Goal: Task Accomplishment & Management: Use online tool/utility

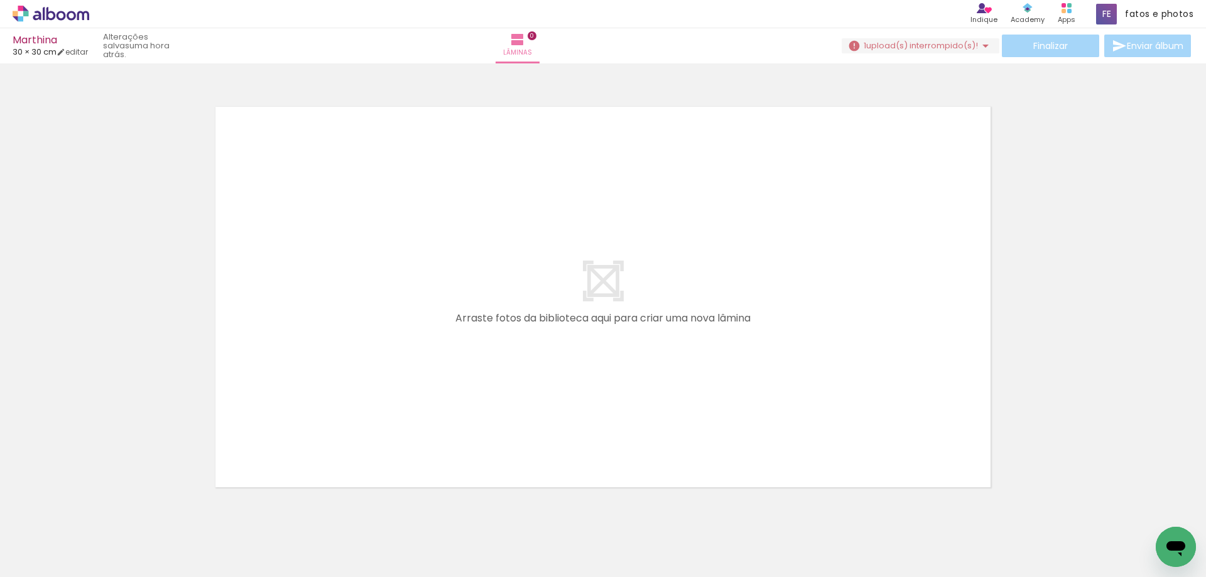
click at [65, 541] on iron-icon at bounding box center [64, 539] width 10 height 10
click at [0, 0] on slot "Não utilizadas" at bounding box center [0, 0] width 0 height 0
type input "Não utilizadas"
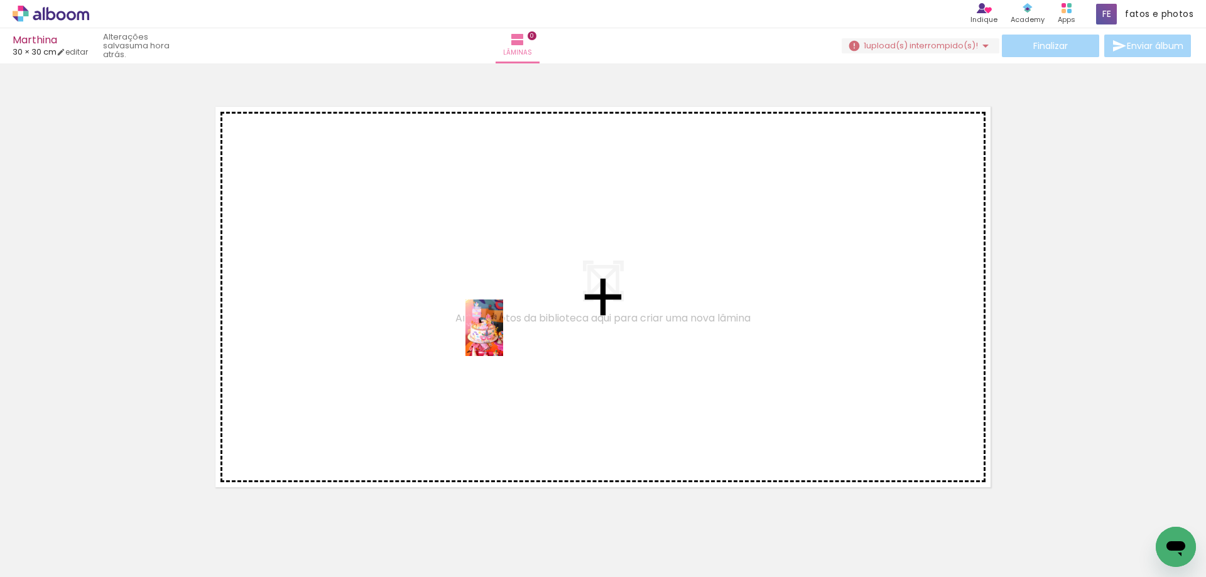
drag, startPoint x: 682, startPoint y: 553, endPoint x: 508, endPoint y: 333, distance: 279.8
click at [494, 330] on quentale-workspace at bounding box center [603, 288] width 1206 height 577
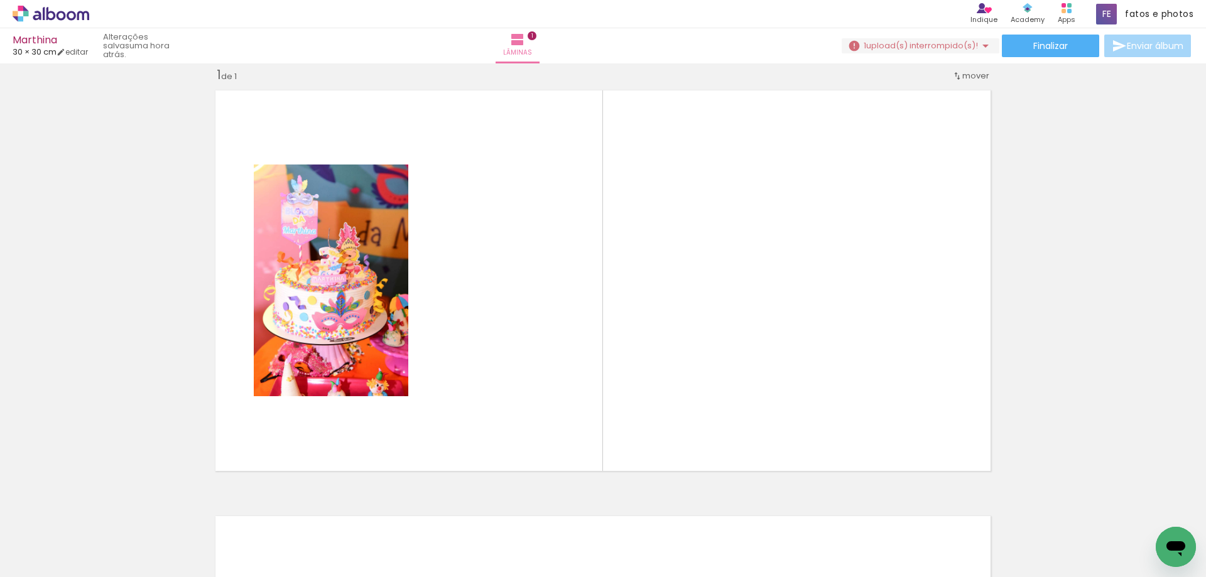
scroll to position [0, 3240]
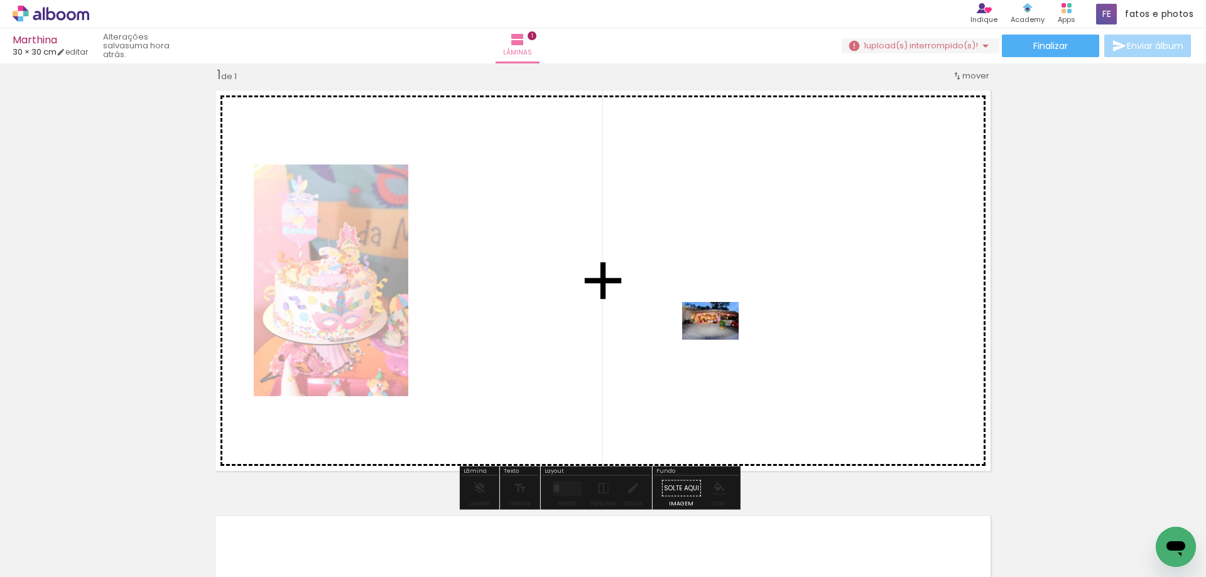
drag, startPoint x: 748, startPoint y: 538, endPoint x: 720, endPoint y: 339, distance: 200.4
click at [720, 339] on quentale-workspace at bounding box center [603, 288] width 1206 height 577
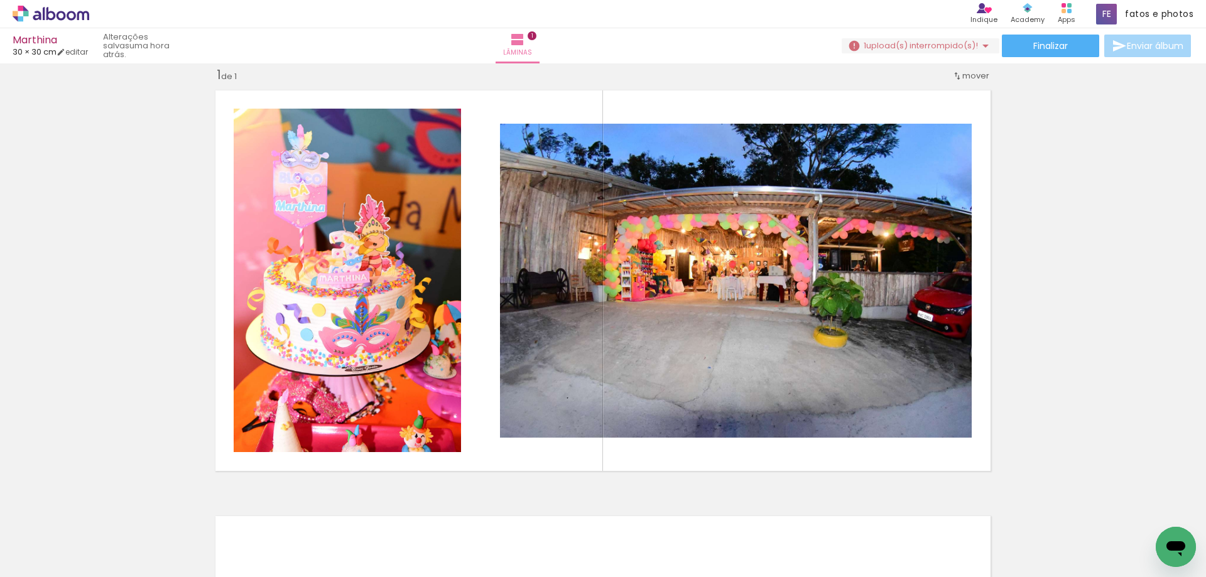
scroll to position [0, 0]
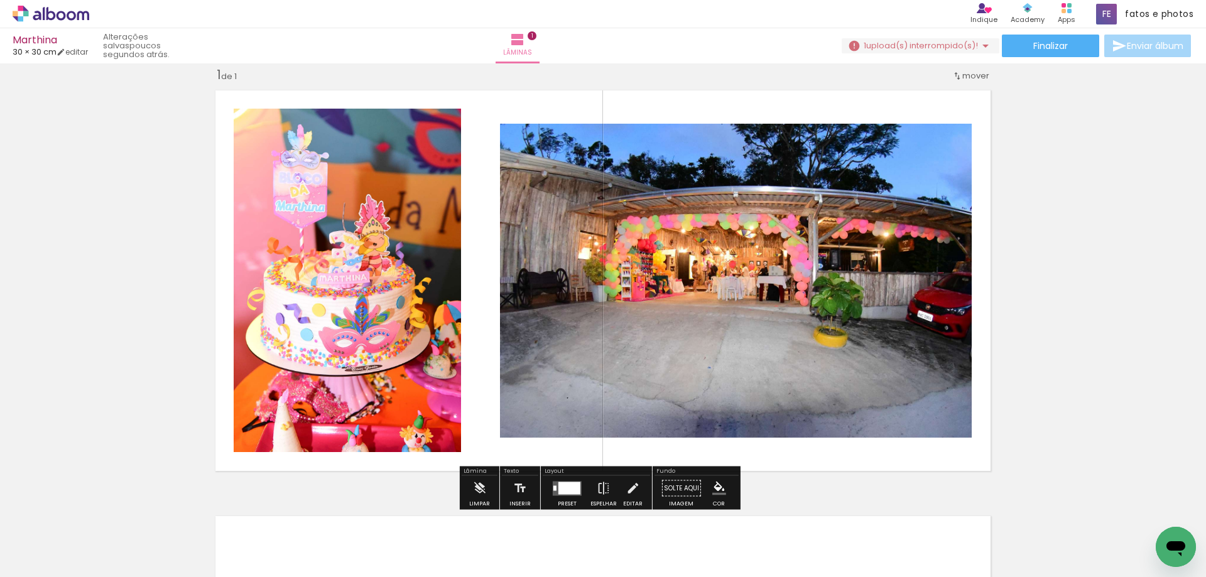
click at [563, 488] on div at bounding box center [569, 488] width 22 height 13
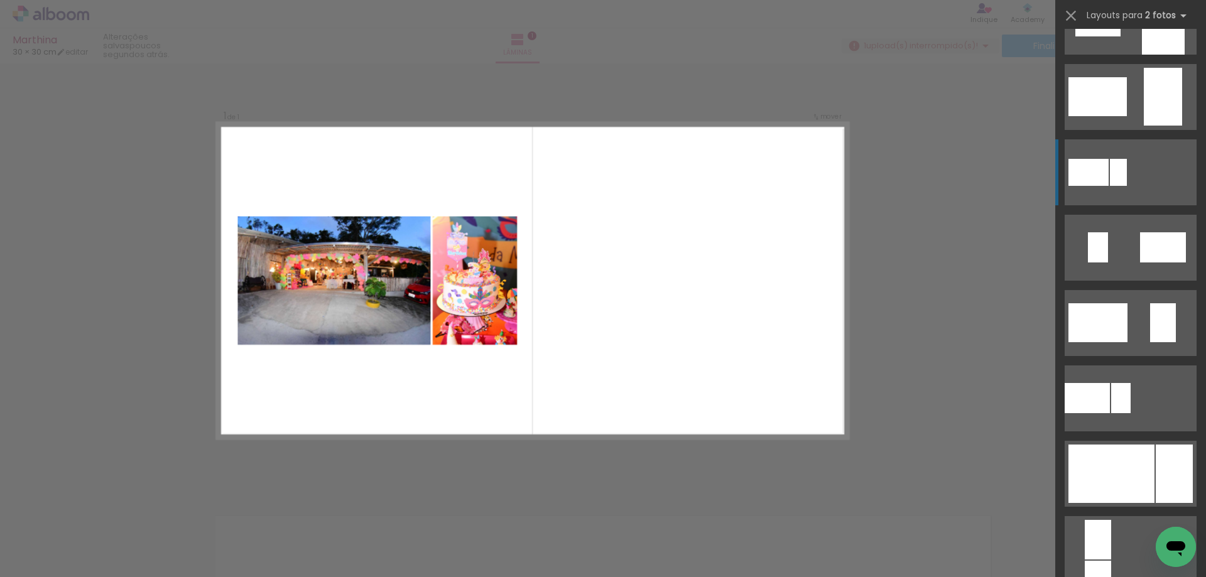
scroll to position [251, 0]
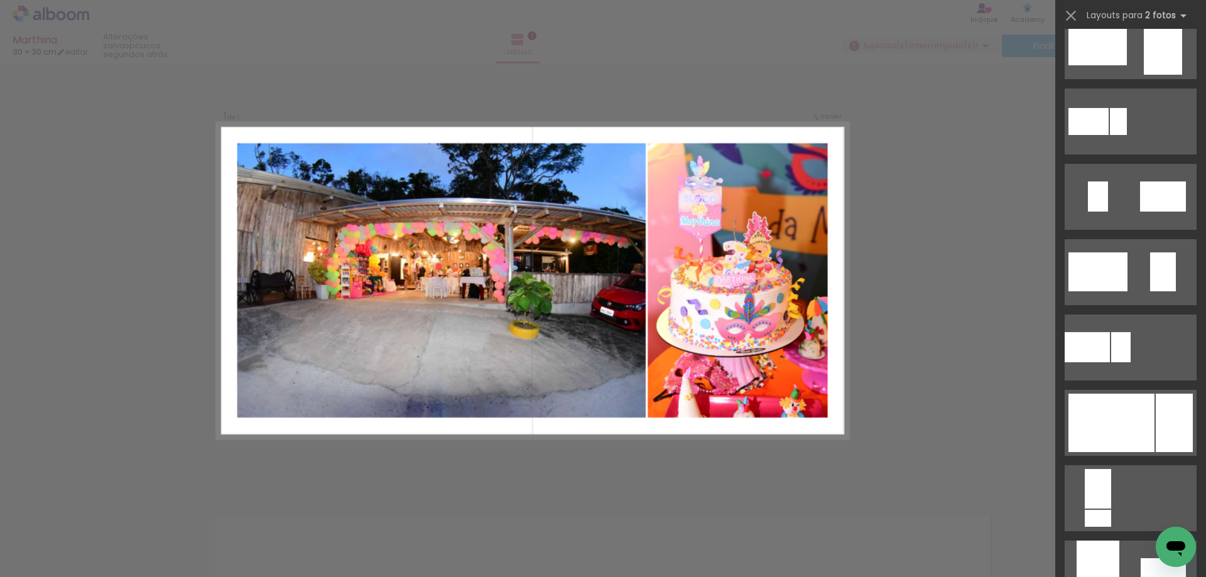
click at [1124, 387] on div at bounding box center [1130, 418] width 151 height 75
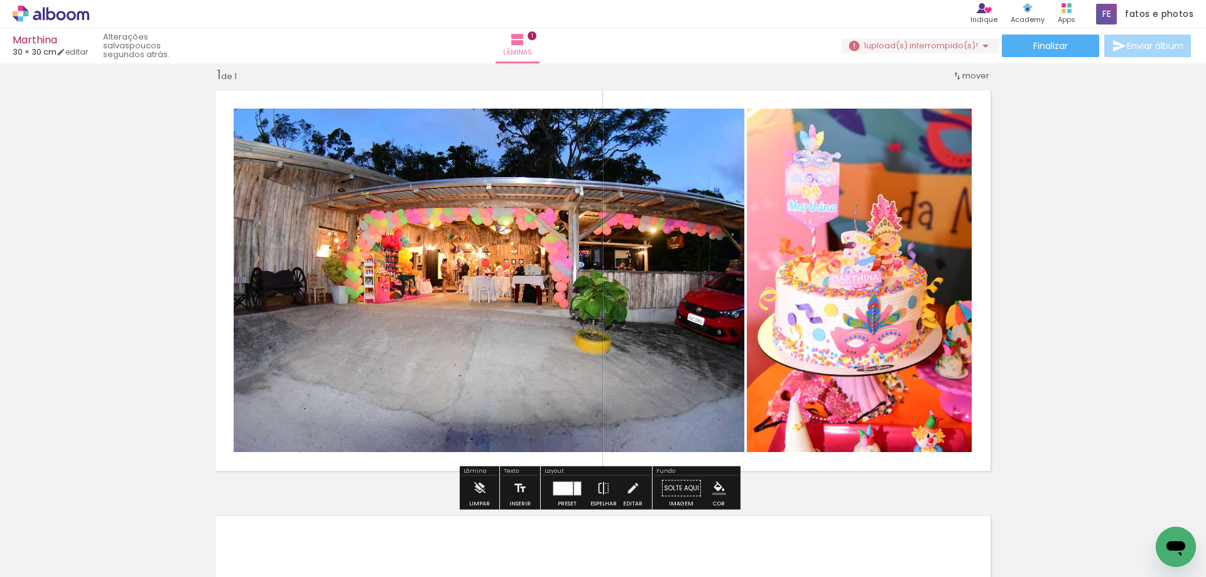
click at [923, 292] on quentale-photo at bounding box center [859, 280] width 225 height 343
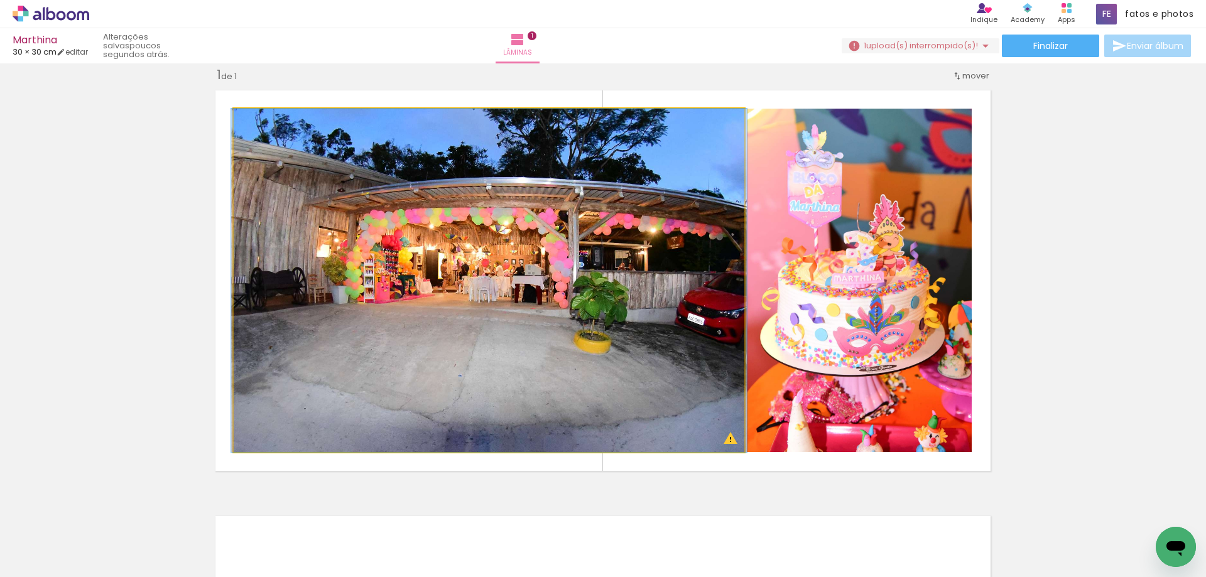
click at [416, 295] on quentale-photo at bounding box center [489, 280] width 511 height 343
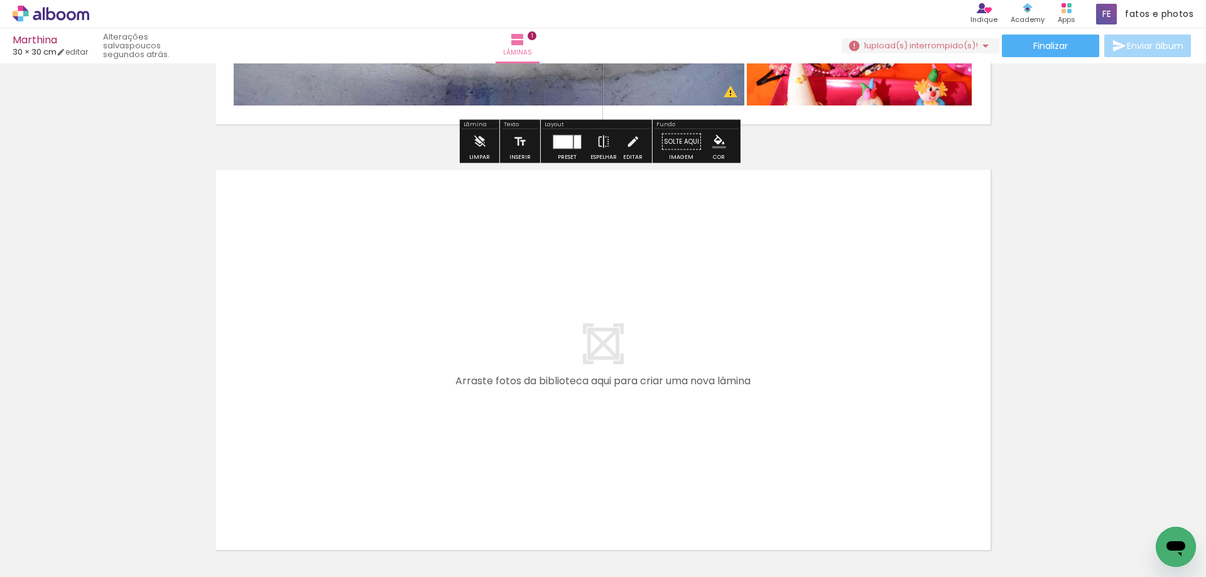
scroll to position [393, 0]
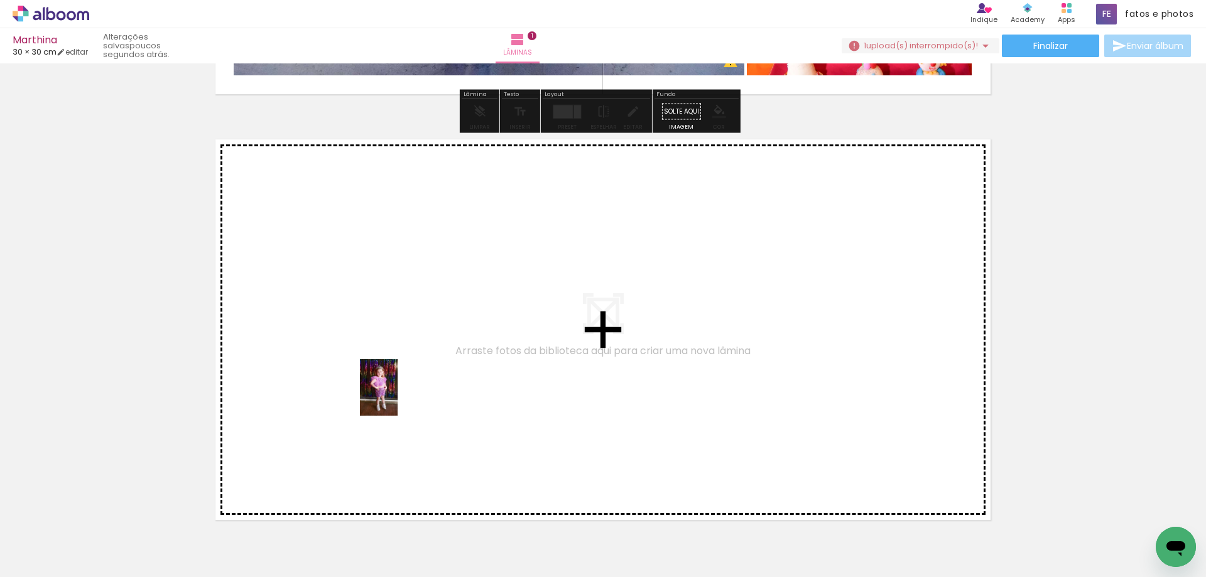
drag, startPoint x: 131, startPoint y: 543, endPoint x: 397, endPoint y: 397, distance: 304.0
click at [397, 397] on quentale-workspace at bounding box center [603, 288] width 1206 height 577
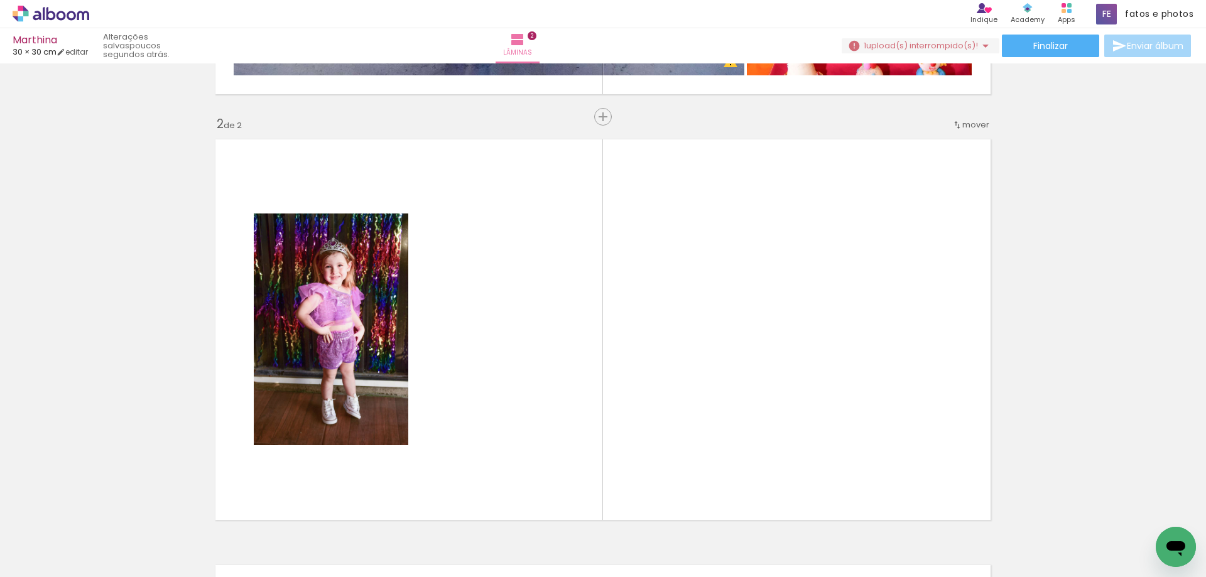
scroll to position [442, 0]
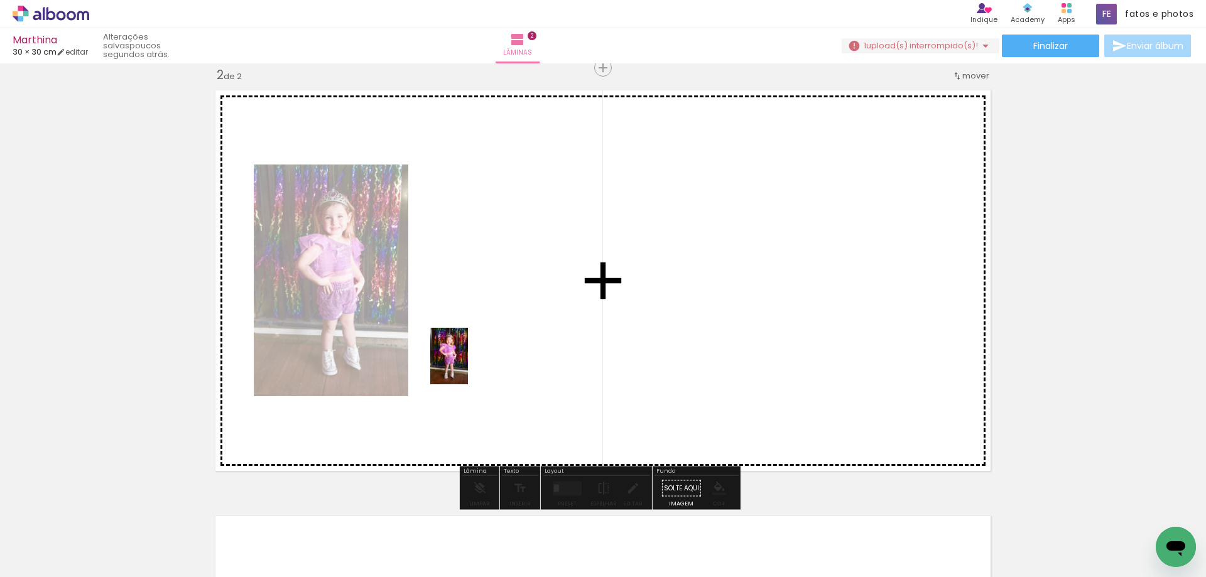
drag, startPoint x: 136, startPoint y: 548, endPoint x: 490, endPoint y: 355, distance: 404.1
click at [490, 355] on quentale-workspace at bounding box center [603, 288] width 1206 height 577
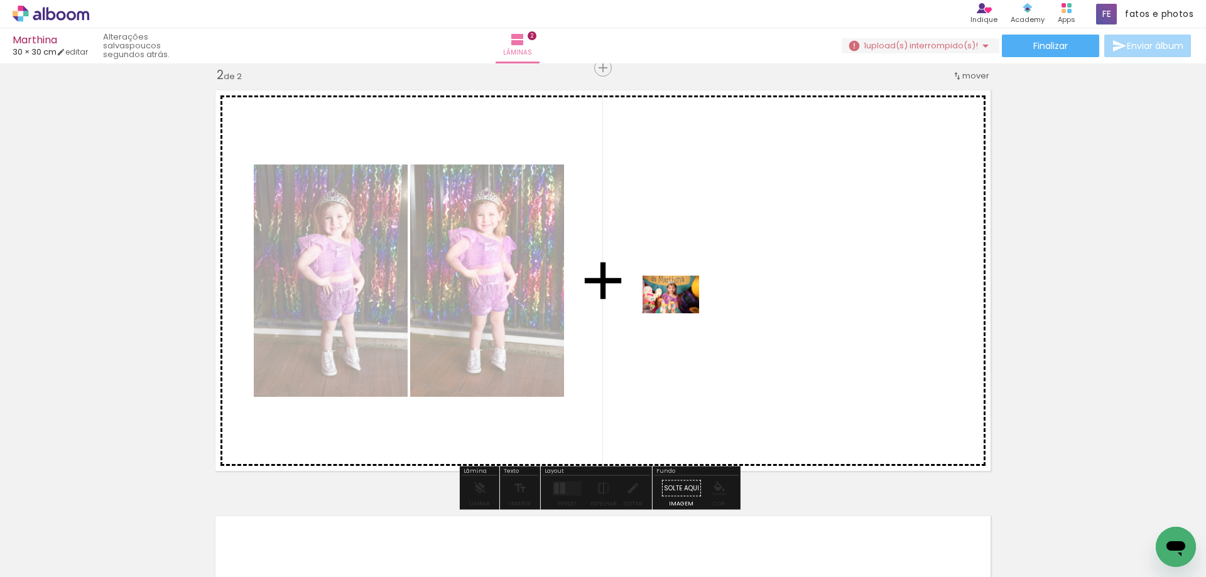
drag, startPoint x: 337, startPoint y: 536, endPoint x: 721, endPoint y: 306, distance: 447.4
click at [721, 306] on quentale-workspace at bounding box center [603, 288] width 1206 height 577
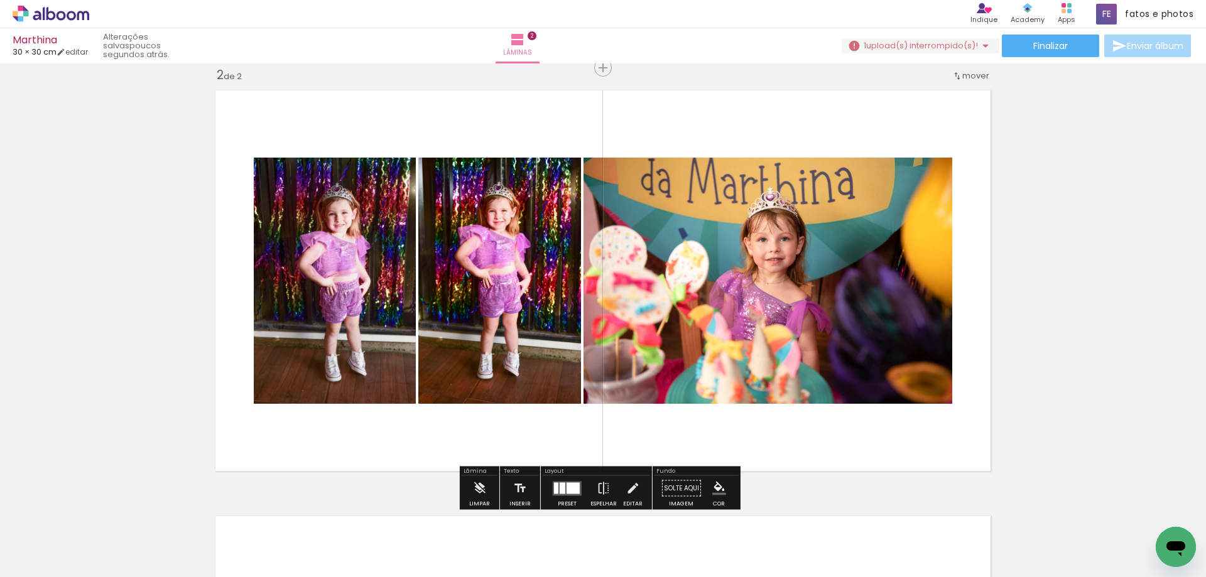
click at [559, 489] on div at bounding box center [562, 487] width 6 height 11
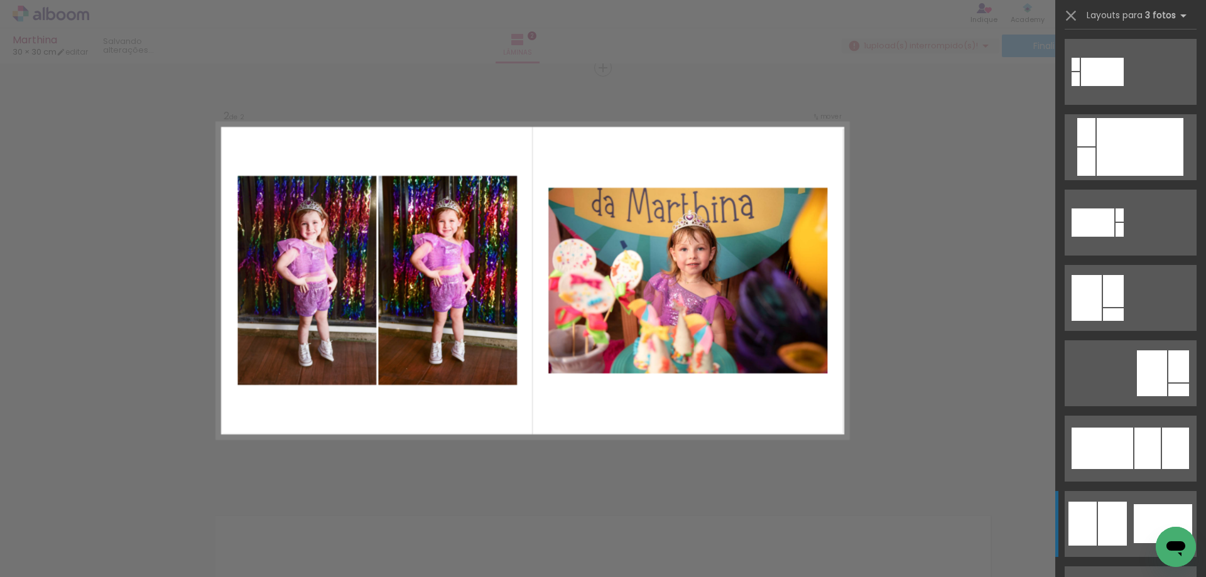
scroll to position [628, 0]
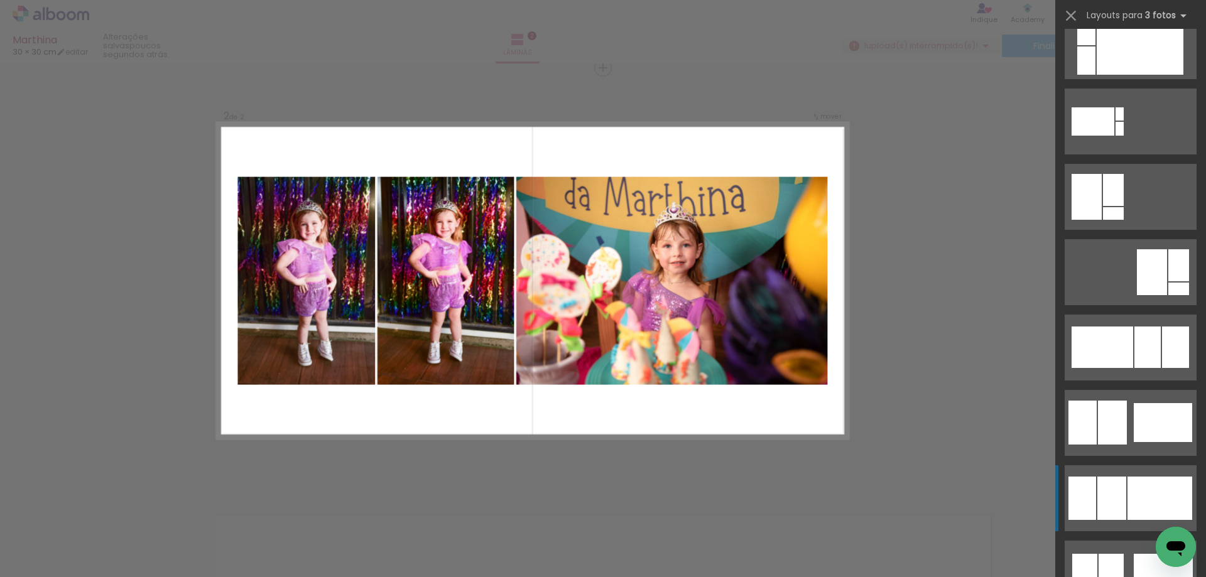
click at [1135, 499] on div at bounding box center [1159, 498] width 65 height 43
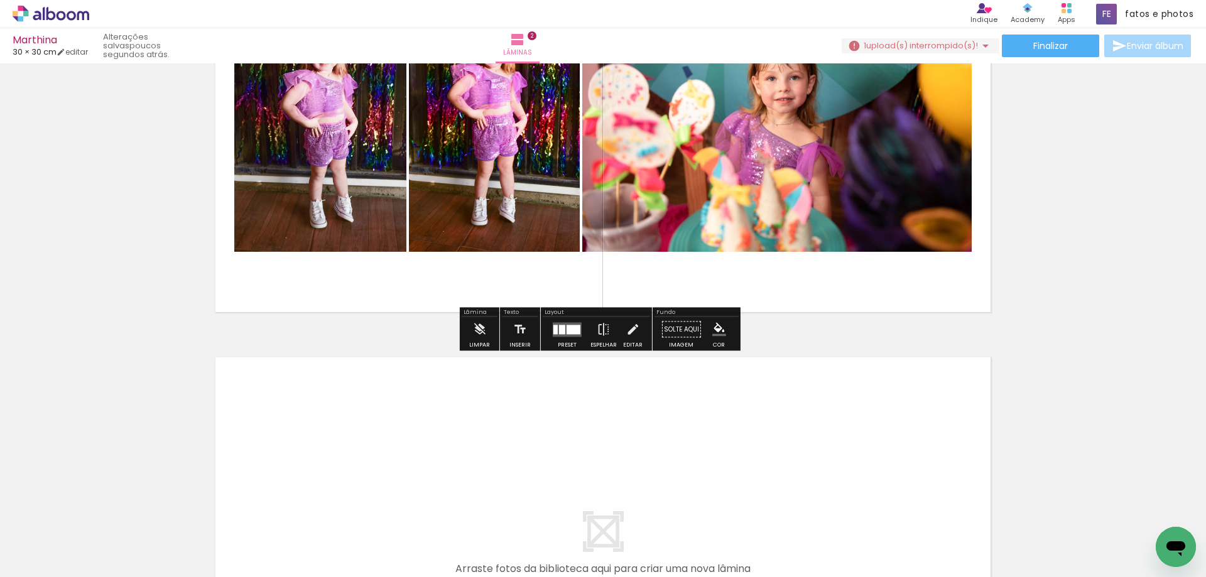
scroll to position [693, 0]
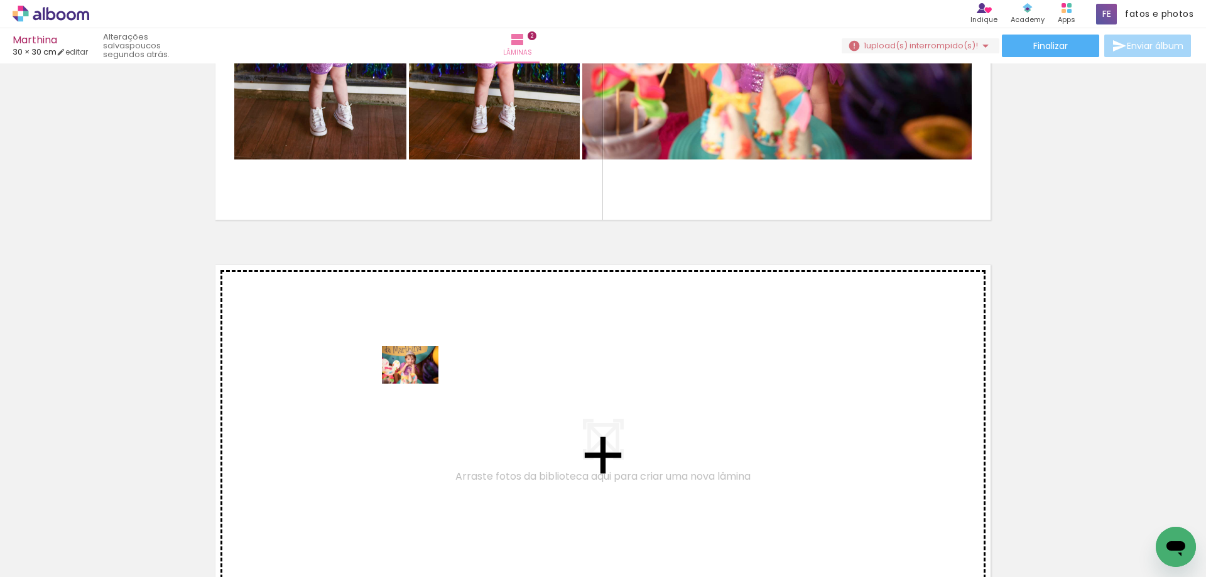
drag, startPoint x: 352, startPoint y: 541, endPoint x: 419, endPoint y: 384, distance: 171.6
click at [419, 384] on quentale-workspace at bounding box center [603, 288] width 1206 height 577
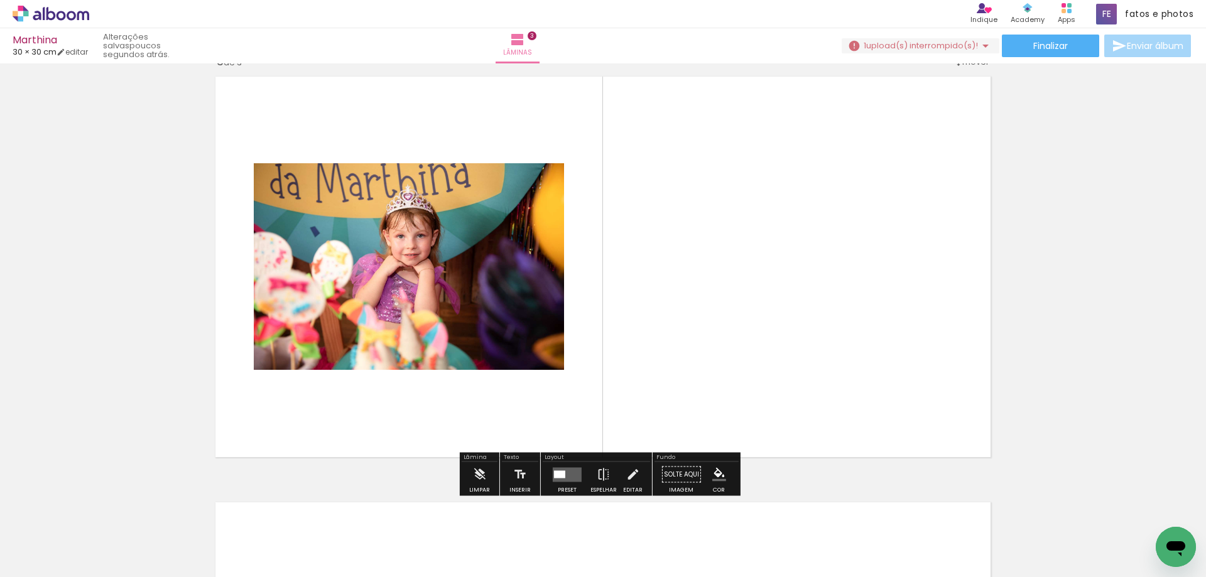
scroll to position [860, 0]
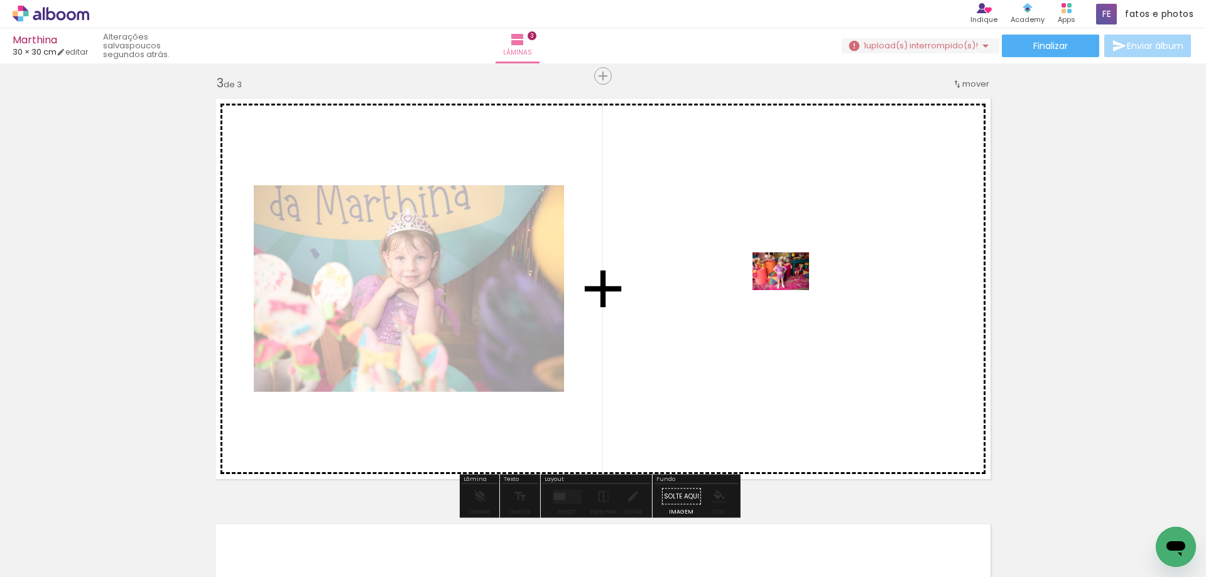
drag, startPoint x: 359, startPoint y: 538, endPoint x: 775, endPoint y: 294, distance: 482.0
click at [775, 294] on quentale-workspace at bounding box center [603, 288] width 1206 height 577
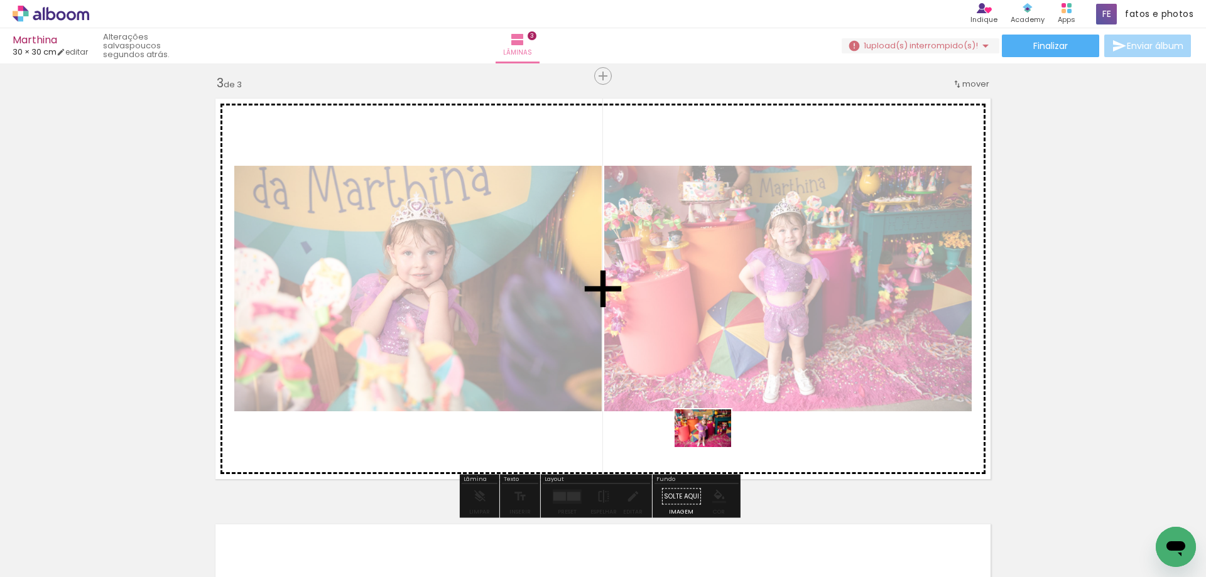
drag, startPoint x: 351, startPoint y: 547, endPoint x: 712, endPoint y: 447, distance: 374.6
click at [712, 447] on quentale-workspace at bounding box center [603, 288] width 1206 height 577
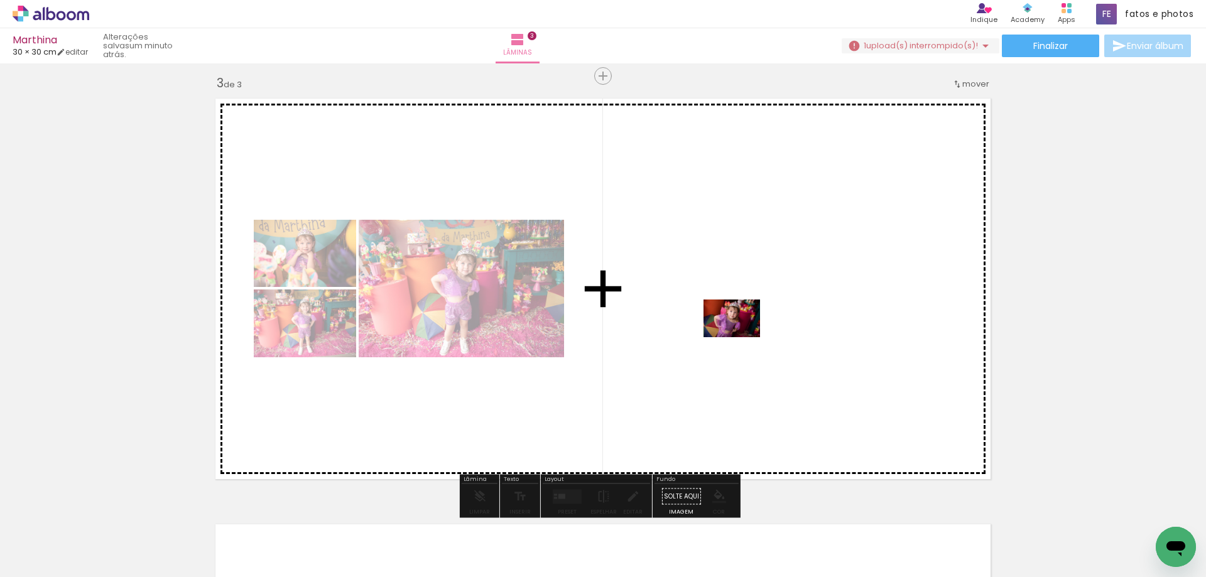
drag, startPoint x: 359, startPoint y: 542, endPoint x: 741, endPoint y: 337, distance: 433.7
click at [741, 337] on quentale-workspace at bounding box center [603, 288] width 1206 height 577
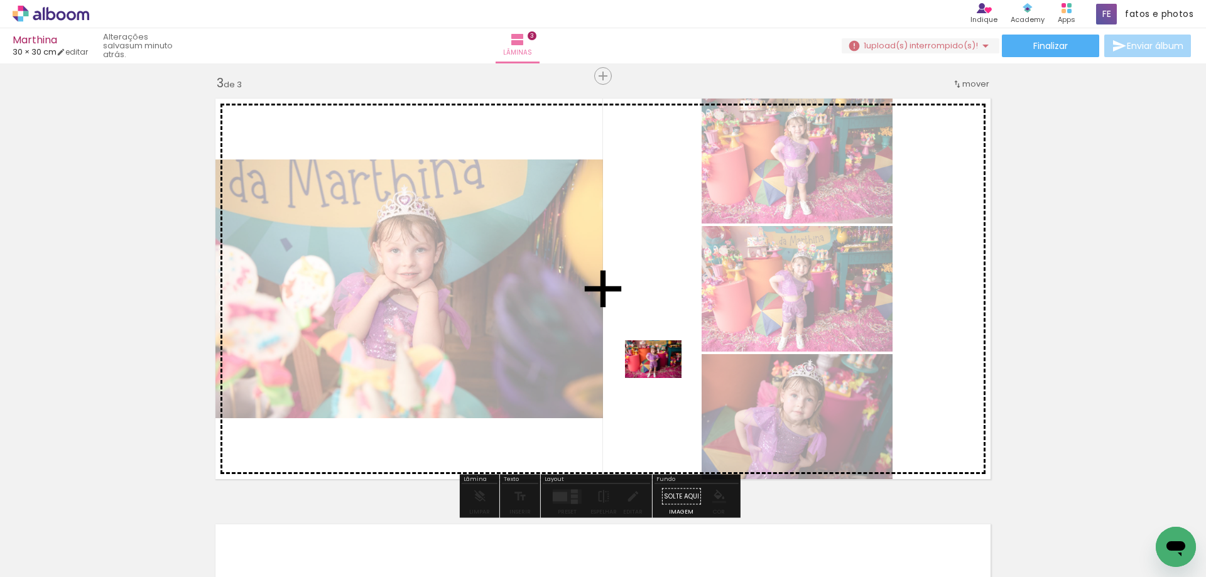
drag, startPoint x: 364, startPoint y: 546, endPoint x: 662, endPoint y: 378, distance: 343.0
click at [662, 378] on quentale-workspace at bounding box center [603, 288] width 1206 height 577
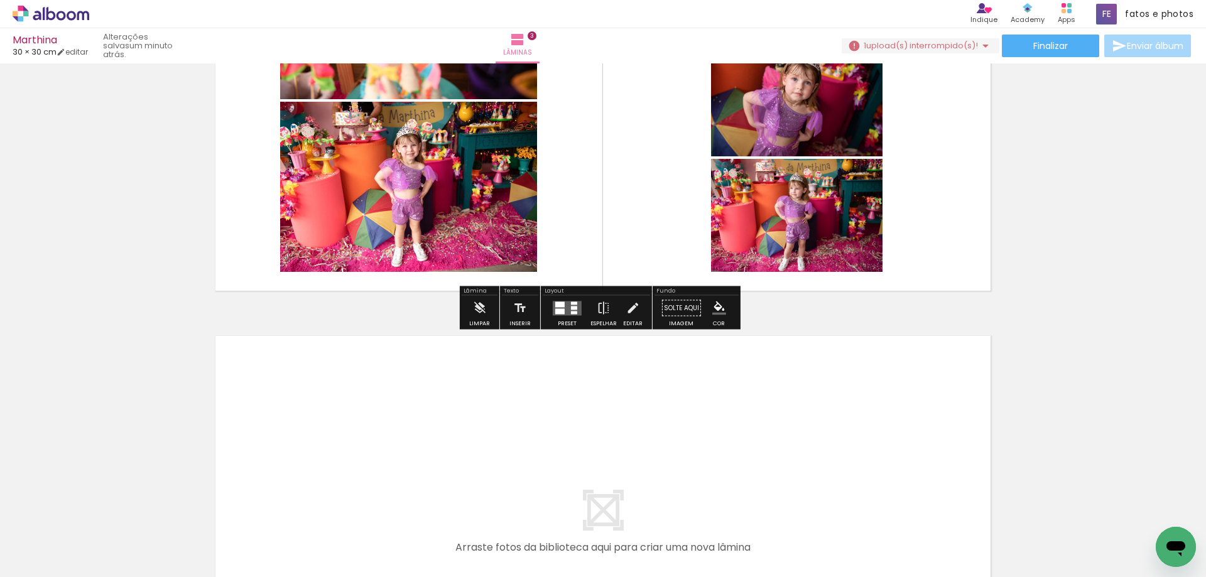
scroll to position [922, 0]
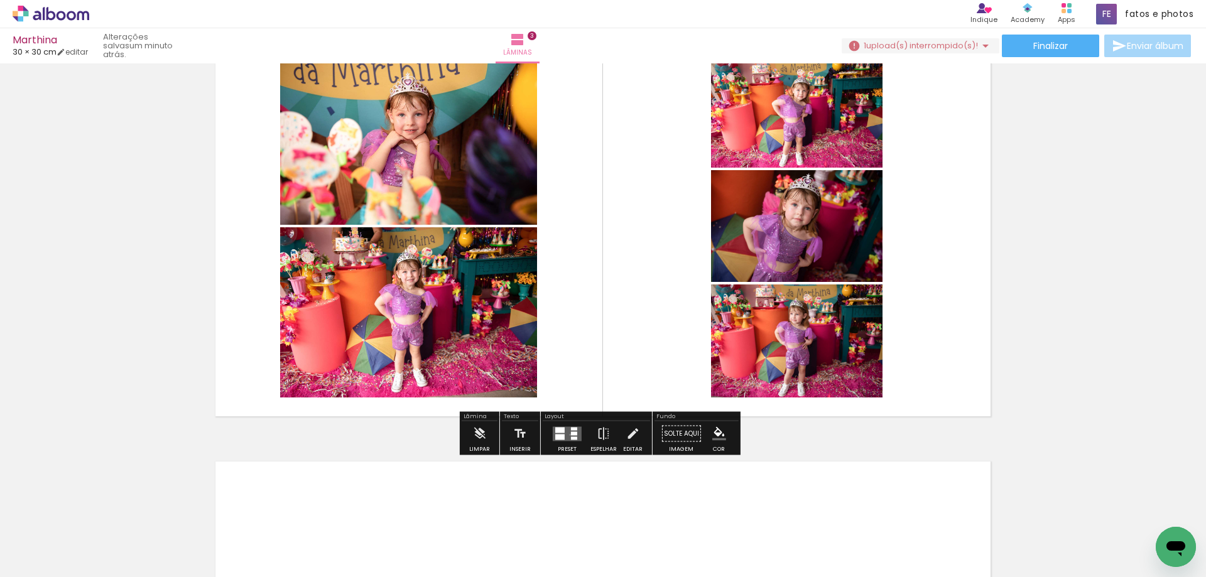
click at [567, 435] on quentale-layouter at bounding box center [567, 433] width 29 height 14
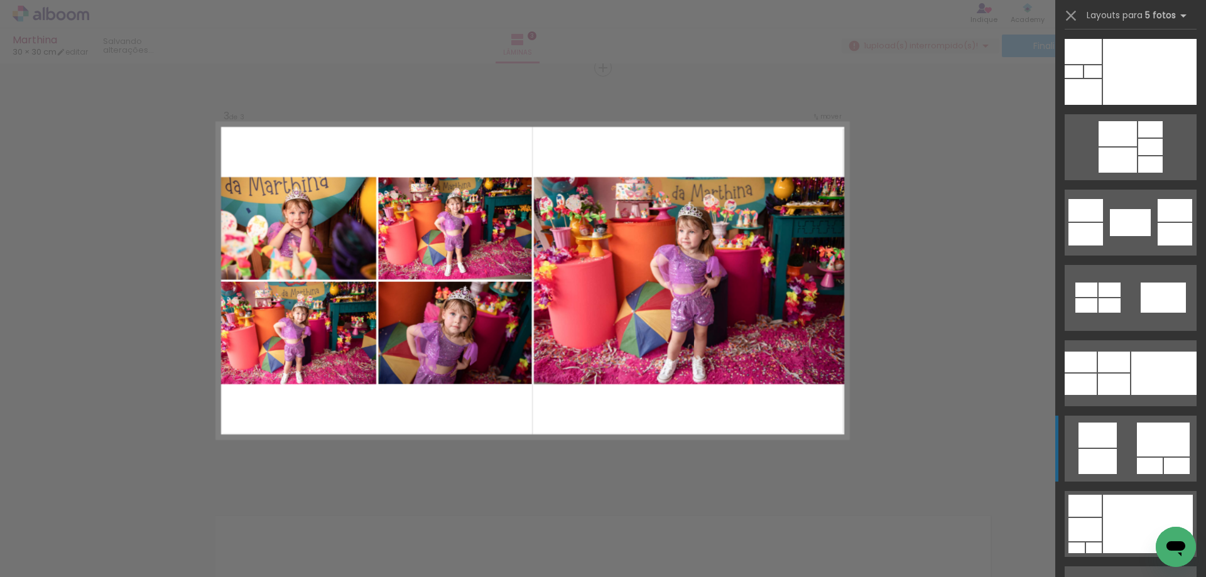
scroll to position [1884, 0]
click at [1137, 364] on div at bounding box center [1163, 372] width 65 height 43
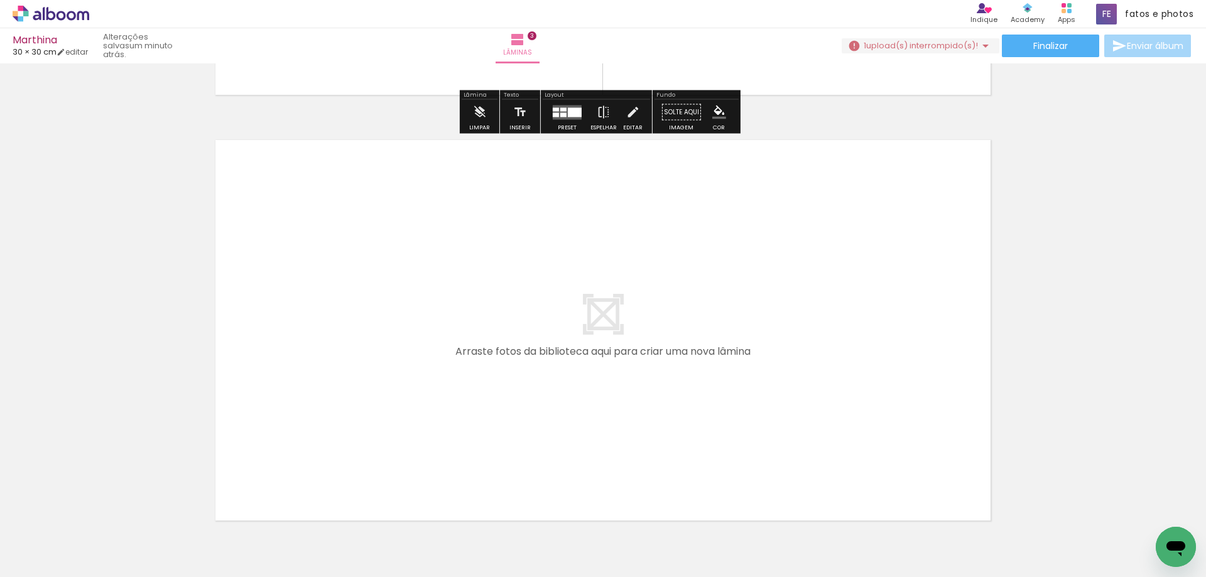
scroll to position [1245, 0]
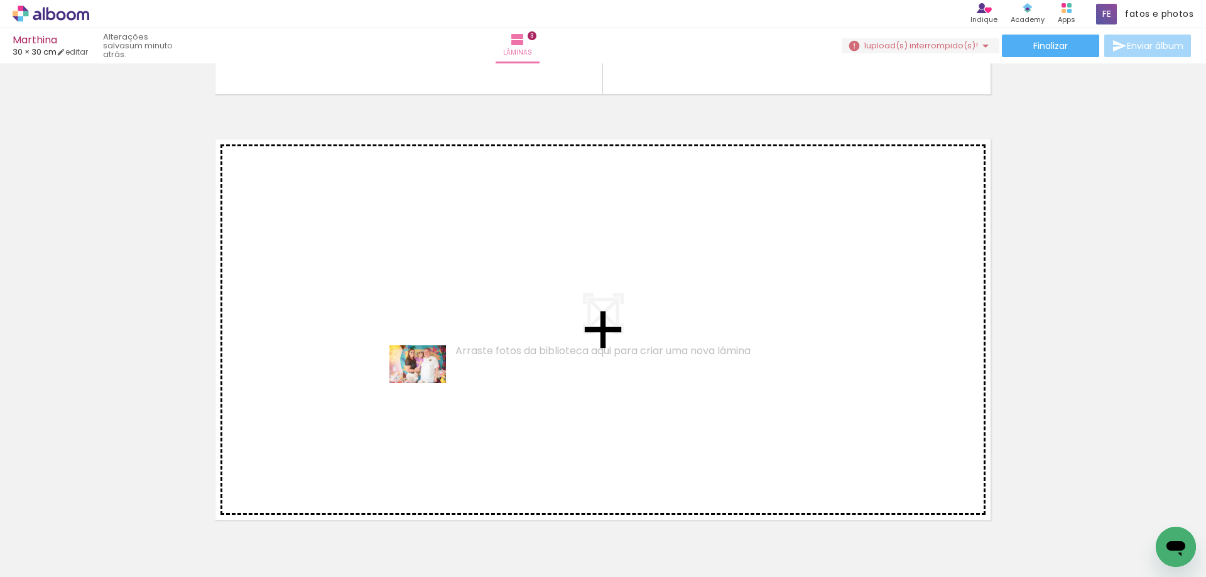
drag, startPoint x: 406, startPoint y: 546, endPoint x: 429, endPoint y: 372, distance: 175.5
click at [429, 372] on quentale-workspace at bounding box center [603, 288] width 1206 height 577
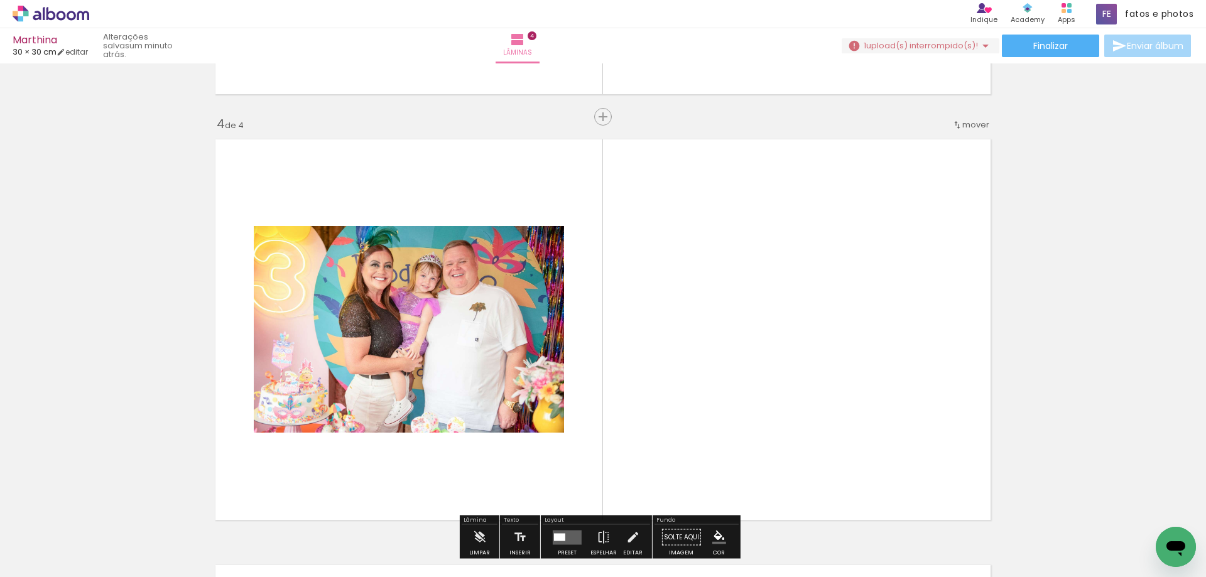
scroll to position [1294, 0]
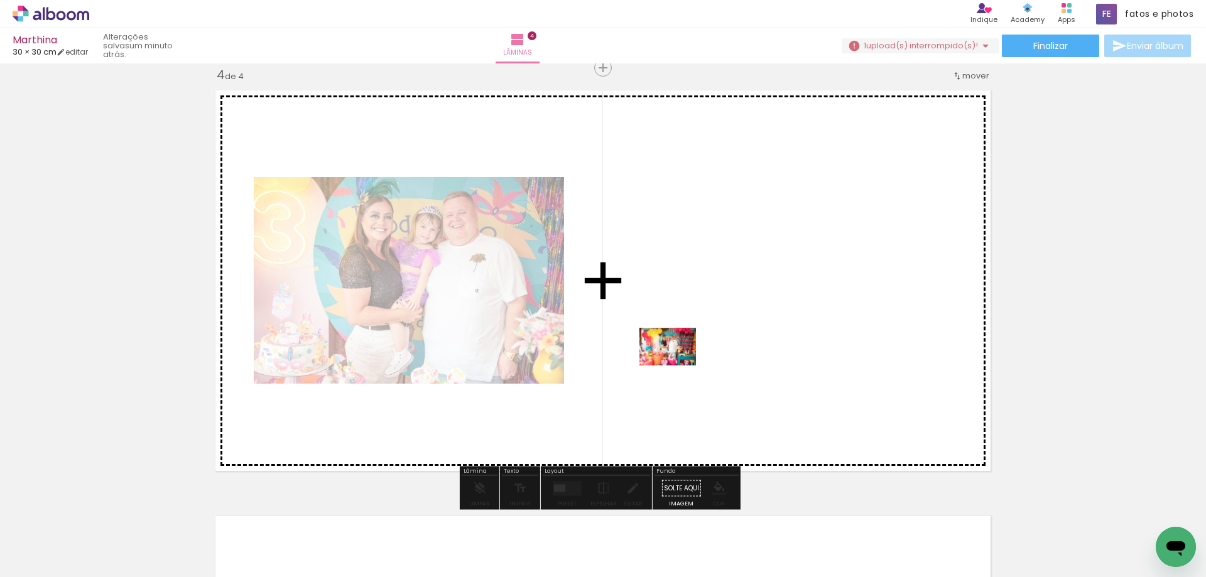
drag, startPoint x: 416, startPoint y: 543, endPoint x: 677, endPoint y: 365, distance: 315.1
click at [677, 365] on quentale-workspace at bounding box center [603, 288] width 1206 height 577
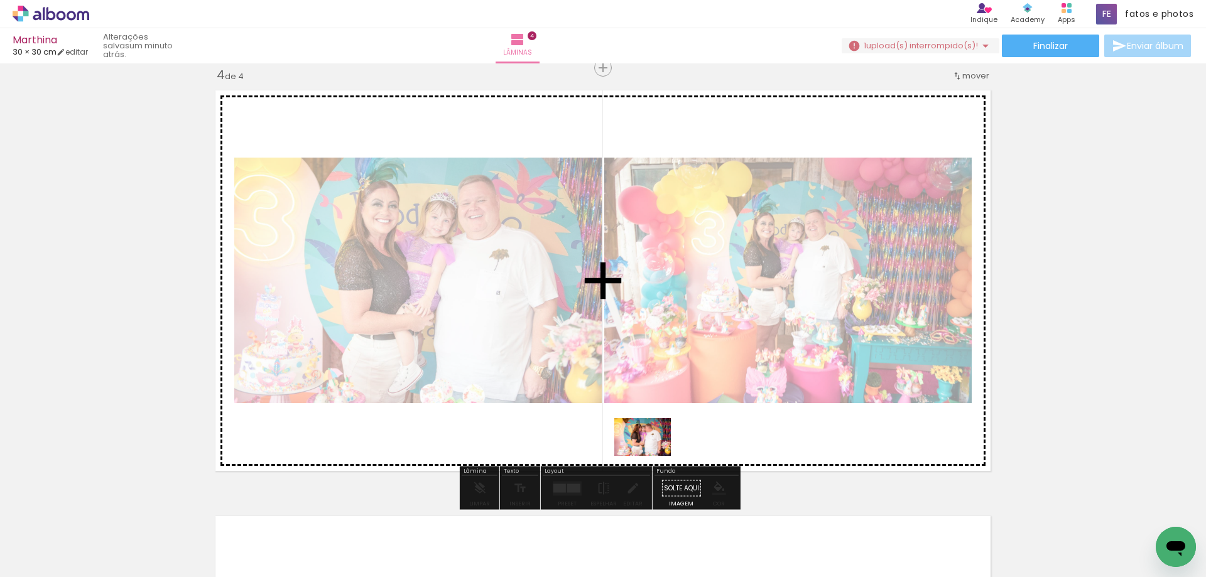
drag, startPoint x: 477, startPoint y: 545, endPoint x: 652, endPoint y: 456, distance: 196.0
click at [652, 456] on quentale-workspace at bounding box center [603, 288] width 1206 height 577
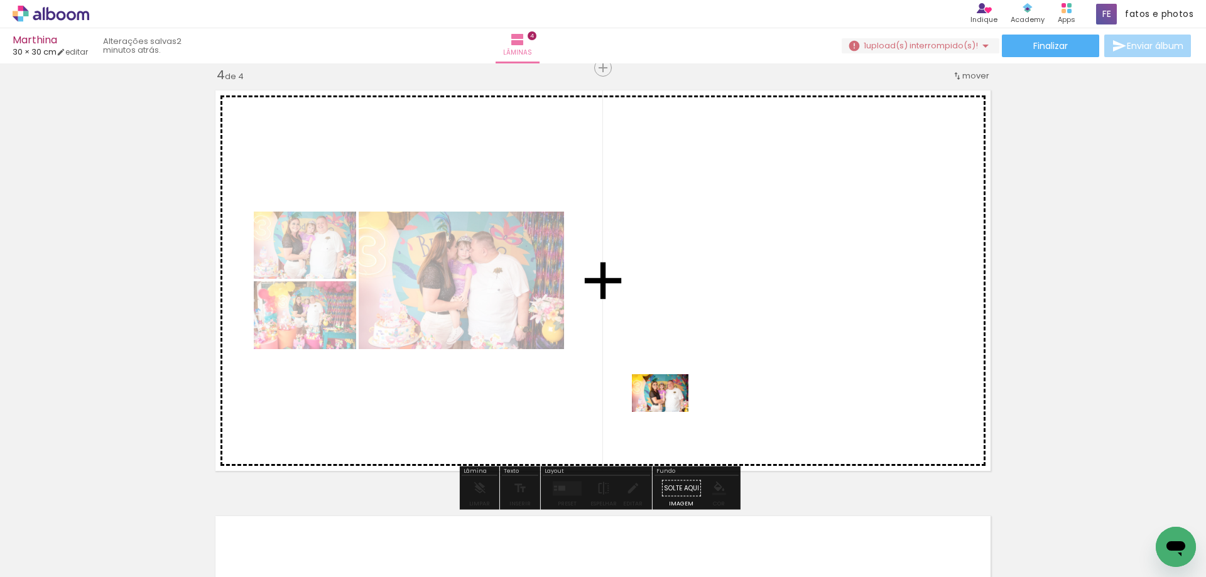
drag, startPoint x: 547, startPoint y: 543, endPoint x: 669, endPoint y: 412, distance: 179.0
click at [669, 412] on quentale-workspace at bounding box center [603, 288] width 1206 height 577
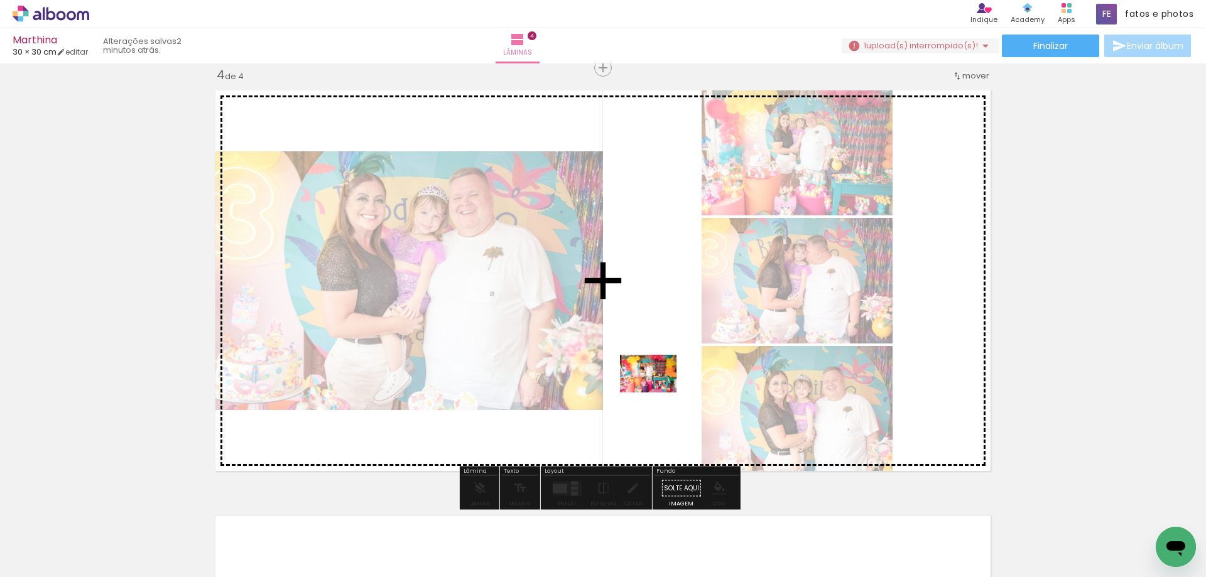
drag, startPoint x: 559, startPoint y: 544, endPoint x: 657, endPoint y: 392, distance: 180.3
click at [657, 392] on quentale-workspace at bounding box center [603, 288] width 1206 height 577
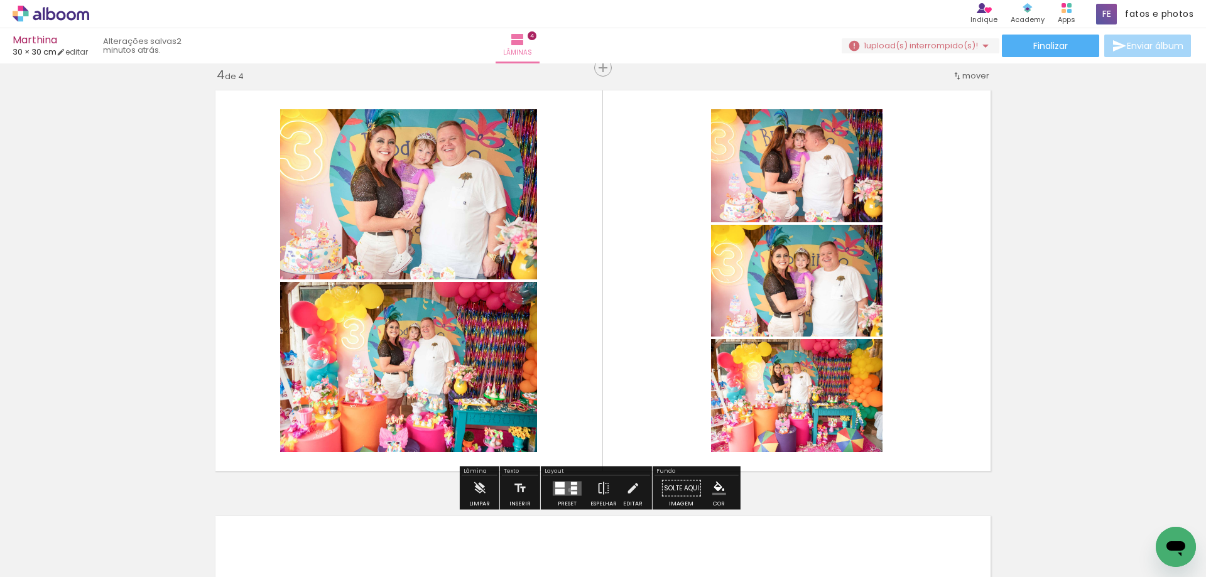
click at [567, 490] on quentale-layouter at bounding box center [567, 488] width 29 height 14
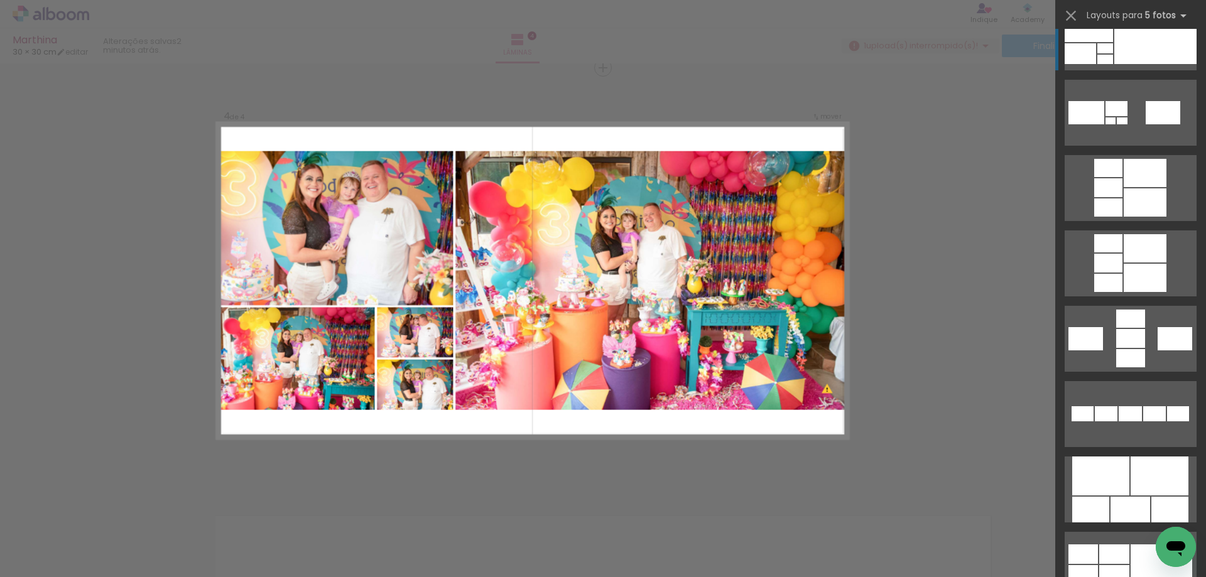
scroll to position [565, 0]
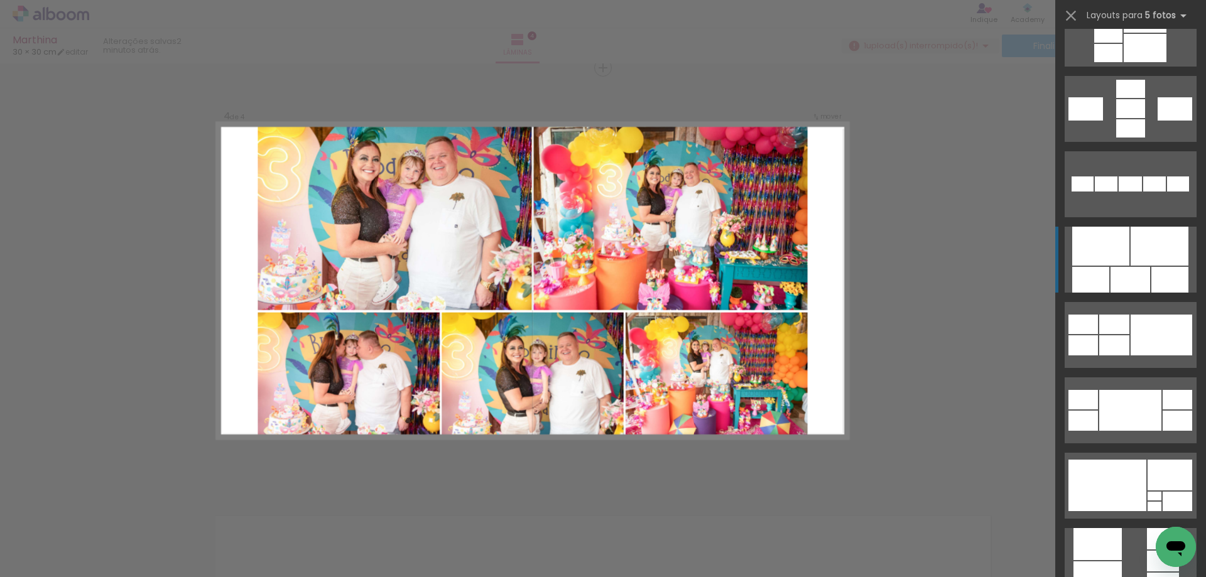
click at [1154, 265] on div at bounding box center [1159, 246] width 58 height 39
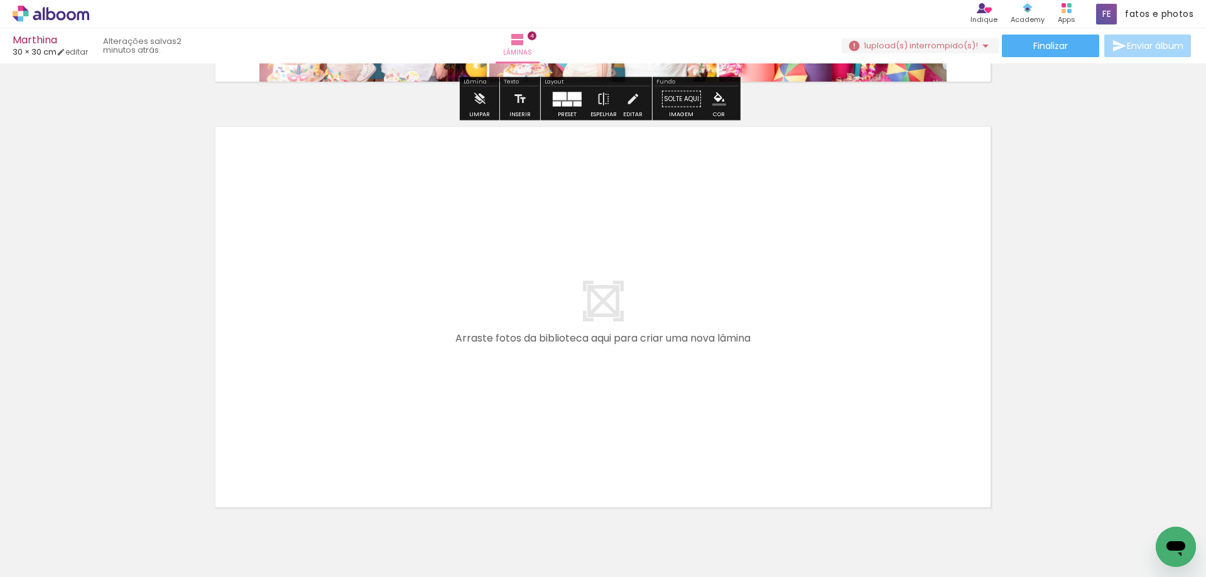
scroll to position [1733, 0]
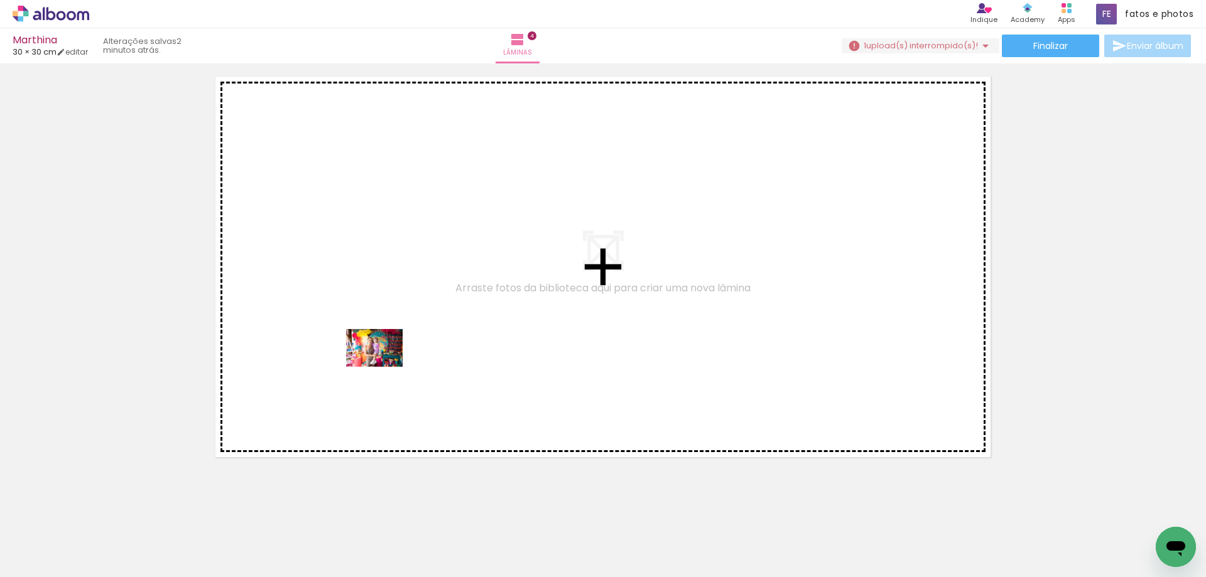
drag, startPoint x: 324, startPoint y: 546, endPoint x: 398, endPoint y: 329, distance: 229.5
click at [398, 329] on quentale-workspace at bounding box center [603, 288] width 1206 height 577
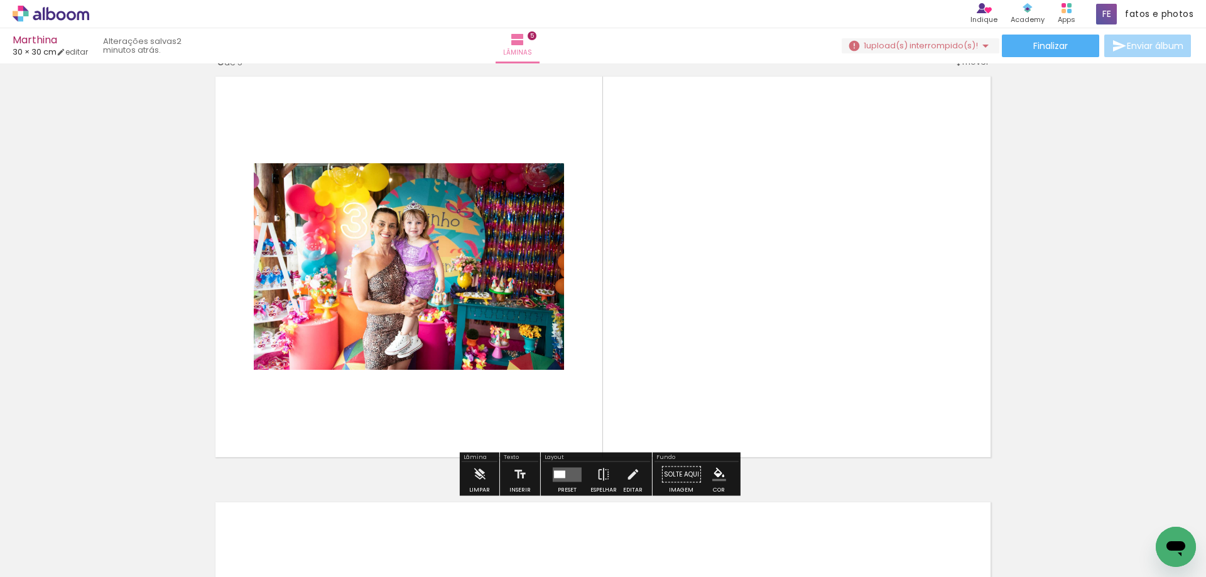
scroll to position [1719, 0]
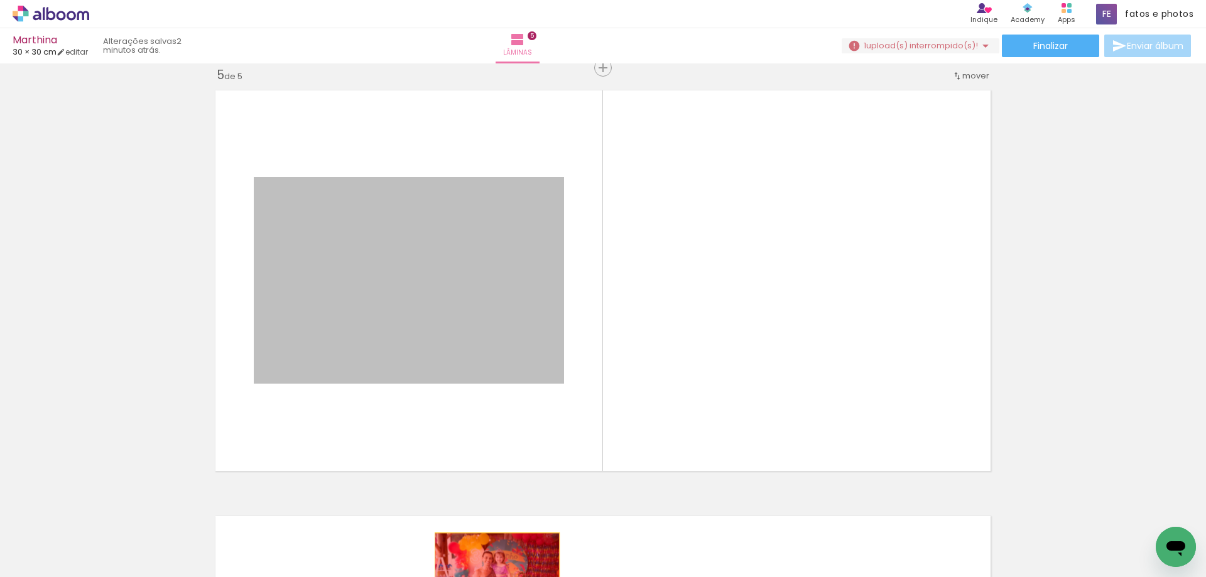
drag, startPoint x: 461, startPoint y: 326, endPoint x: 495, endPoint y: 586, distance: 262.8
click at [495, 576] on html "link( href="../../bower_components/polymer/polymer.html" rel="import" ) picture…" at bounding box center [603, 288] width 1206 height 577
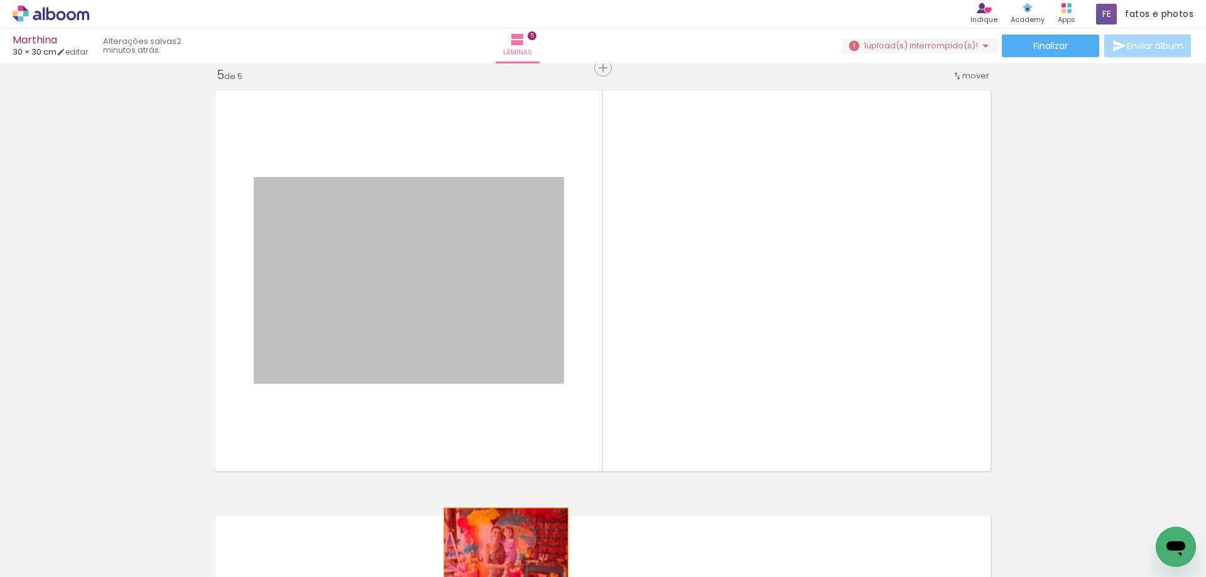
drag, startPoint x: 403, startPoint y: 320, endPoint x: 501, endPoint y: 554, distance: 253.9
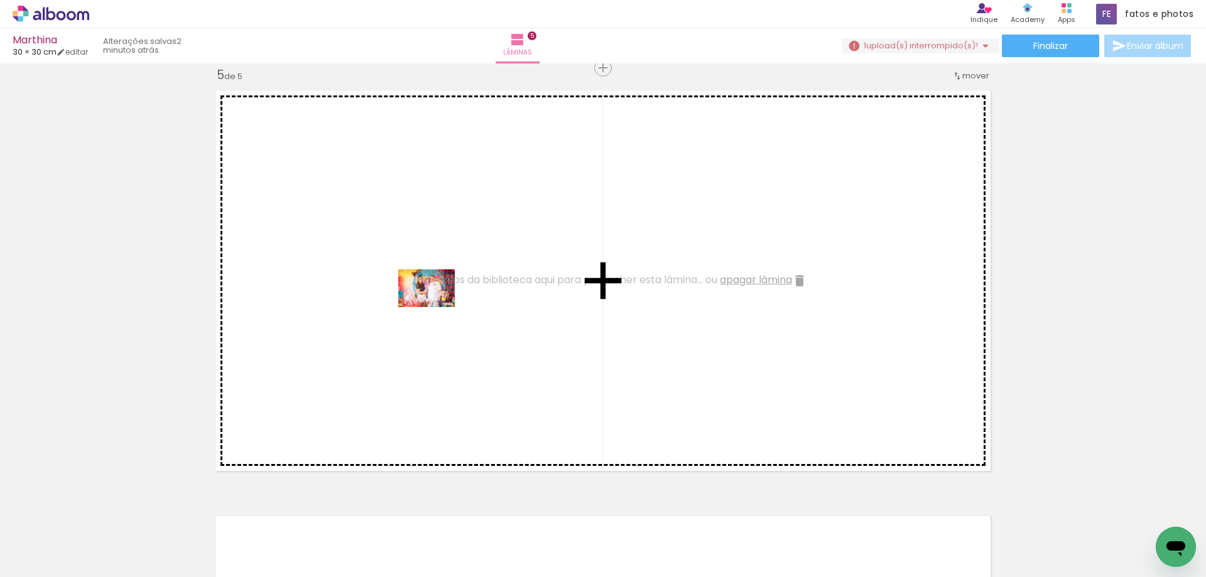
drag, startPoint x: 403, startPoint y: 543, endPoint x: 436, endPoint y: 307, distance: 238.3
click at [436, 307] on quentale-workspace at bounding box center [603, 288] width 1206 height 577
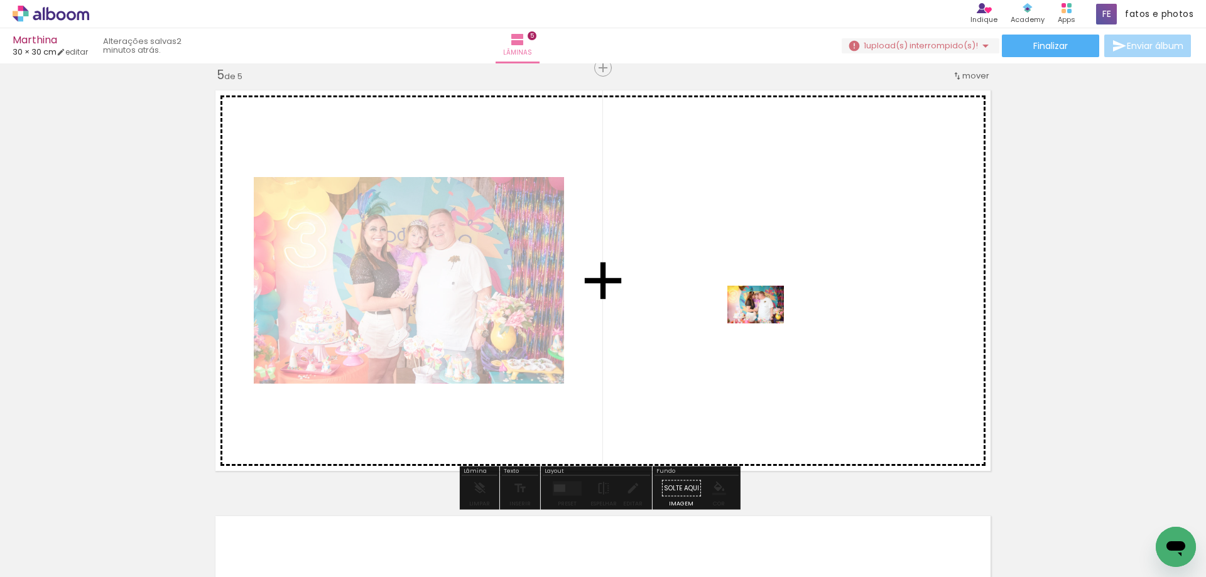
drag, startPoint x: 406, startPoint y: 551, endPoint x: 765, endPoint y: 323, distance: 424.5
click at [765, 323] on quentale-workspace at bounding box center [603, 288] width 1206 height 577
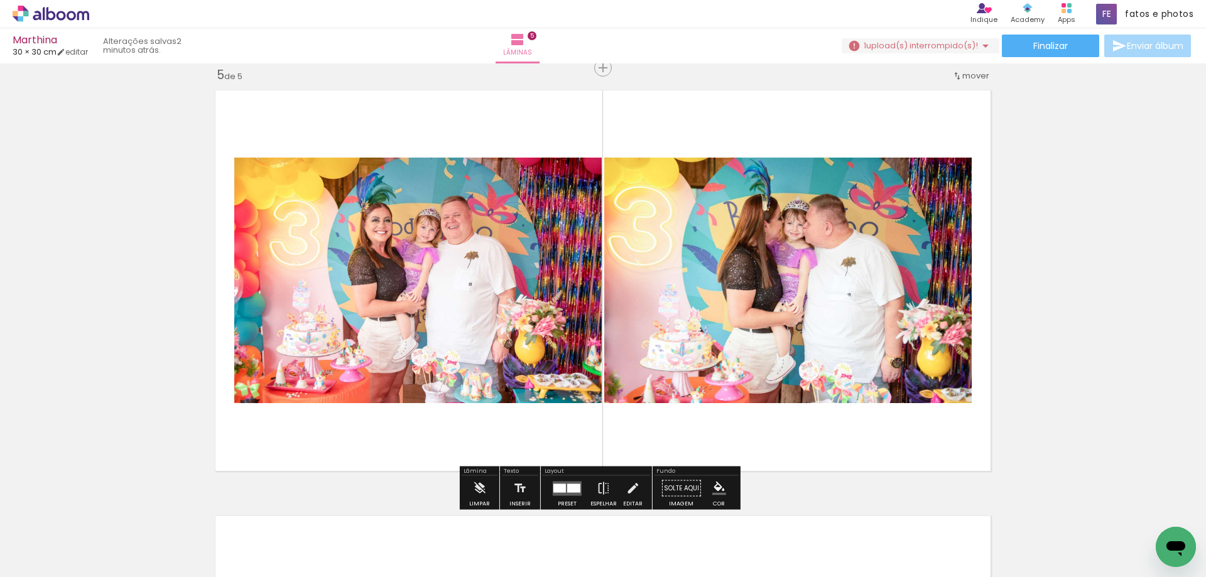
click at [558, 489] on div at bounding box center [559, 488] width 13 height 9
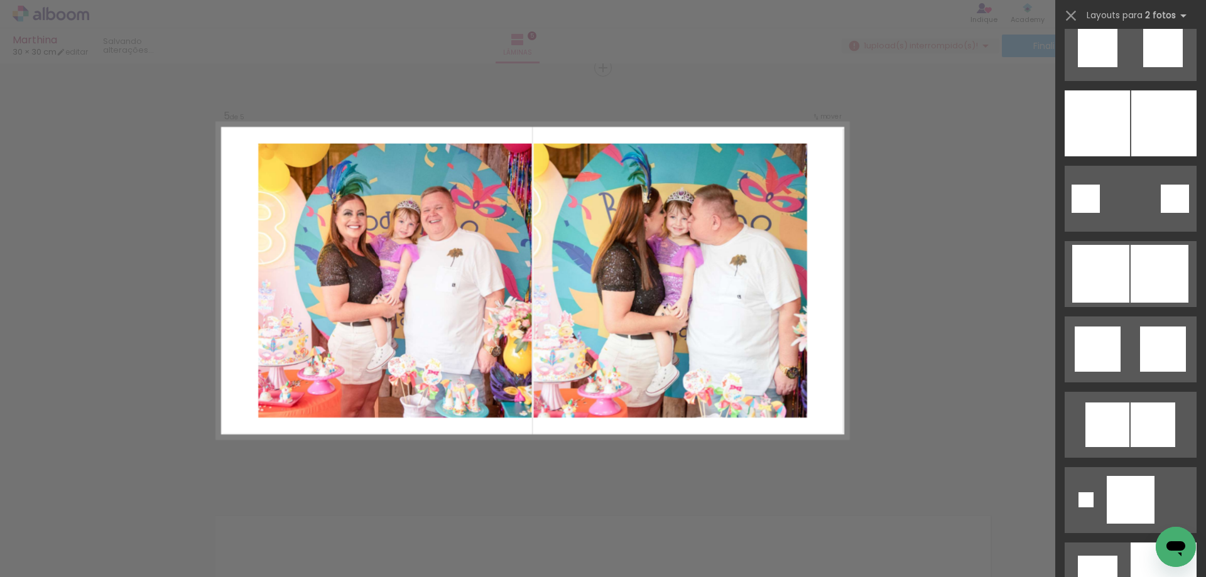
scroll to position [3265, 0]
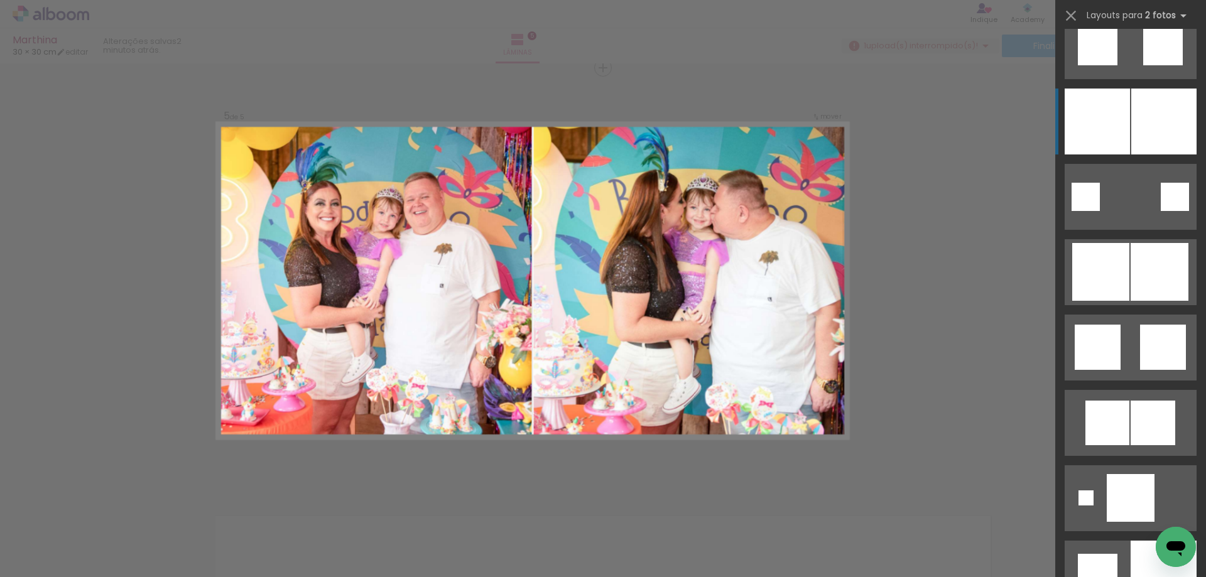
click at [1132, 121] on div at bounding box center [1163, 122] width 65 height 66
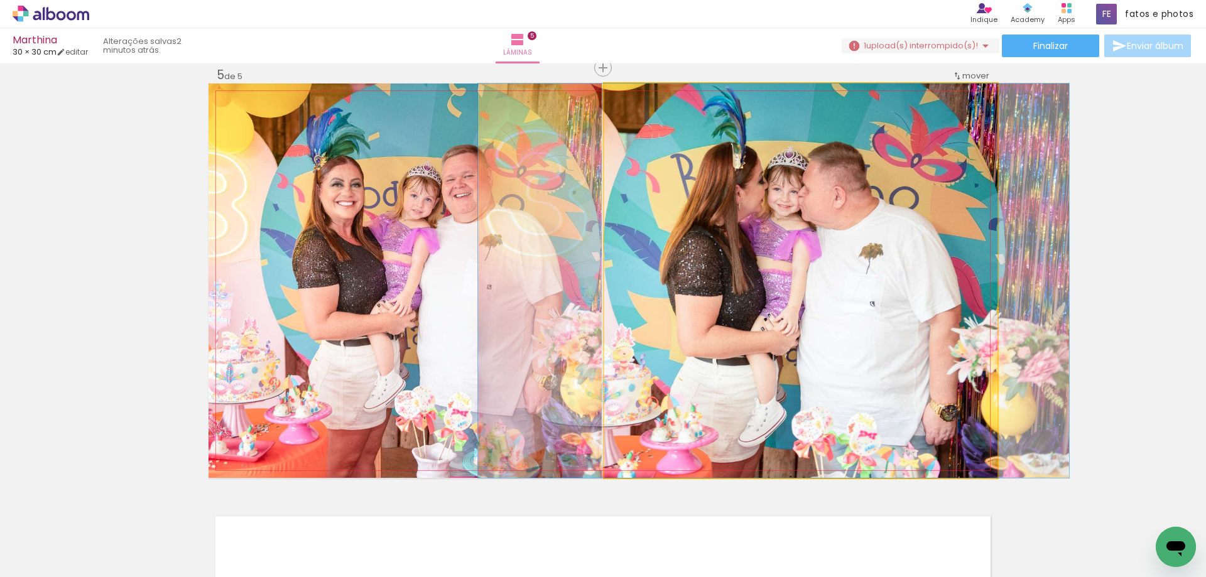
drag, startPoint x: 847, startPoint y: 352, endPoint x: 820, endPoint y: 352, distance: 27.0
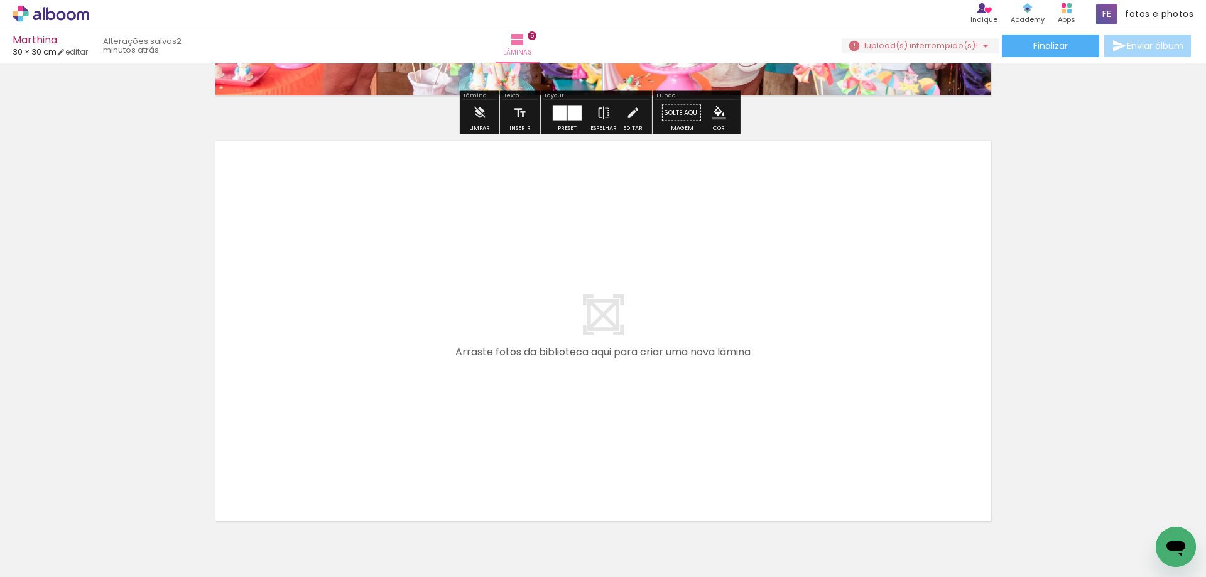
scroll to position [2096, 0]
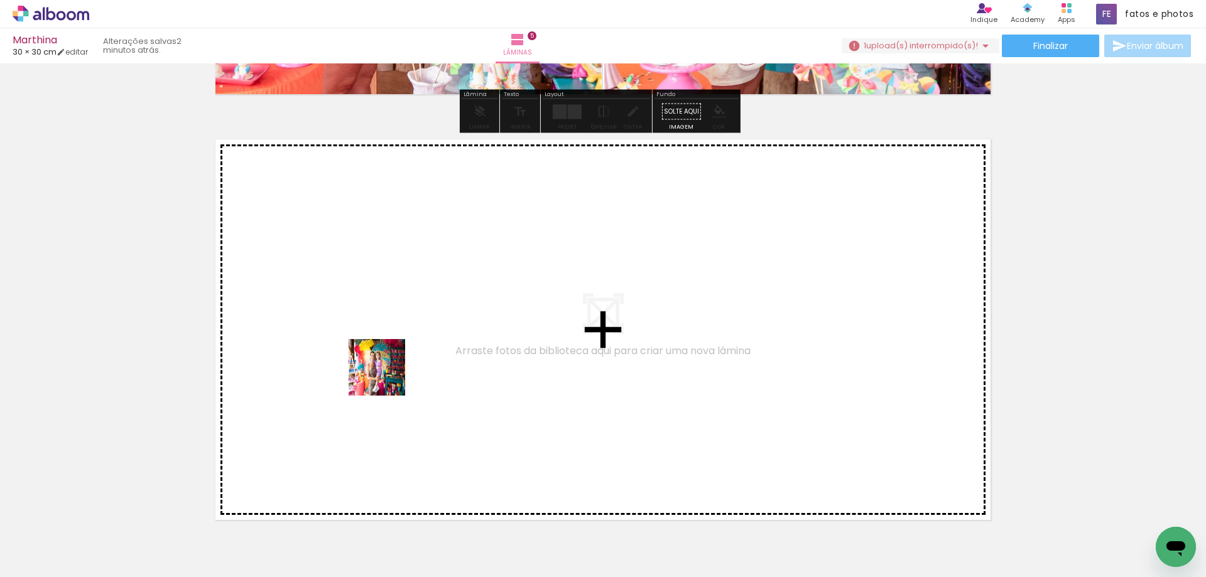
drag, startPoint x: 347, startPoint y: 538, endPoint x: 388, endPoint y: 342, distance: 199.6
click at [388, 342] on quentale-workspace at bounding box center [603, 288] width 1206 height 577
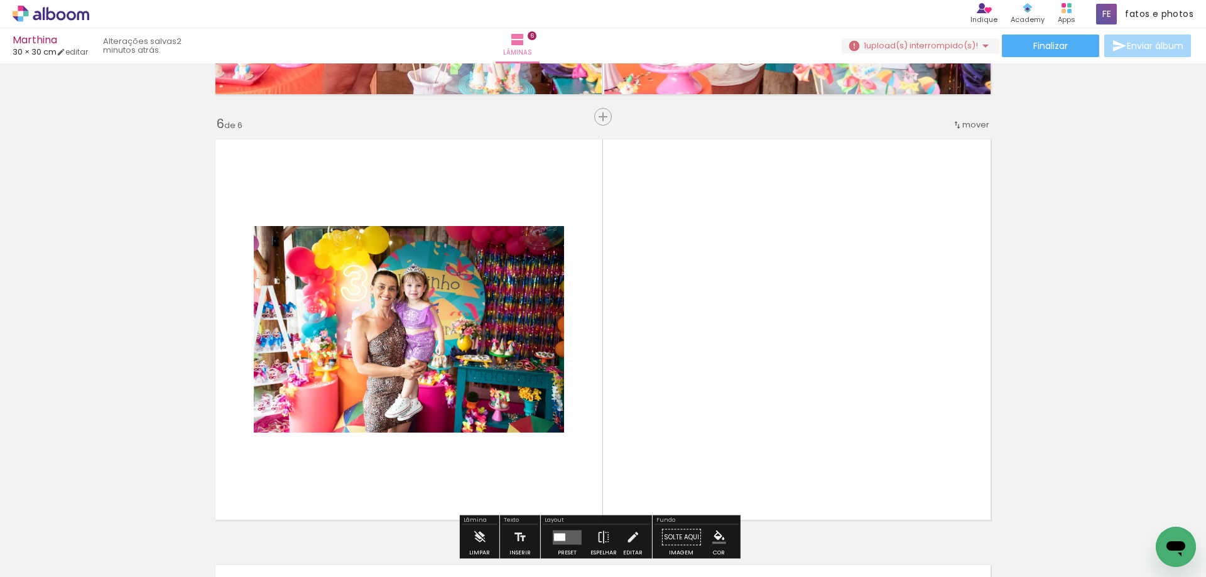
scroll to position [2145, 0]
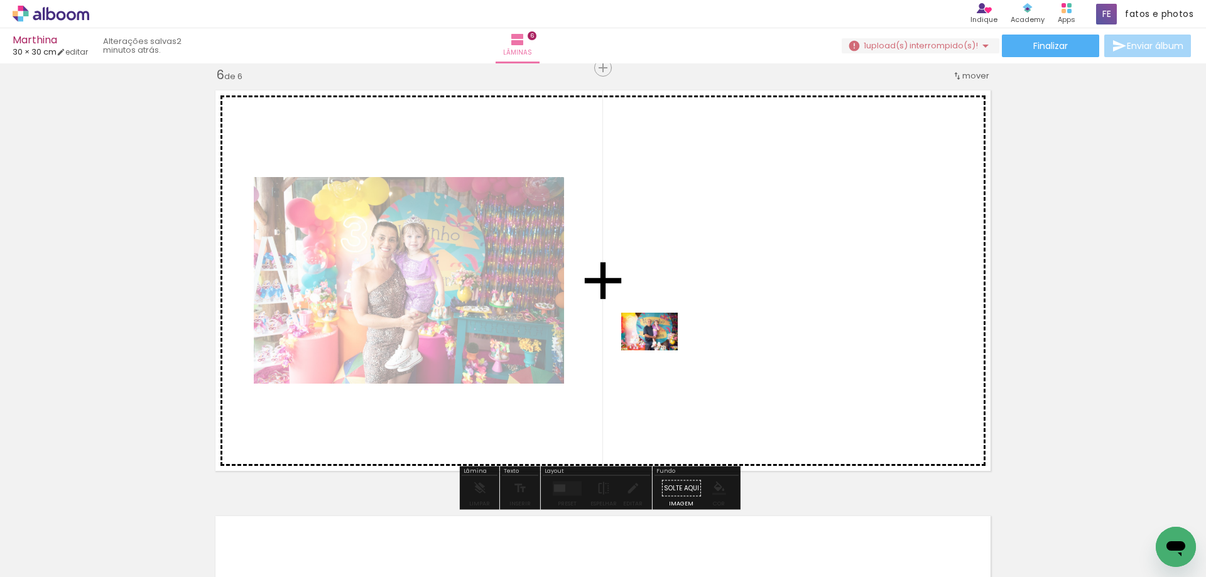
drag, startPoint x: 333, startPoint y: 543, endPoint x: 659, endPoint y: 350, distance: 378.1
click at [659, 350] on quentale-workspace at bounding box center [603, 288] width 1206 height 577
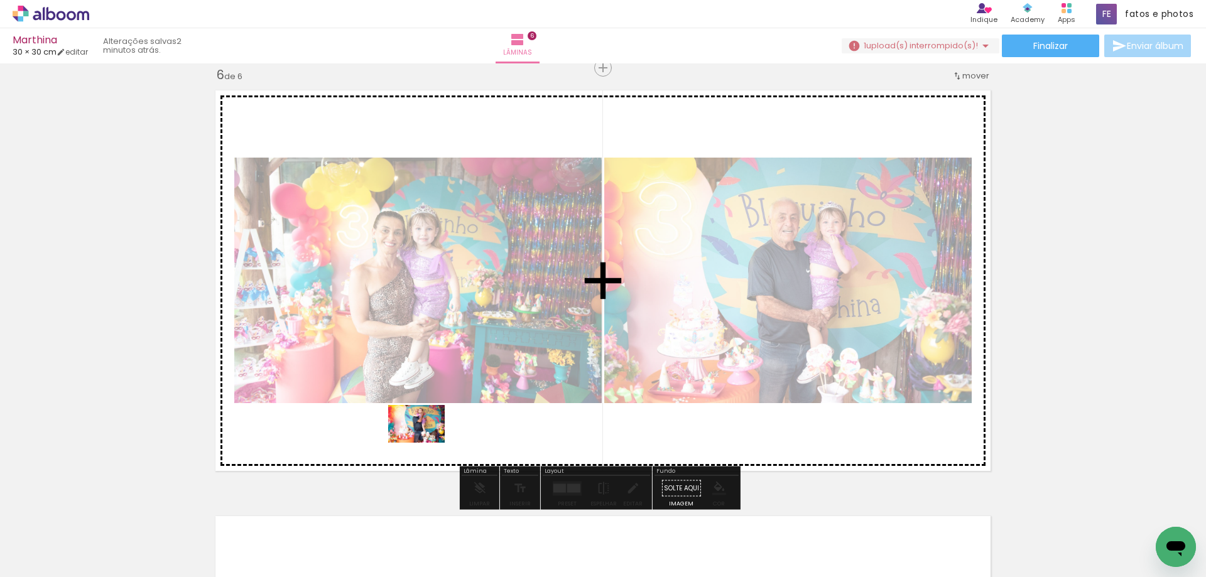
drag, startPoint x: 345, startPoint y: 547, endPoint x: 426, endPoint y: 443, distance: 132.0
click at [426, 443] on quentale-workspace at bounding box center [603, 288] width 1206 height 577
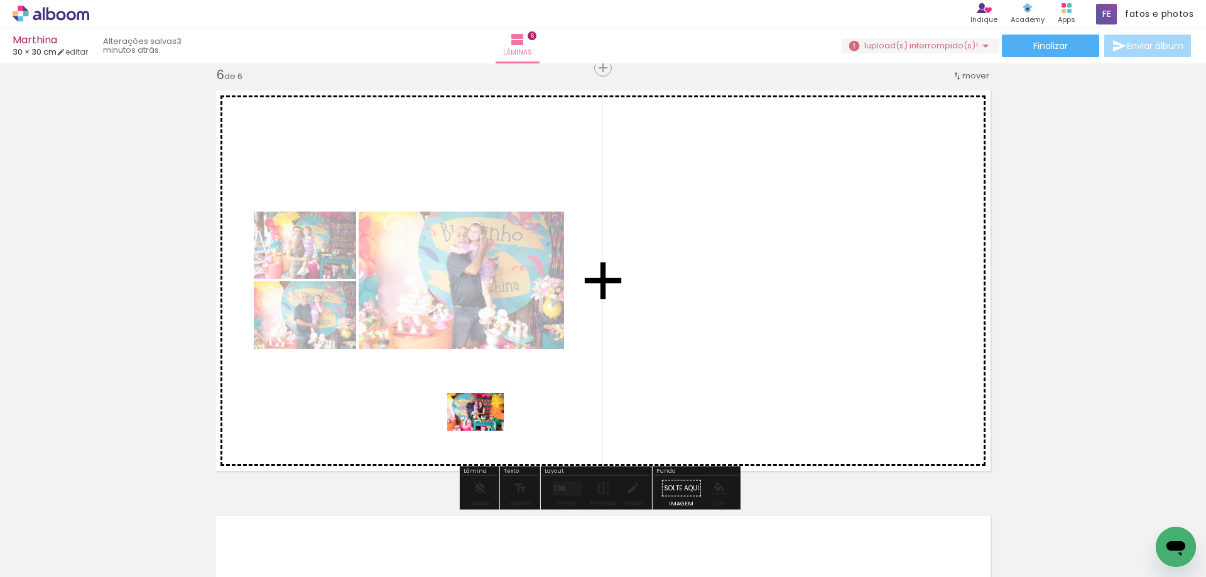
drag, startPoint x: 355, startPoint y: 546, endPoint x: 485, endPoint y: 431, distance: 173.9
click at [485, 431] on quentale-workspace at bounding box center [603, 288] width 1206 height 577
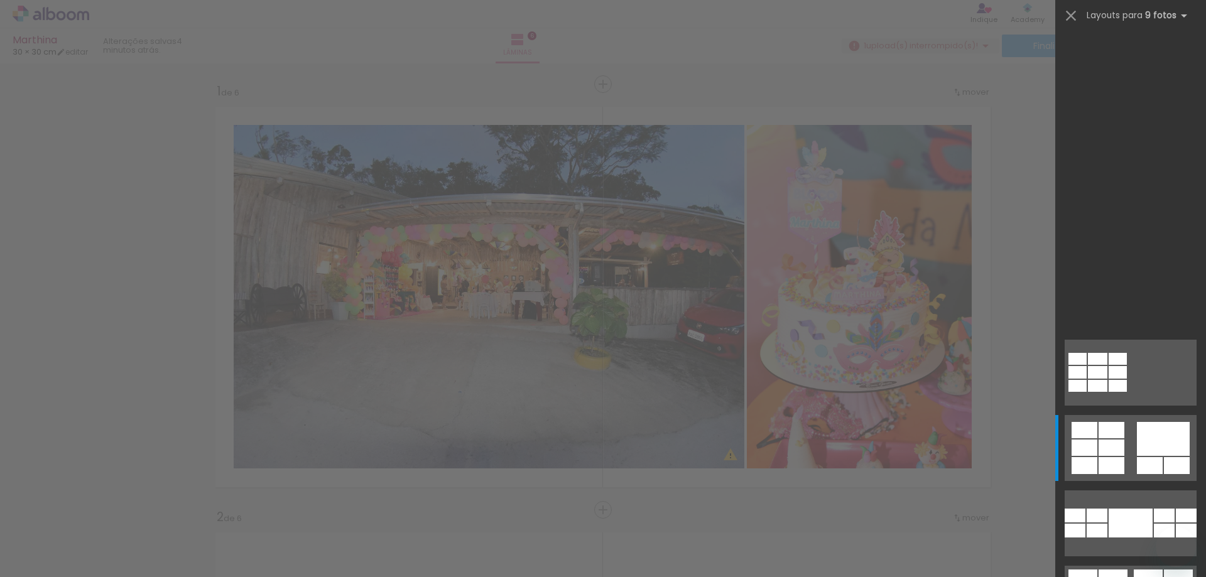
drag, startPoint x: 348, startPoint y: 314, endPoint x: 465, endPoint y: 553, distance: 266.0
click at [465, 553] on quentale-workspace at bounding box center [603, 288] width 1206 height 577
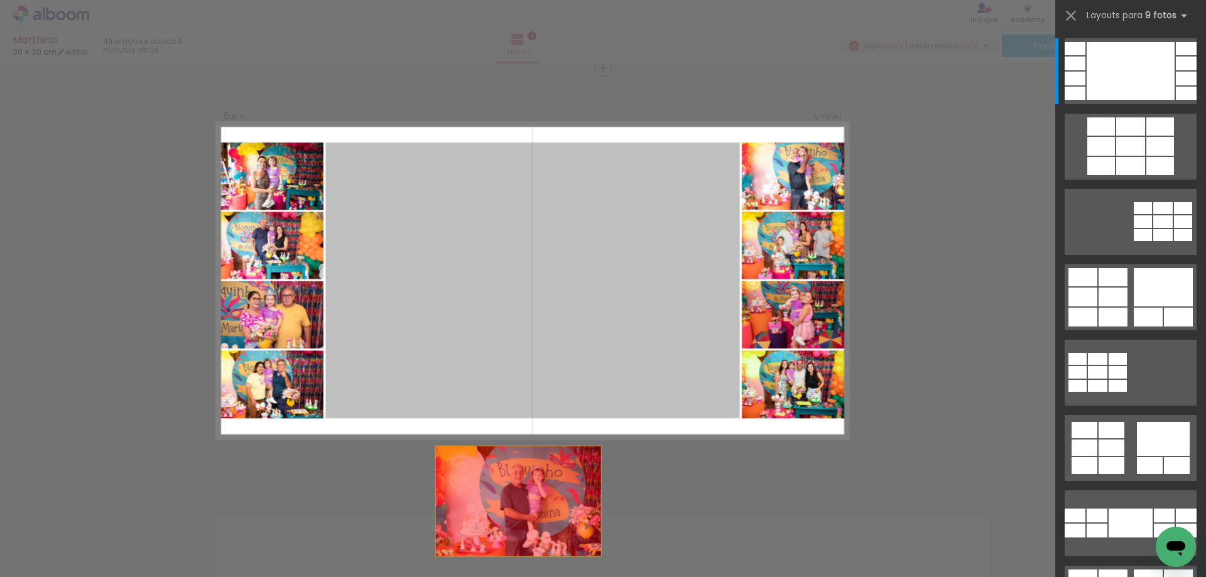
drag, startPoint x: 464, startPoint y: 362, endPoint x: 511, endPoint y: 559, distance: 202.6
click at [511, 559] on quentale-workspace at bounding box center [603, 288] width 1206 height 577
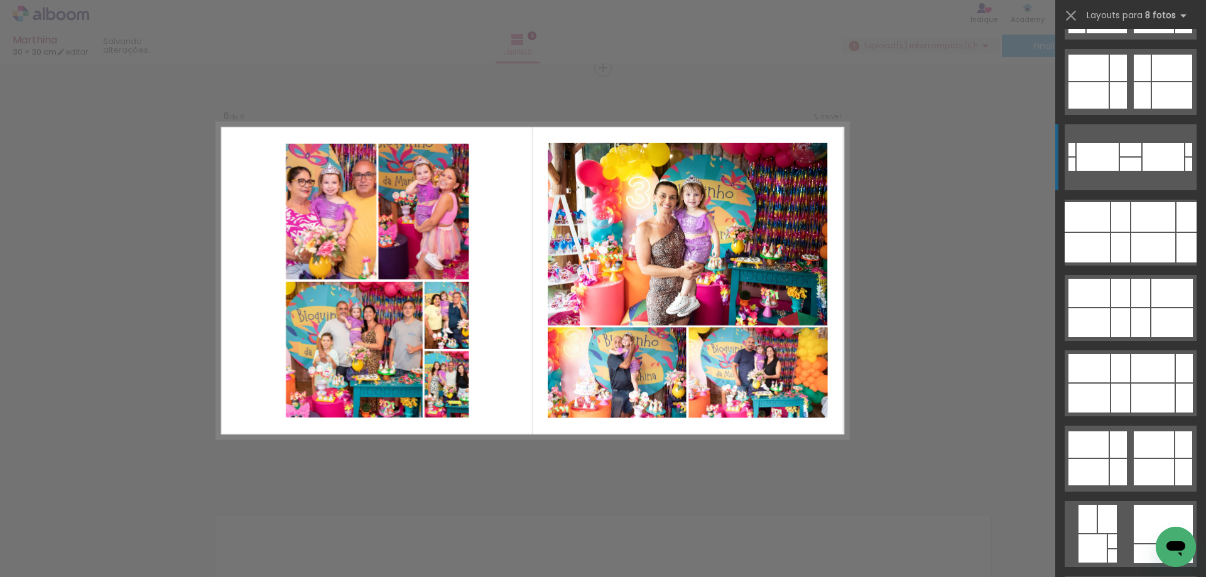
scroll to position [3579, 0]
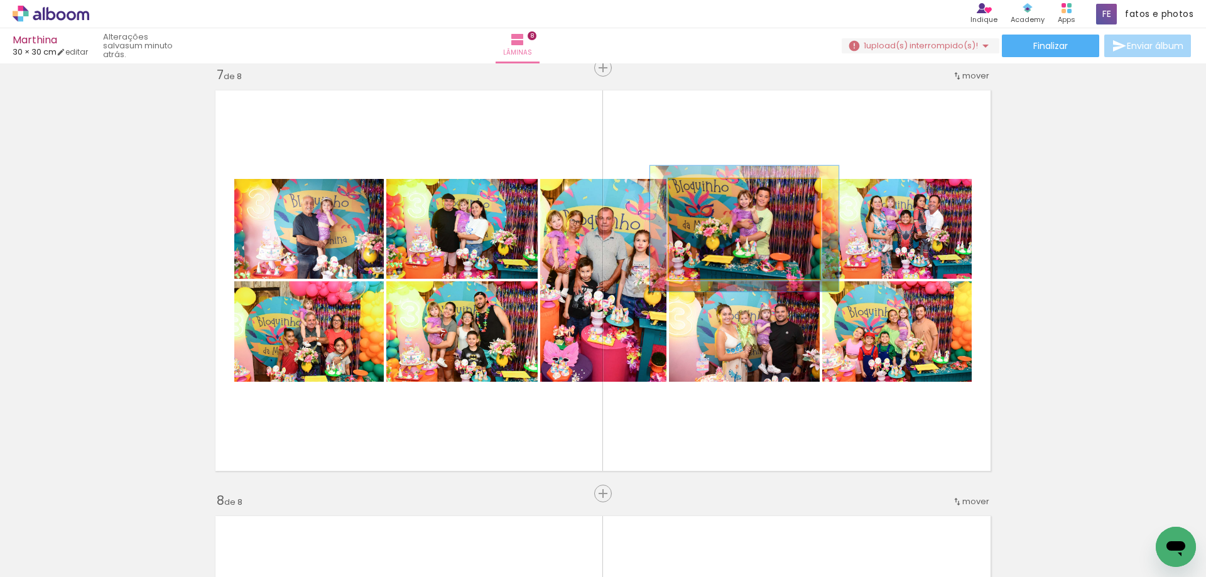
scroll to position [1562, 0]
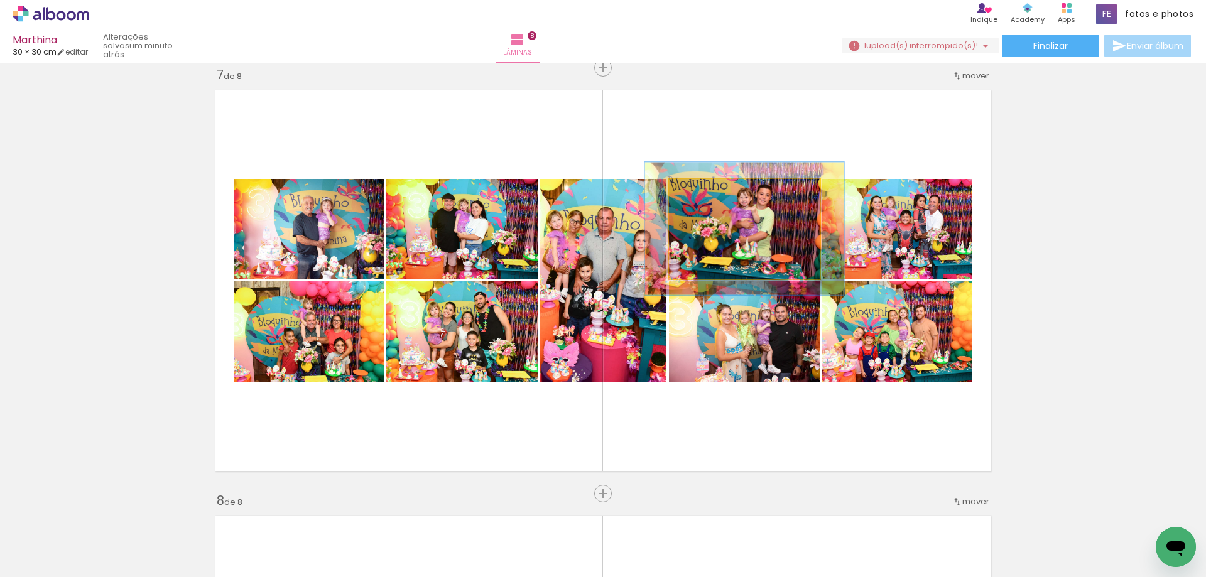
drag, startPoint x: 694, startPoint y: 193, endPoint x: 708, endPoint y: 193, distance: 13.8
type paper-slider "132"
click at [708, 193] on div at bounding box center [711, 191] width 11 height 11
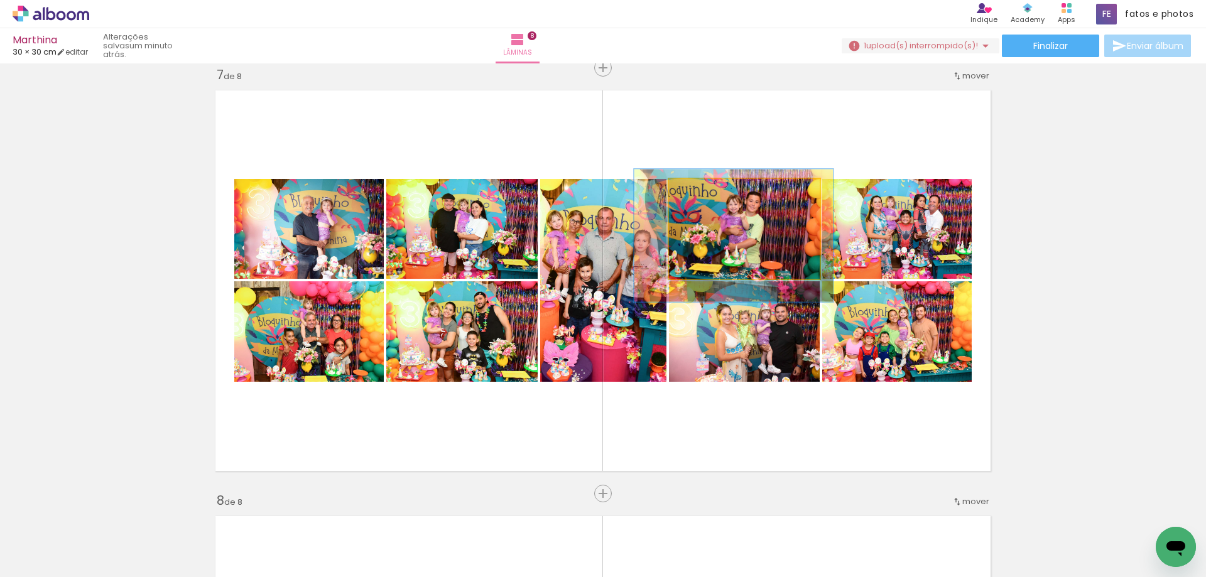
drag, startPoint x: 752, startPoint y: 231, endPoint x: 742, endPoint y: 238, distance: 12.7
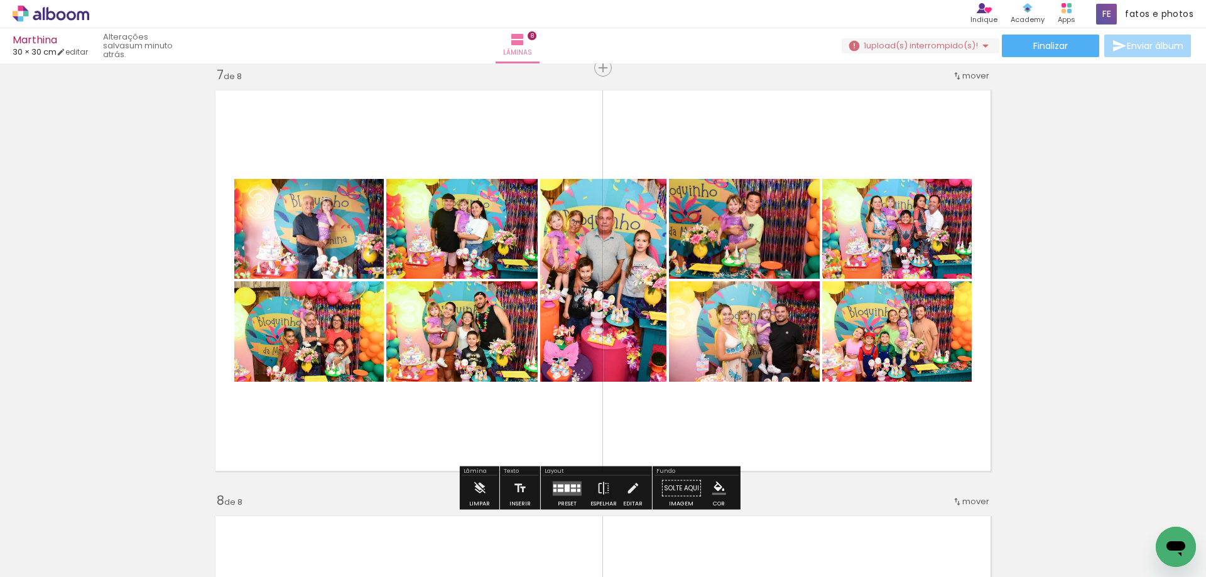
click at [918, 251] on quentale-photo at bounding box center [896, 229] width 149 height 100
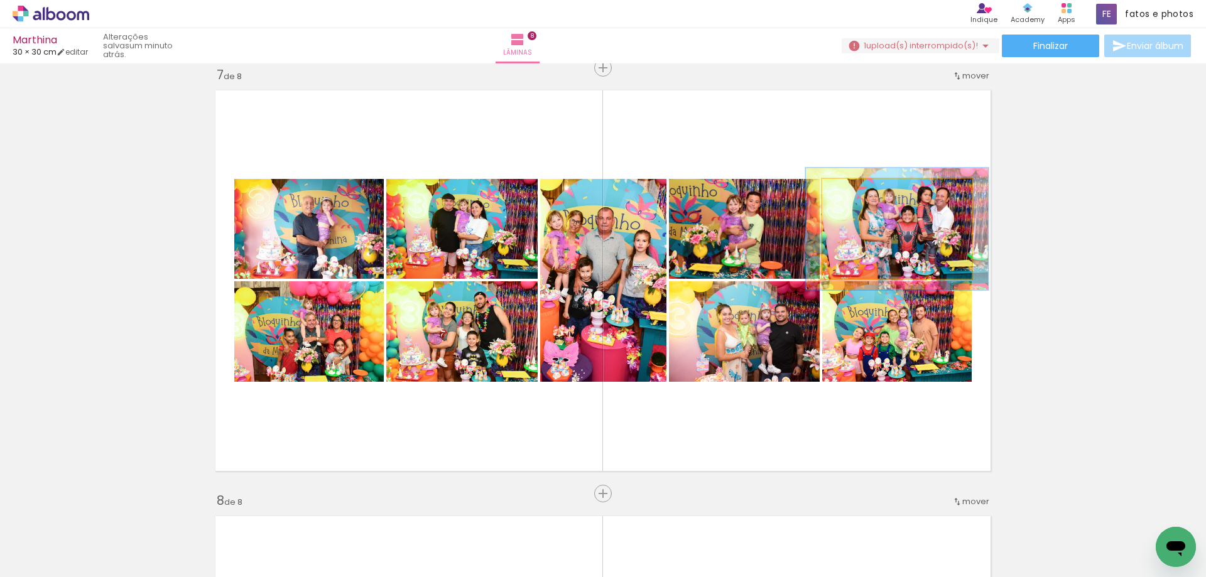
drag, startPoint x: 850, startPoint y: 193, endPoint x: 860, endPoint y: 192, distance: 10.1
type paper-slider "123"
click at [860, 192] on div at bounding box center [860, 191] width 11 height 11
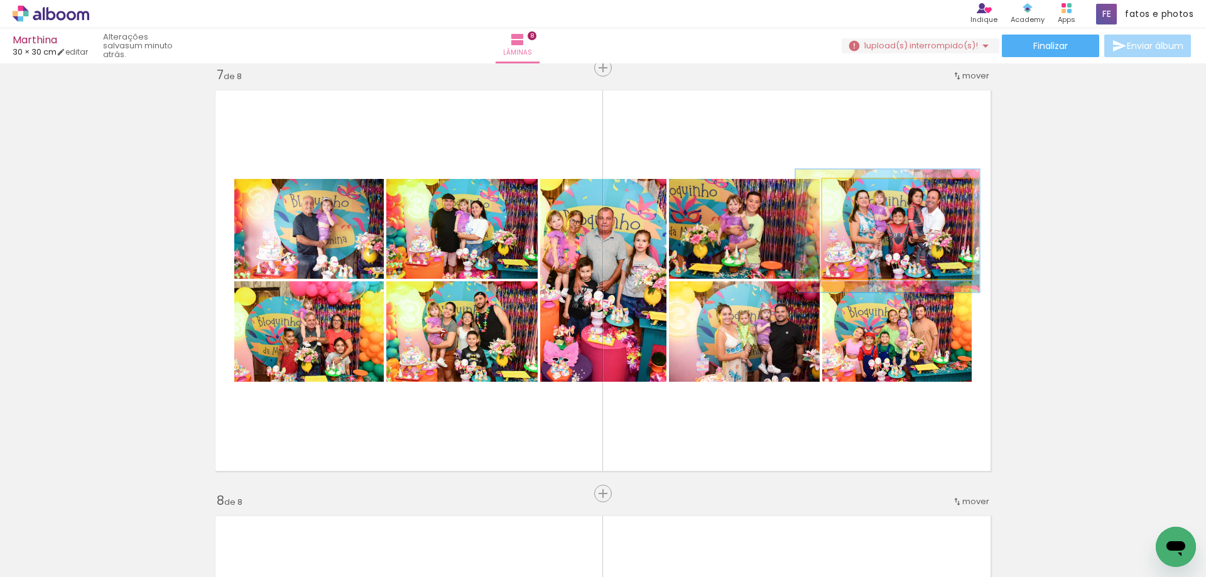
drag, startPoint x: 902, startPoint y: 238, endPoint x: 893, endPoint y: 240, distance: 9.6
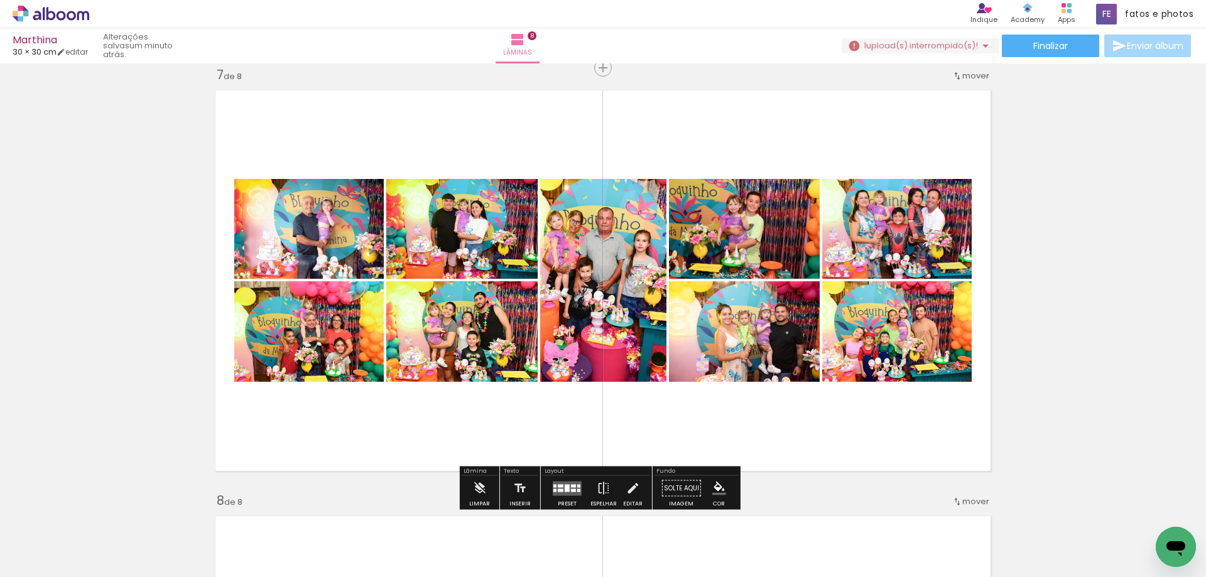
click at [894, 333] on quentale-photo at bounding box center [896, 331] width 149 height 100
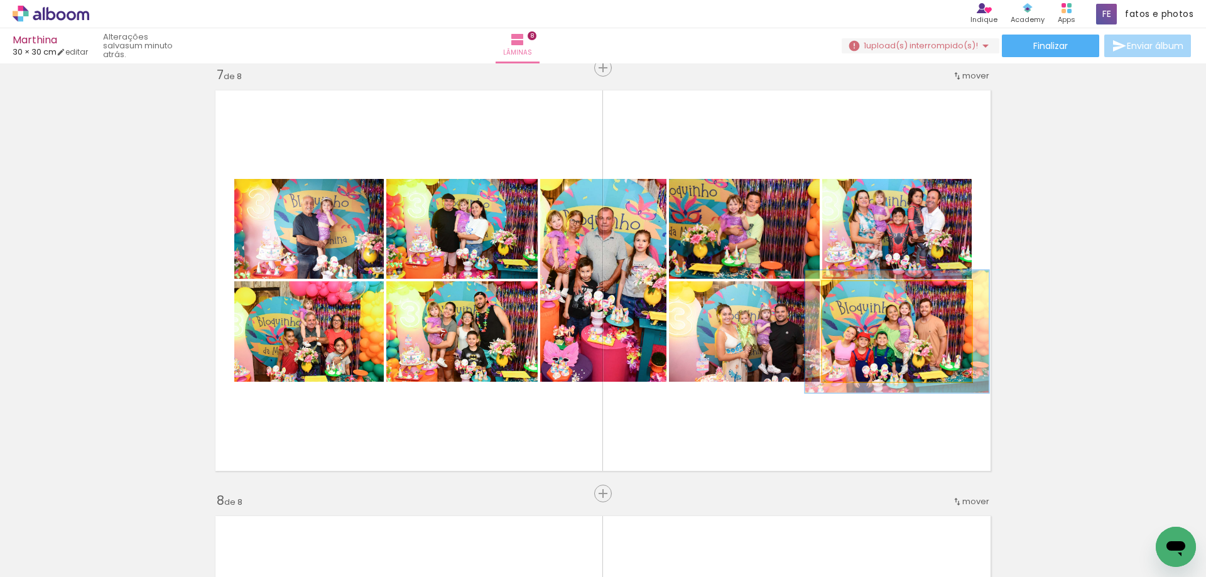
drag, startPoint x: 850, startPoint y: 296, endPoint x: 859, endPoint y: 295, distance: 9.4
type paper-slider "122"
click at [859, 295] on div at bounding box center [860, 294] width 11 height 11
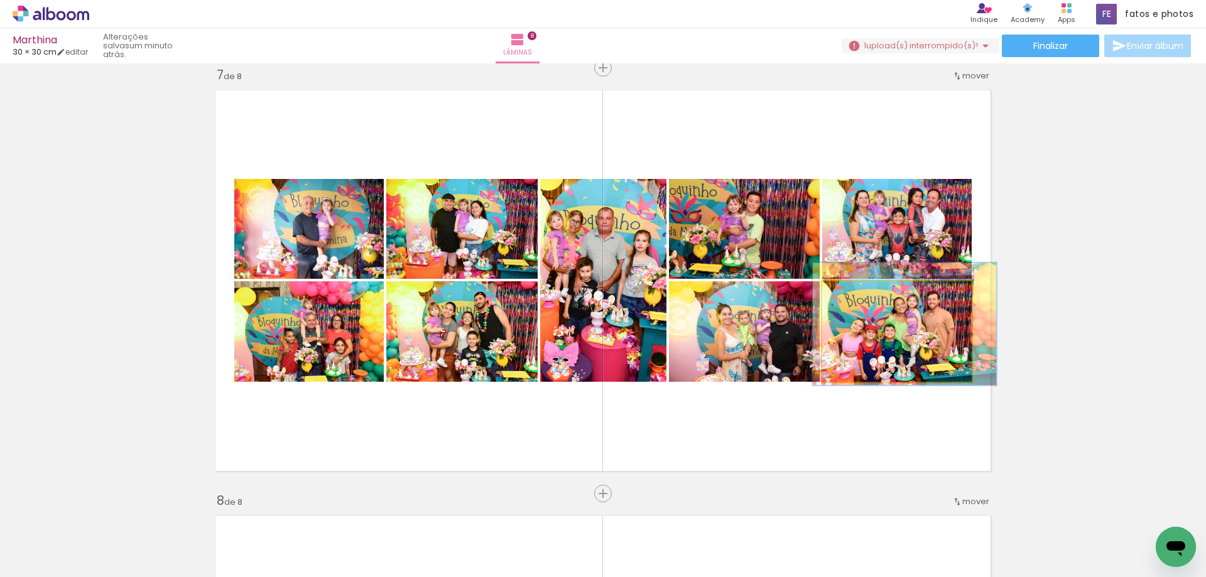
drag, startPoint x: 878, startPoint y: 352, endPoint x: 885, endPoint y: 344, distance: 10.7
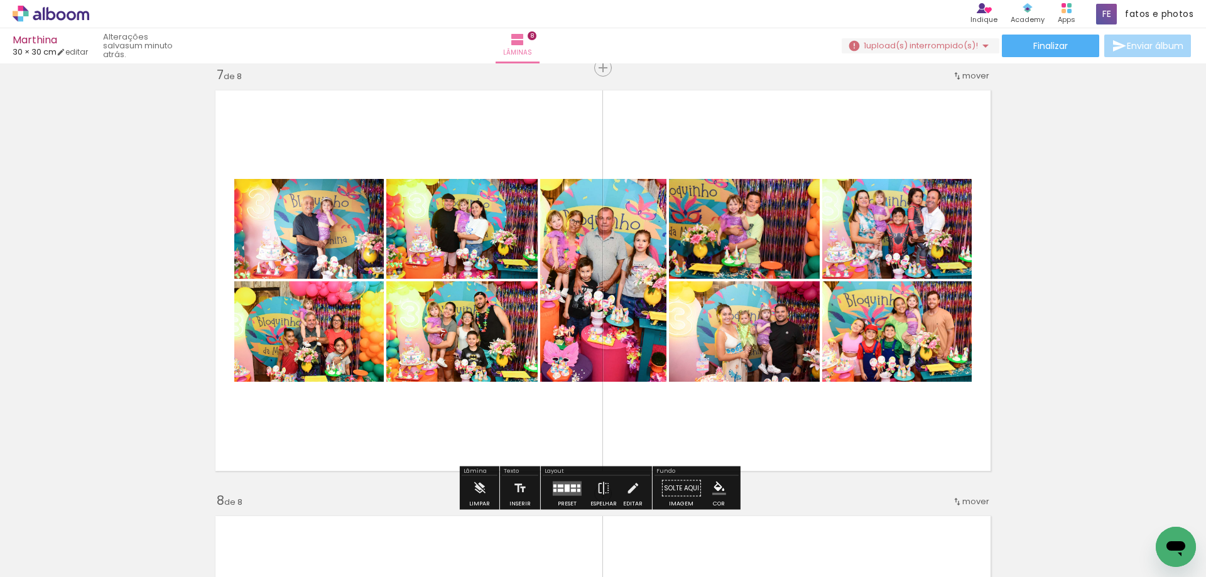
click at [497, 338] on quentale-photo at bounding box center [461, 331] width 151 height 100
click at [325, 338] on quentale-photo at bounding box center [308, 331] width 149 height 100
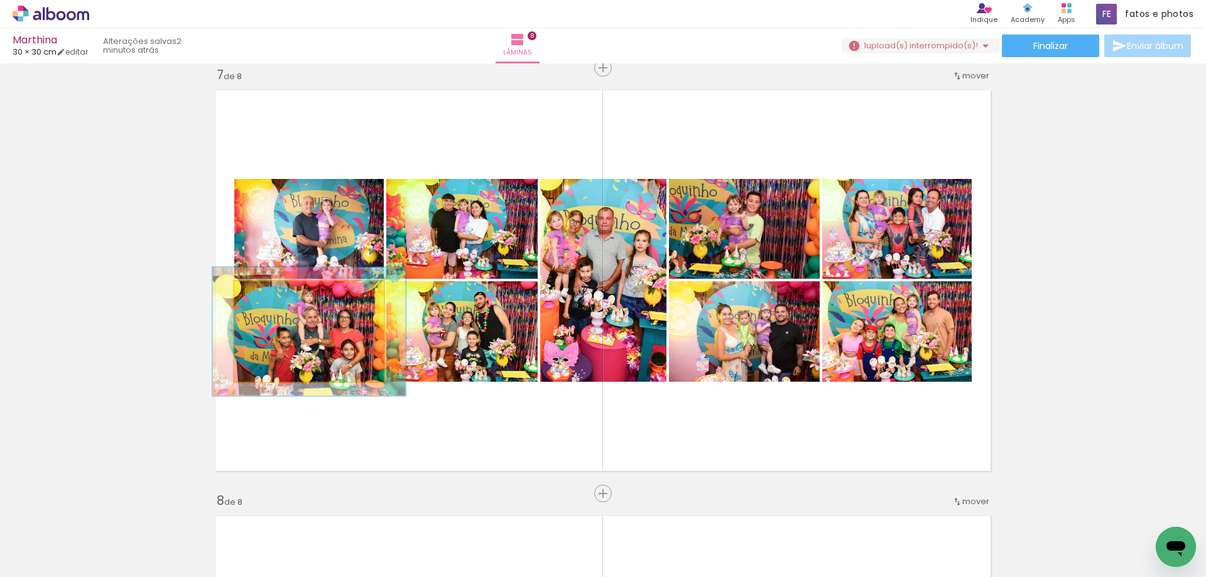
drag, startPoint x: 264, startPoint y: 294, endPoint x: 276, endPoint y: 294, distance: 11.9
type paper-slider "128"
click at [276, 294] on div at bounding box center [276, 294] width 20 height 20
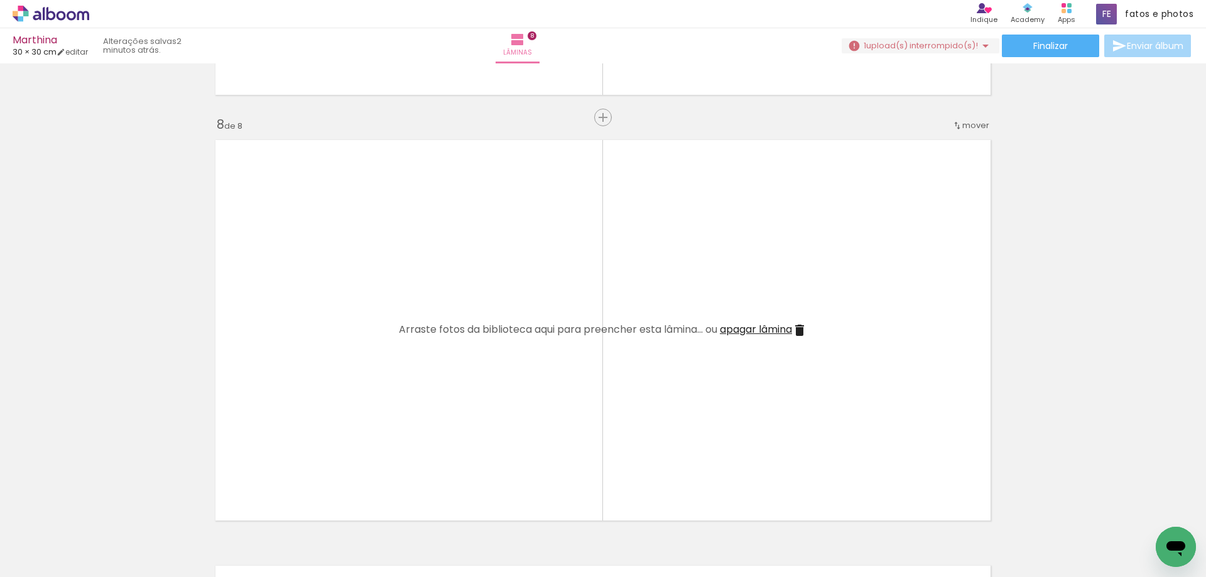
scroll to position [2947, 0]
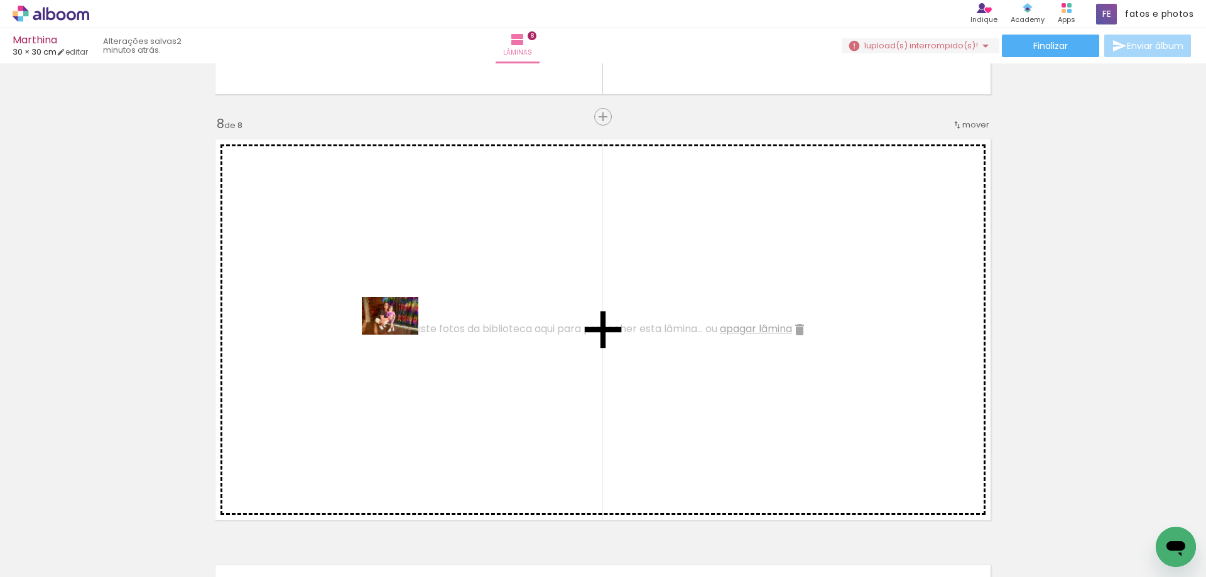
drag, startPoint x: 134, startPoint y: 534, endPoint x: 399, endPoint y: 335, distance: 332.3
click at [399, 335] on quentale-workspace at bounding box center [603, 288] width 1206 height 577
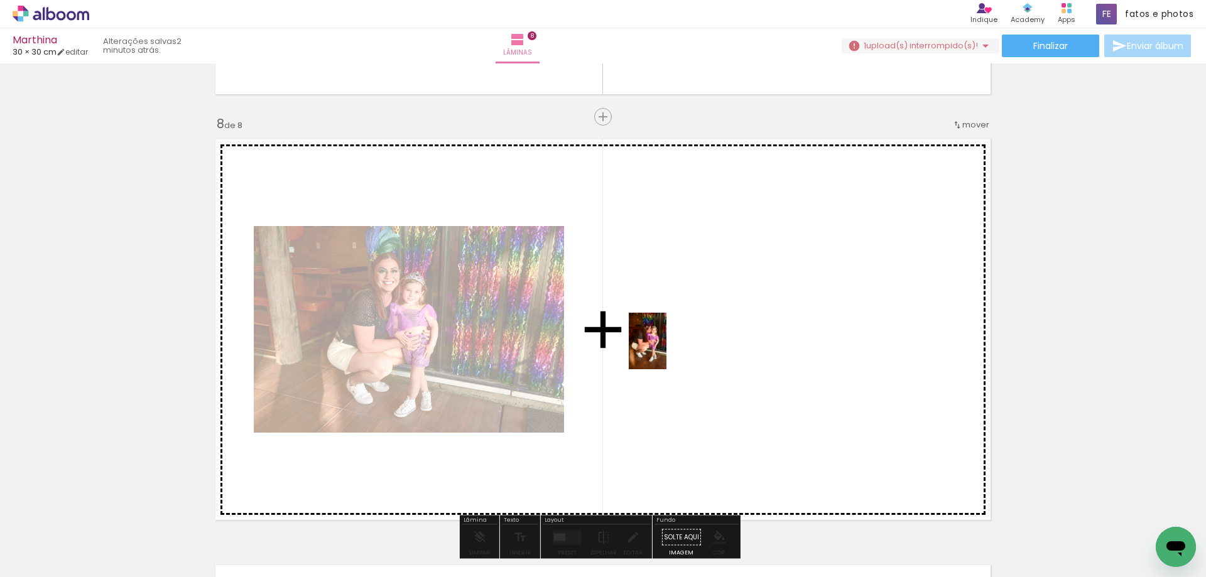
drag, startPoint x: 136, startPoint y: 537, endPoint x: 666, endPoint y: 350, distance: 561.8
click at [666, 350] on quentale-workspace at bounding box center [603, 288] width 1206 height 577
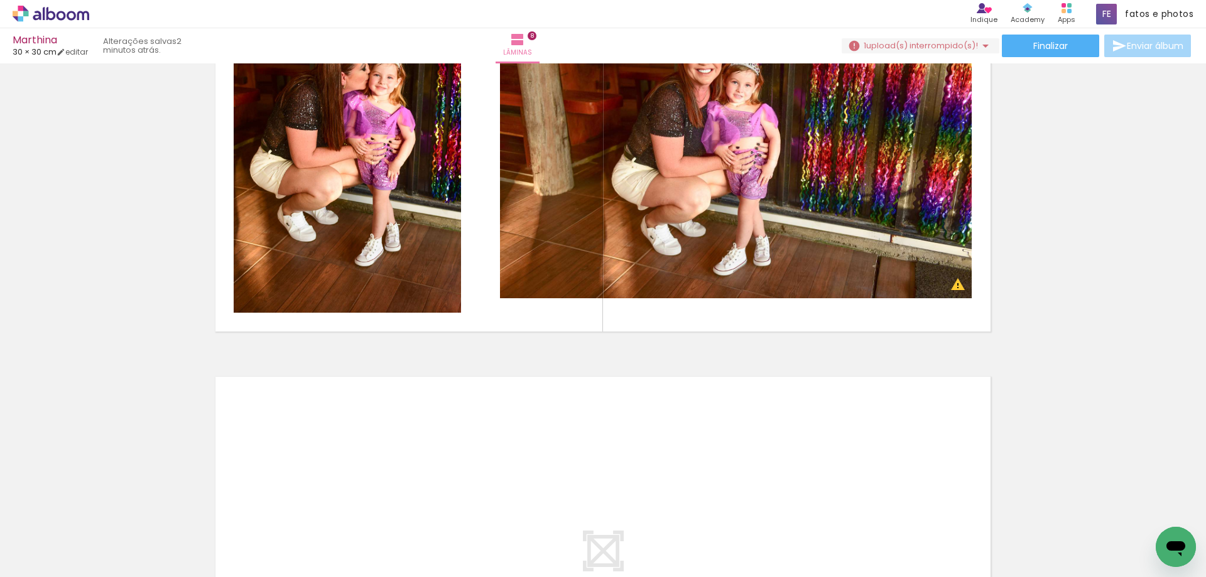
scroll to position [0, 370]
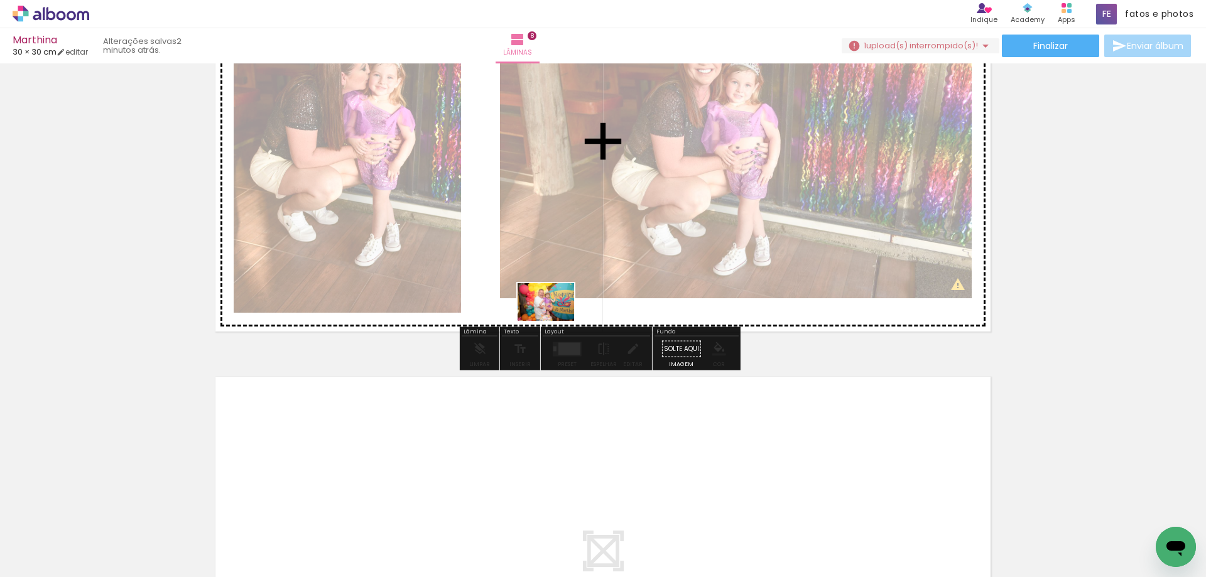
drag, startPoint x: 518, startPoint y: 547, endPoint x: 555, endPoint y: 321, distance: 229.1
click at [555, 321] on quentale-workspace at bounding box center [603, 288] width 1206 height 577
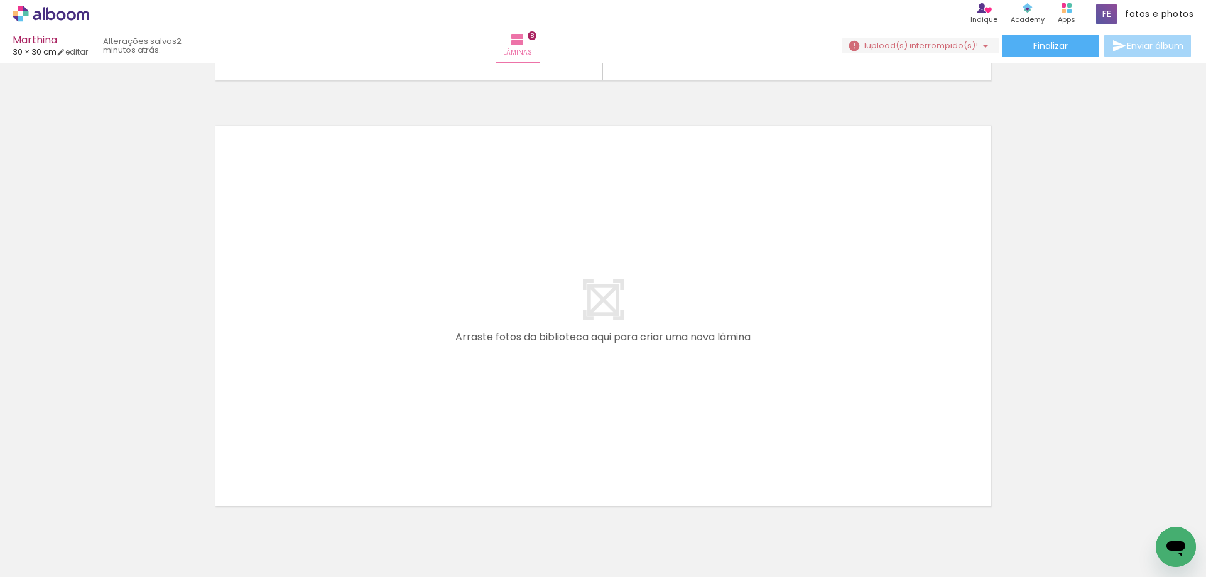
scroll to position [0, 47]
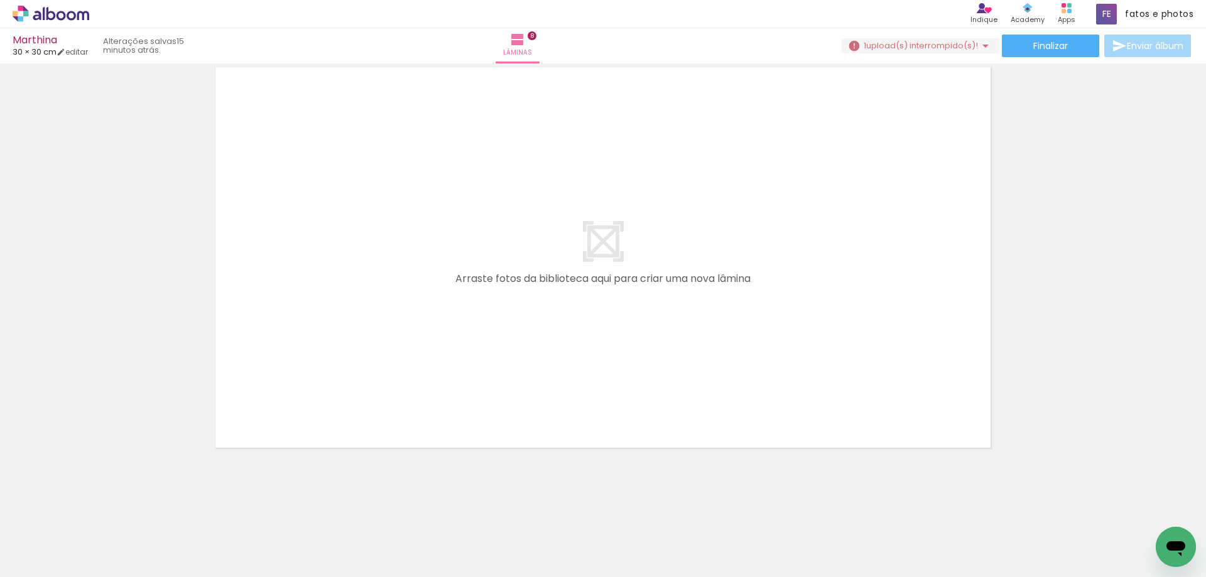
scroll to position [1562, 0]
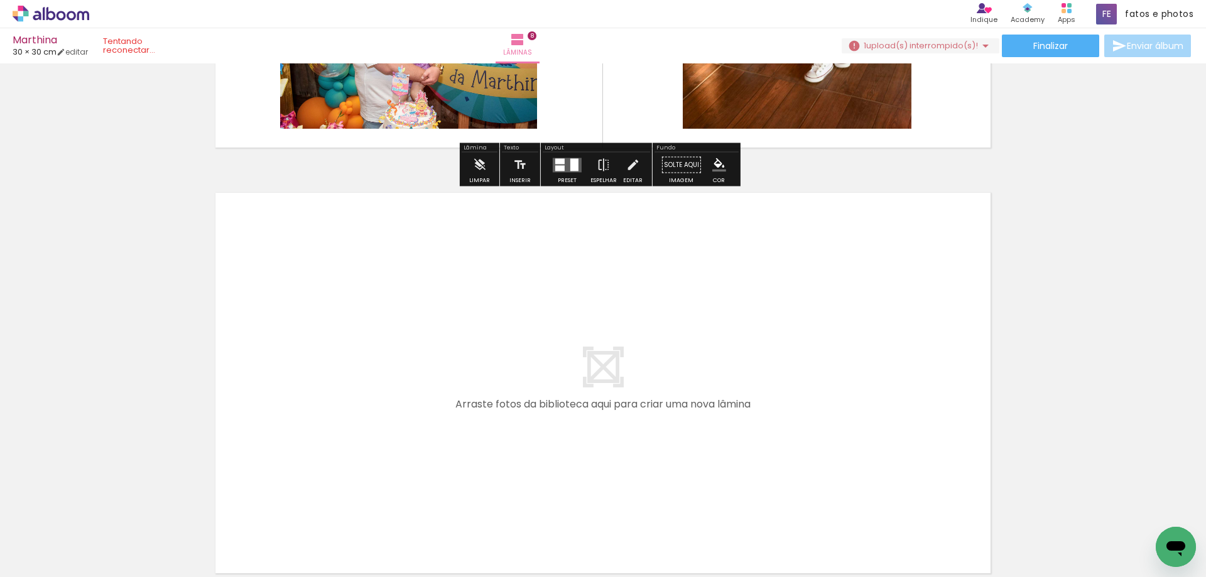
scroll to position [3445, 0]
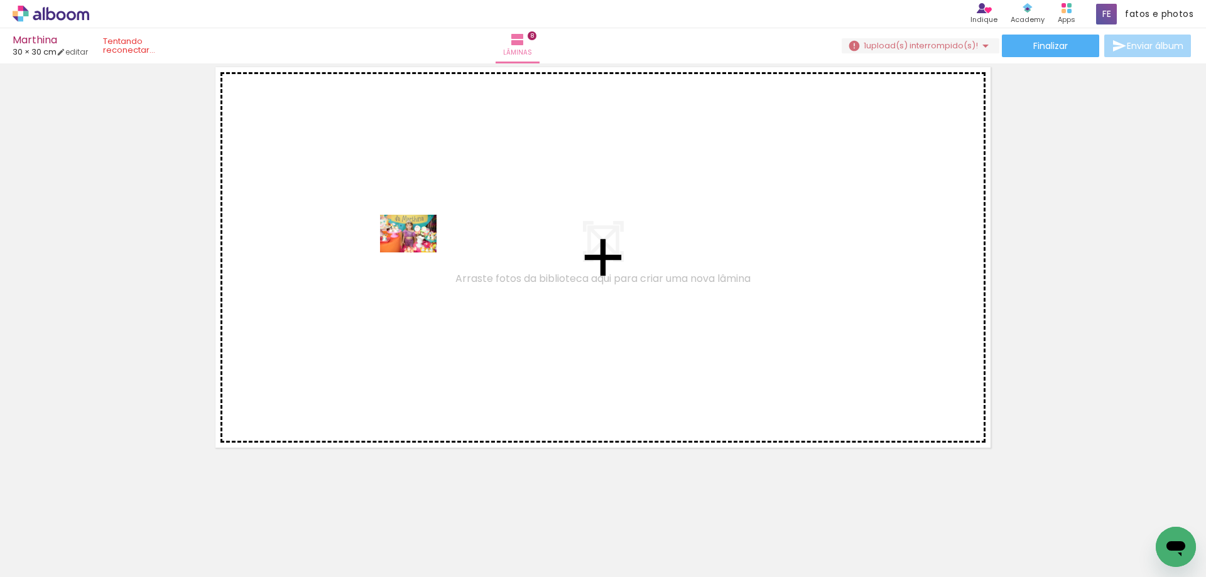
drag, startPoint x: 185, startPoint y: 539, endPoint x: 418, endPoint y: 252, distance: 369.6
click at [418, 252] on quentale-workspace at bounding box center [603, 288] width 1206 height 577
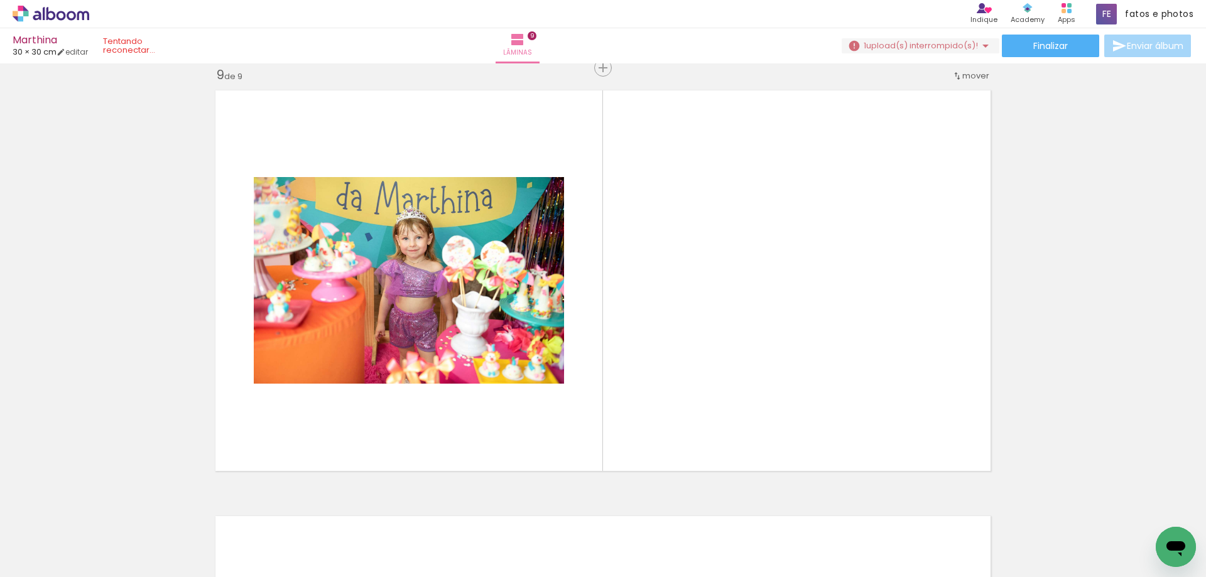
scroll to position [3422, 0]
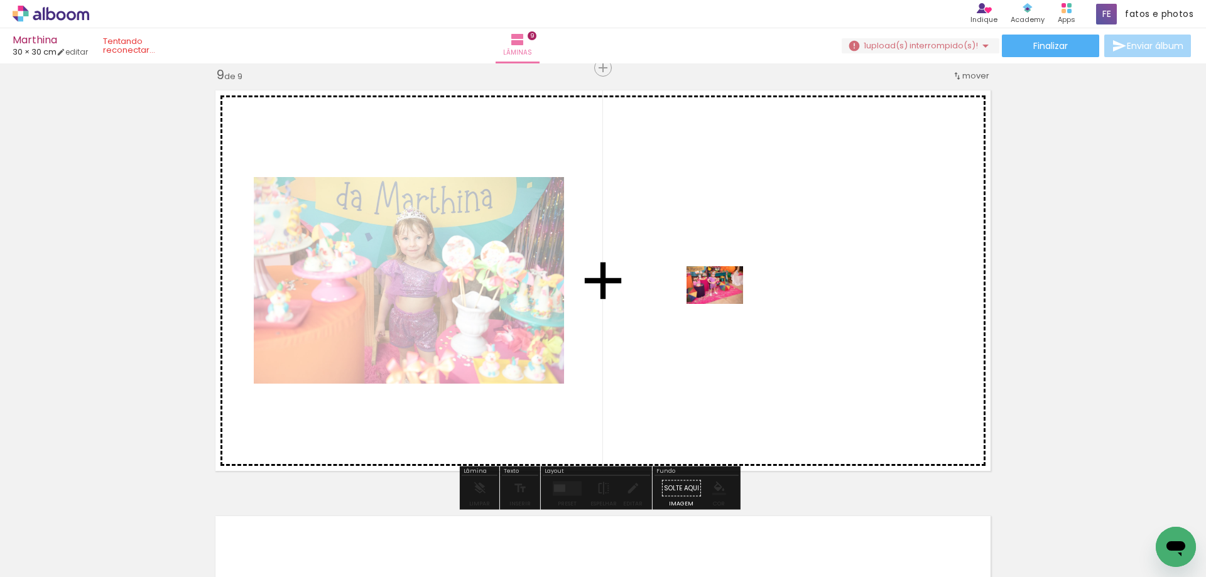
drag, startPoint x: 202, startPoint y: 544, endPoint x: 724, endPoint y: 304, distance: 574.6
click at [724, 304] on quentale-workspace at bounding box center [603, 288] width 1206 height 577
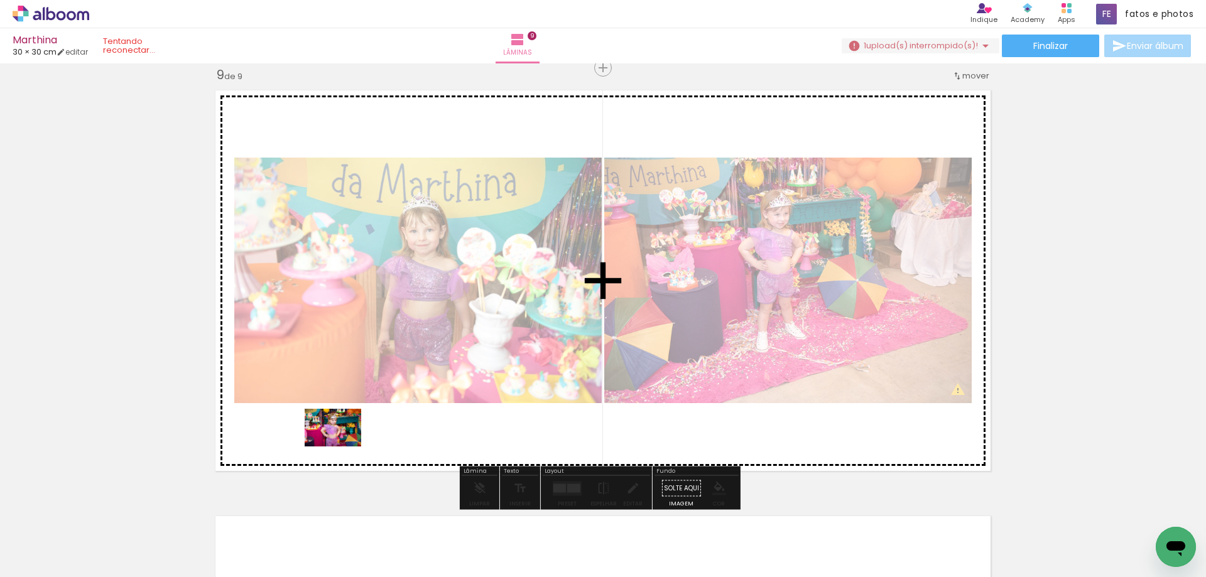
drag, startPoint x: 192, startPoint y: 544, endPoint x: 342, endPoint y: 446, distance: 179.2
click at [342, 446] on quentale-workspace at bounding box center [603, 288] width 1206 height 577
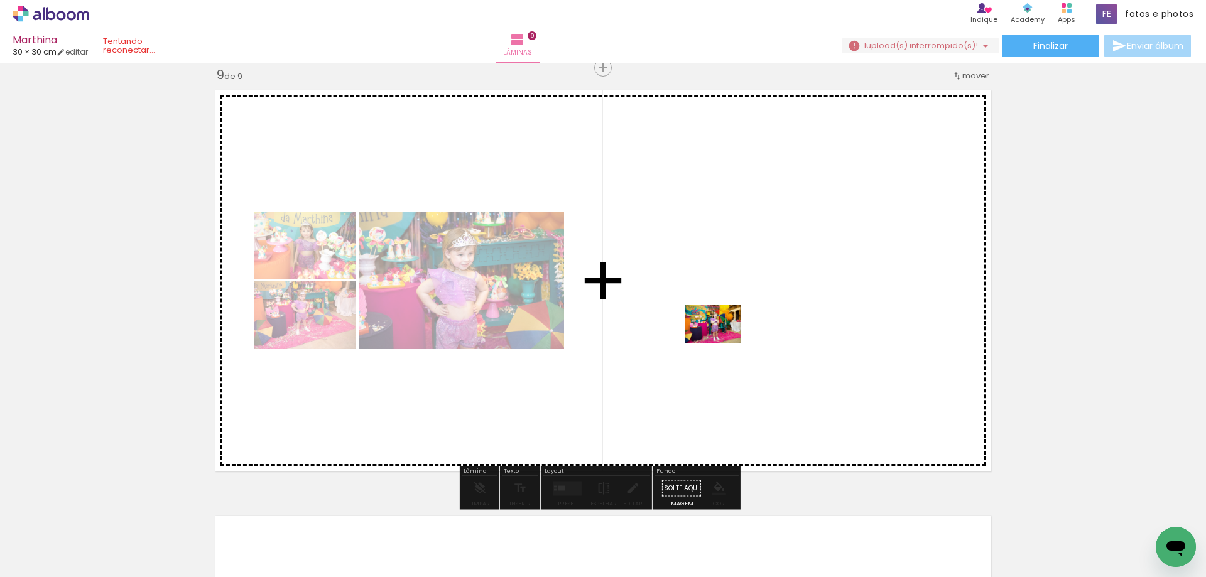
drag, startPoint x: 193, startPoint y: 544, endPoint x: 722, endPoint y: 343, distance: 566.2
click at [722, 343] on quentale-workspace at bounding box center [603, 288] width 1206 height 577
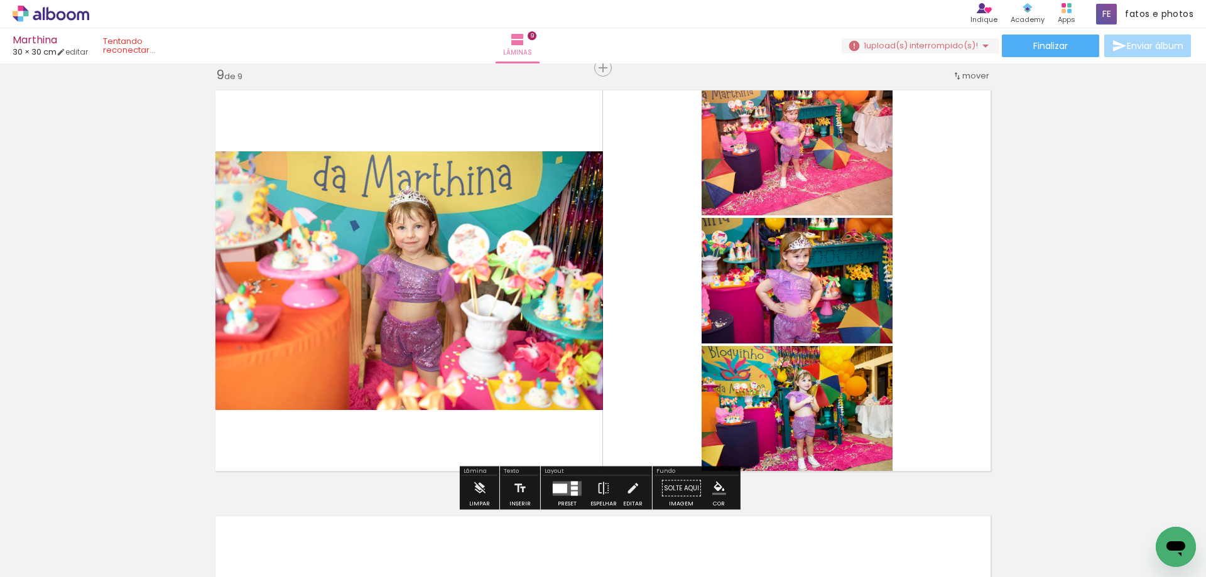
click at [565, 490] on quentale-layouter at bounding box center [567, 488] width 29 height 14
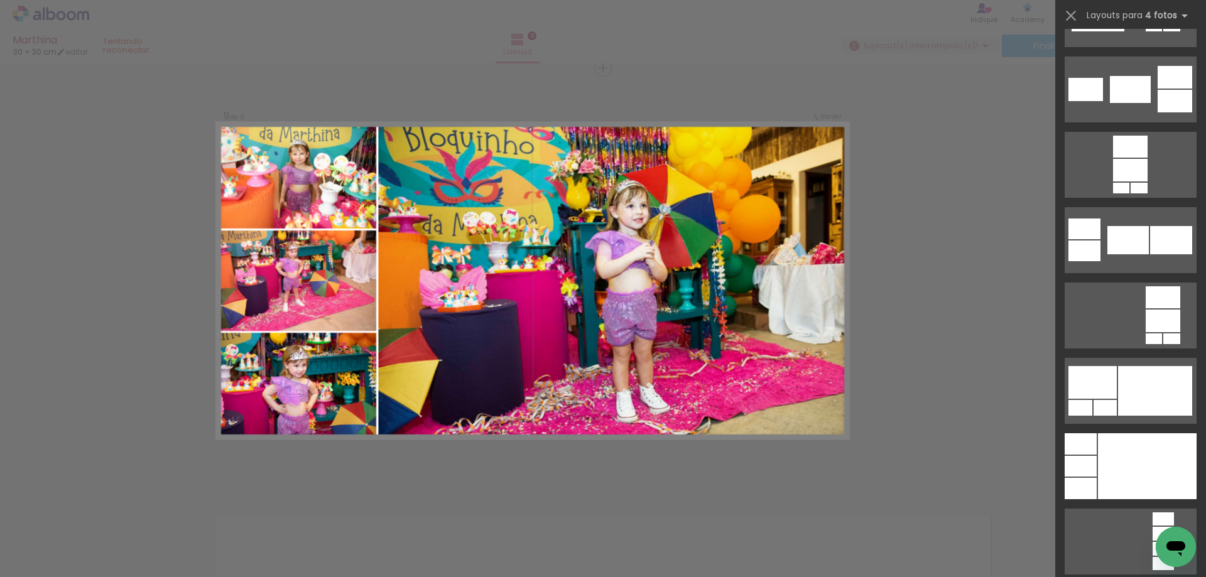
scroll to position [4144, 0]
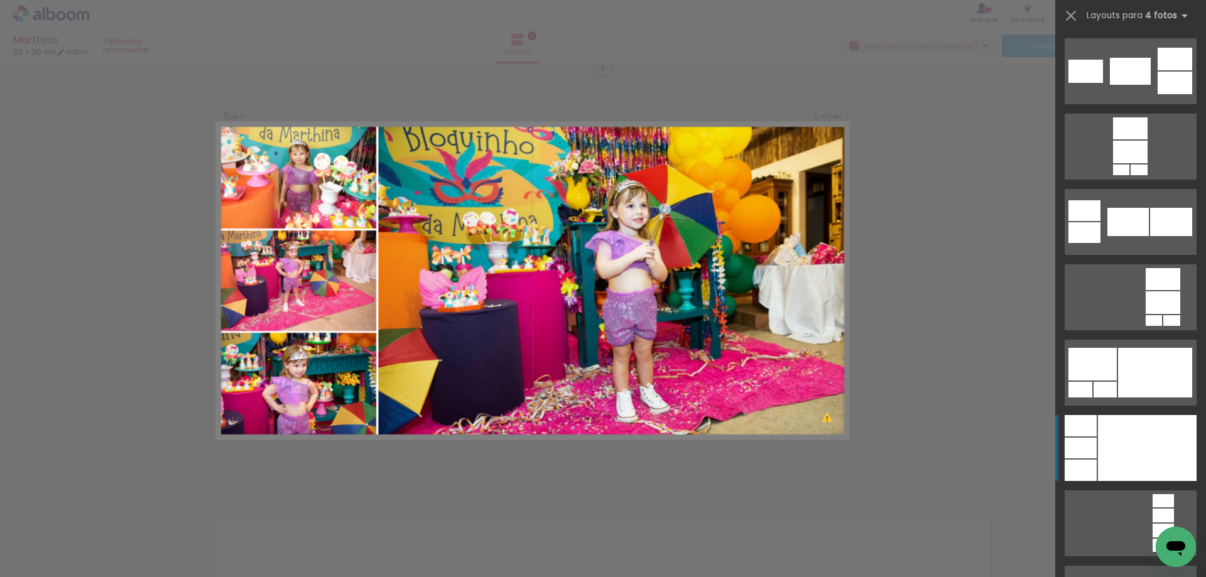
click at [1128, 446] on div at bounding box center [1147, 448] width 99 height 66
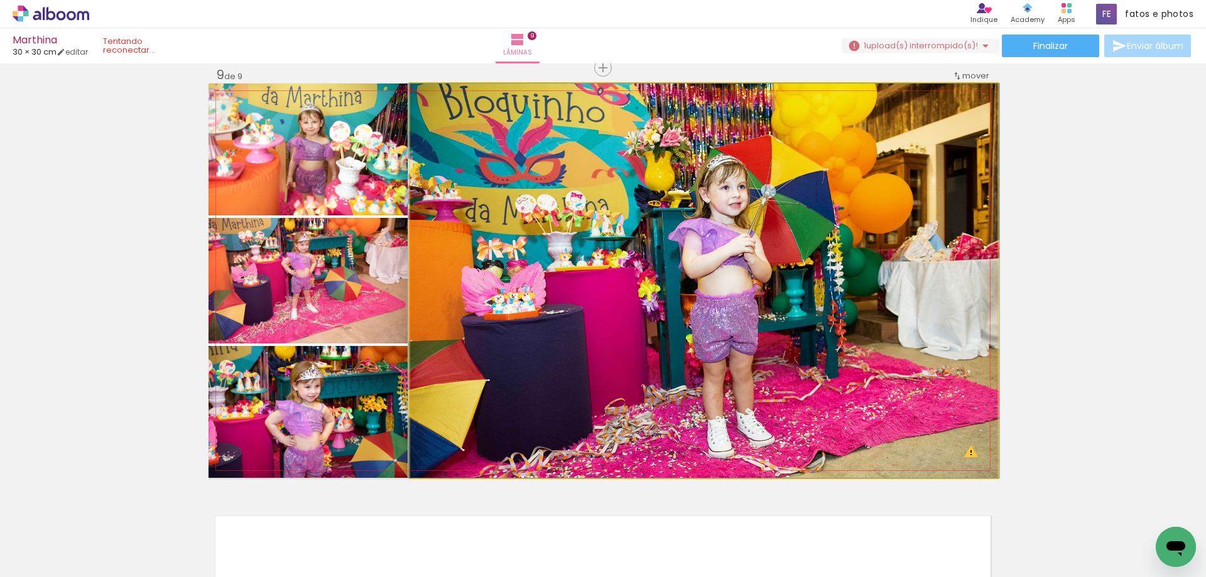
click at [745, 293] on quentale-photo at bounding box center [703, 281] width 587 height 394
drag, startPoint x: 739, startPoint y: 293, endPoint x: 739, endPoint y: 275, distance: 18.2
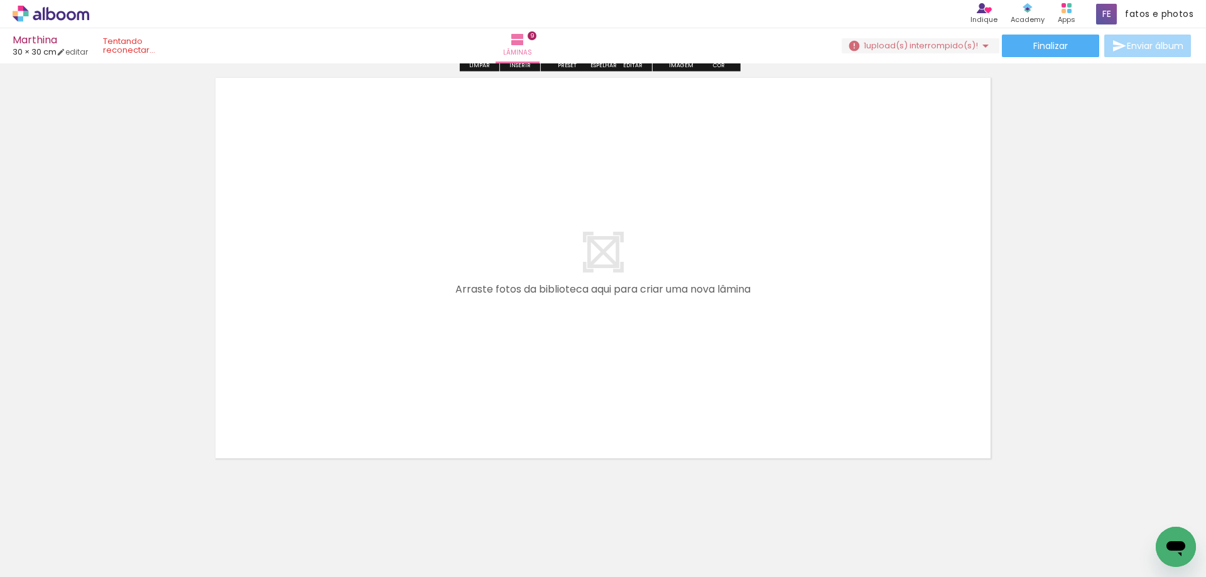
scroll to position [3862, 0]
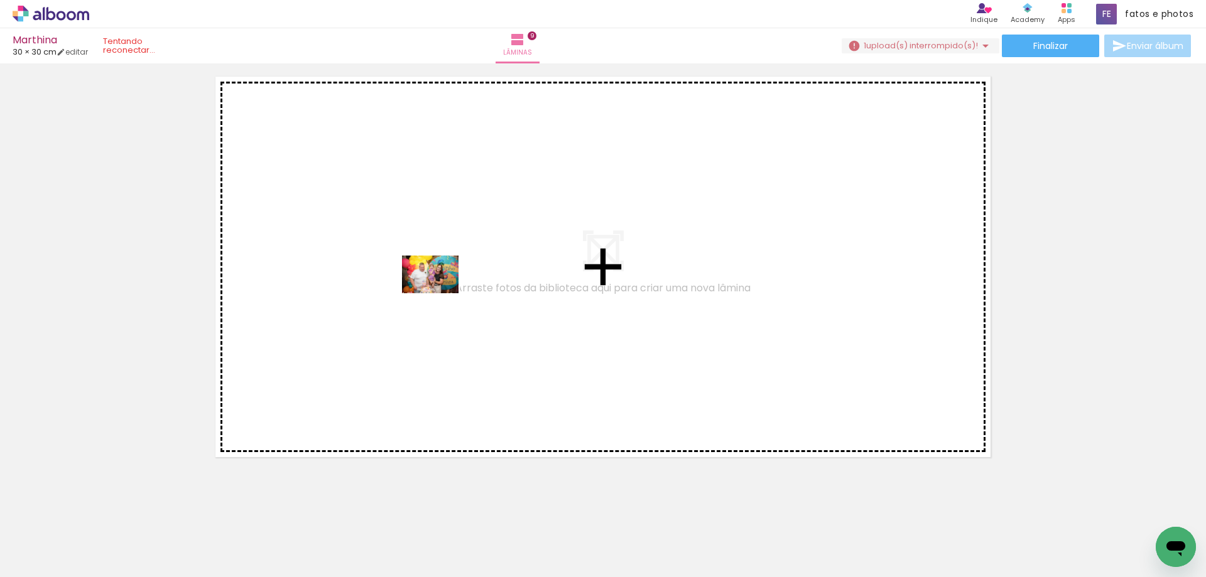
drag, startPoint x: 635, startPoint y: 551, endPoint x: 440, endPoint y: 293, distance: 323.1
click at [440, 293] on quentale-workspace at bounding box center [603, 288] width 1206 height 577
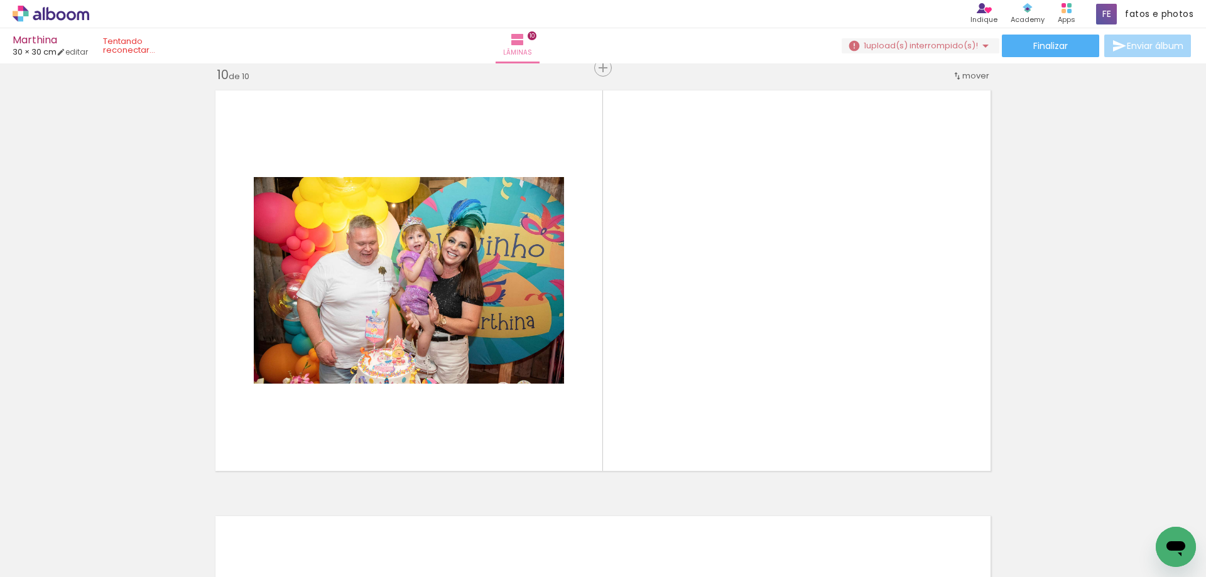
scroll to position [3848, 0]
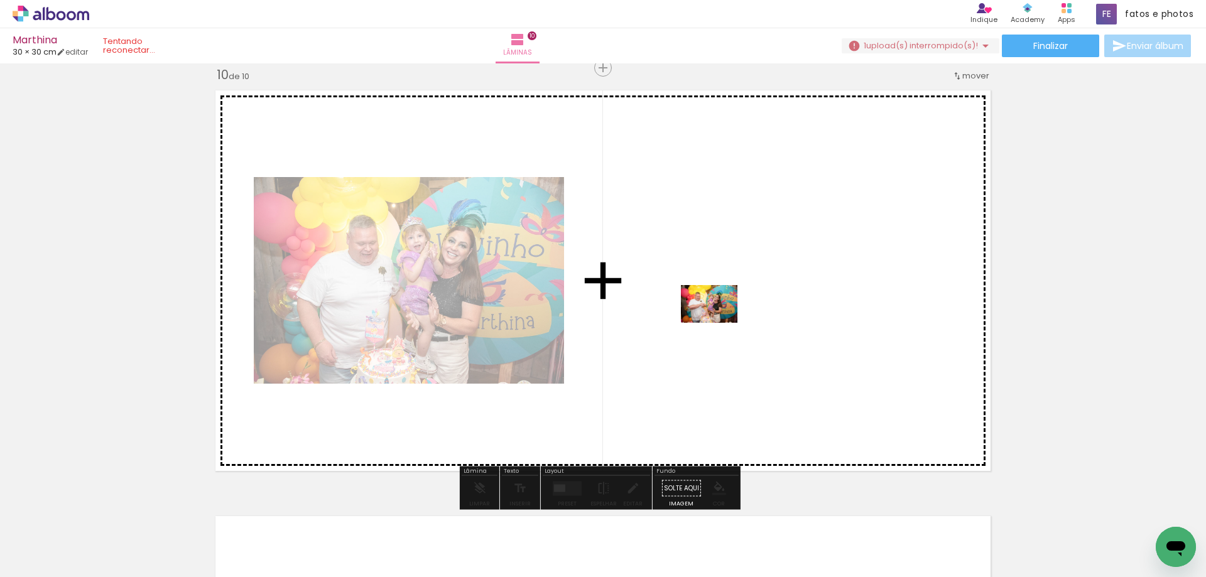
drag, startPoint x: 644, startPoint y: 512, endPoint x: 720, endPoint y: 310, distance: 215.6
click at [720, 310] on quentale-workspace at bounding box center [603, 288] width 1206 height 577
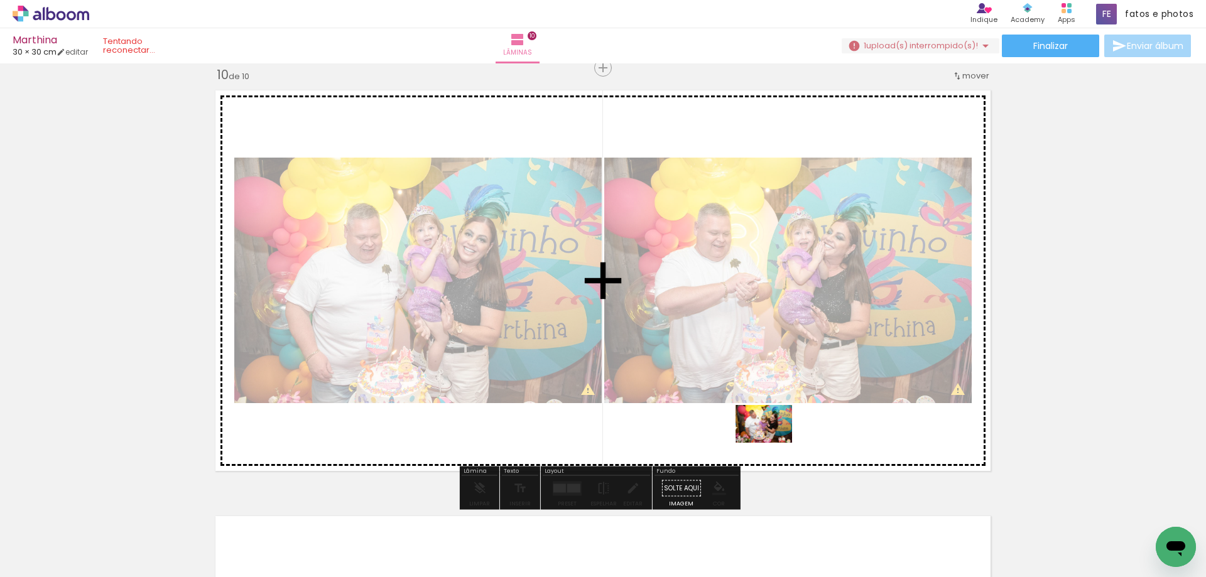
drag, startPoint x: 684, startPoint y: 552, endPoint x: 773, endPoint y: 443, distance: 140.6
click at [773, 443] on quentale-workspace at bounding box center [603, 288] width 1206 height 577
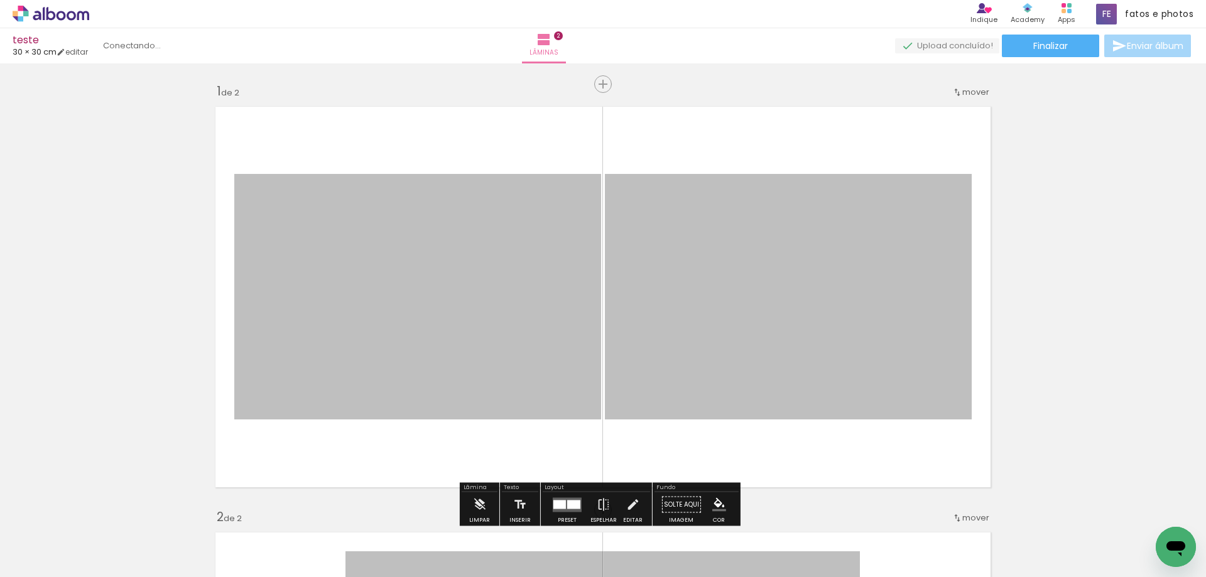
click at [57, 16] on icon at bounding box center [61, 15] width 9 height 9
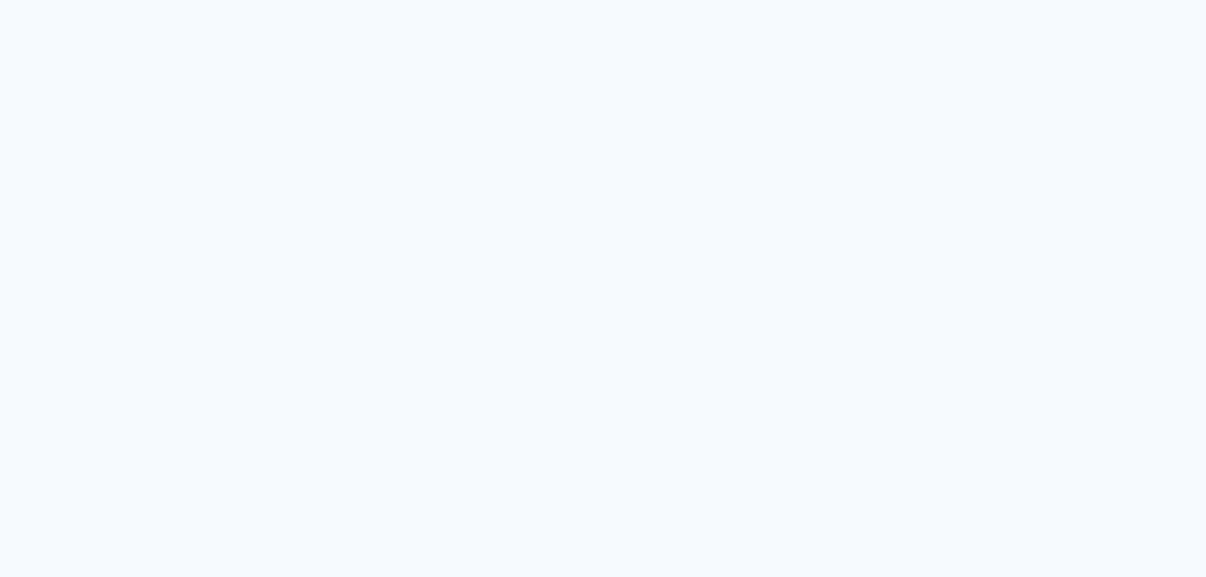
click at [620, 294] on quentale-app at bounding box center [603, 288] width 1206 height 577
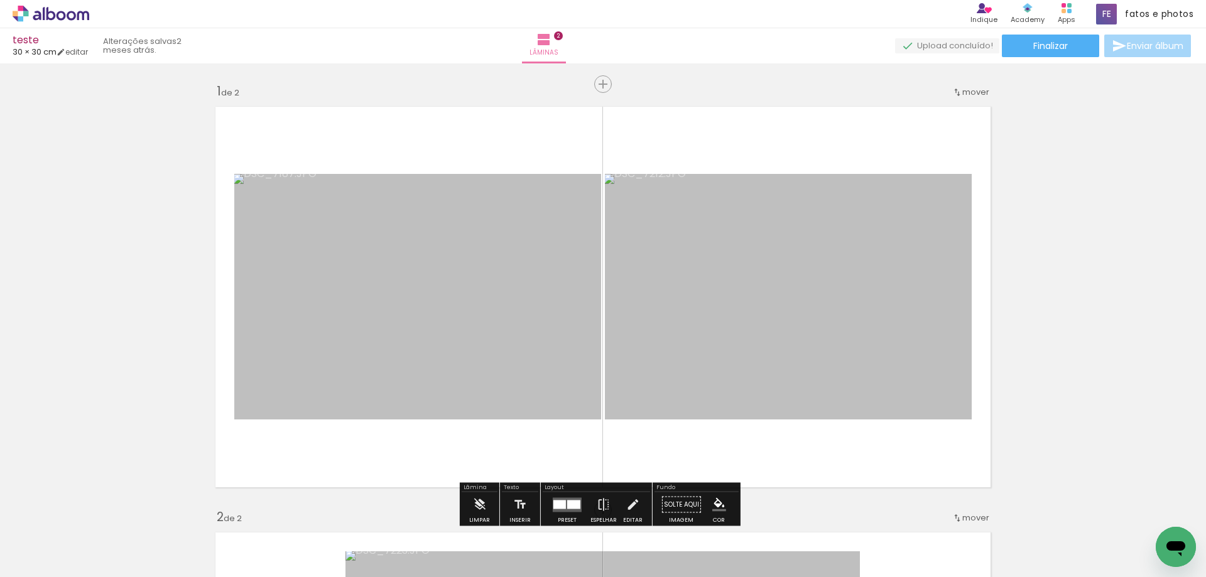
click at [49, 13] on icon at bounding box center [50, 13] width 9 height 13
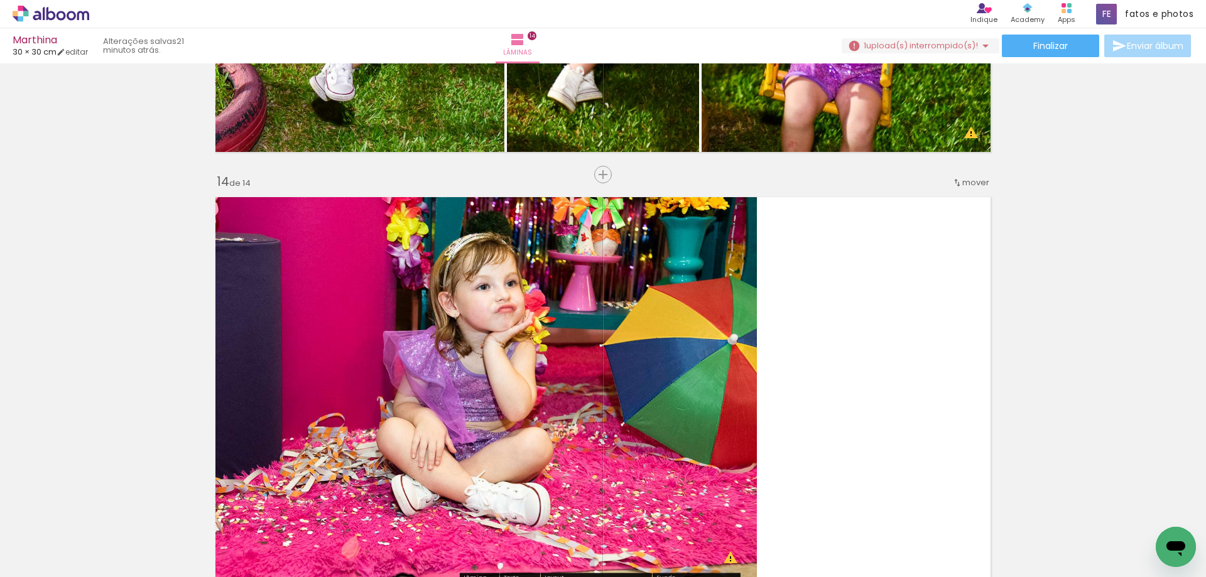
scroll to position [3521, 0]
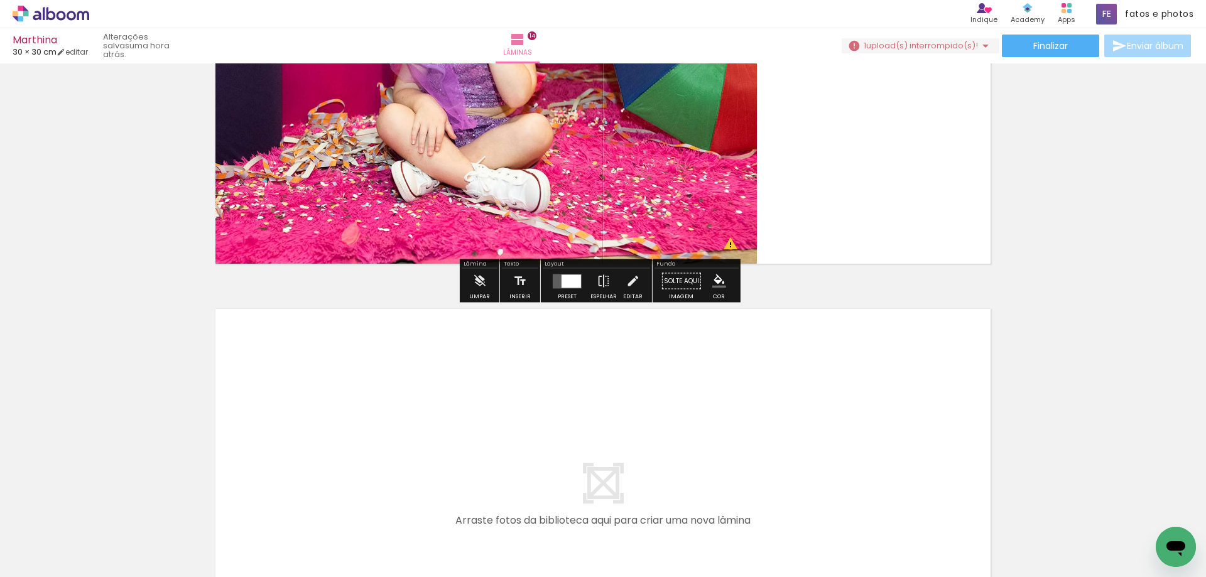
scroll to position [3521, 0]
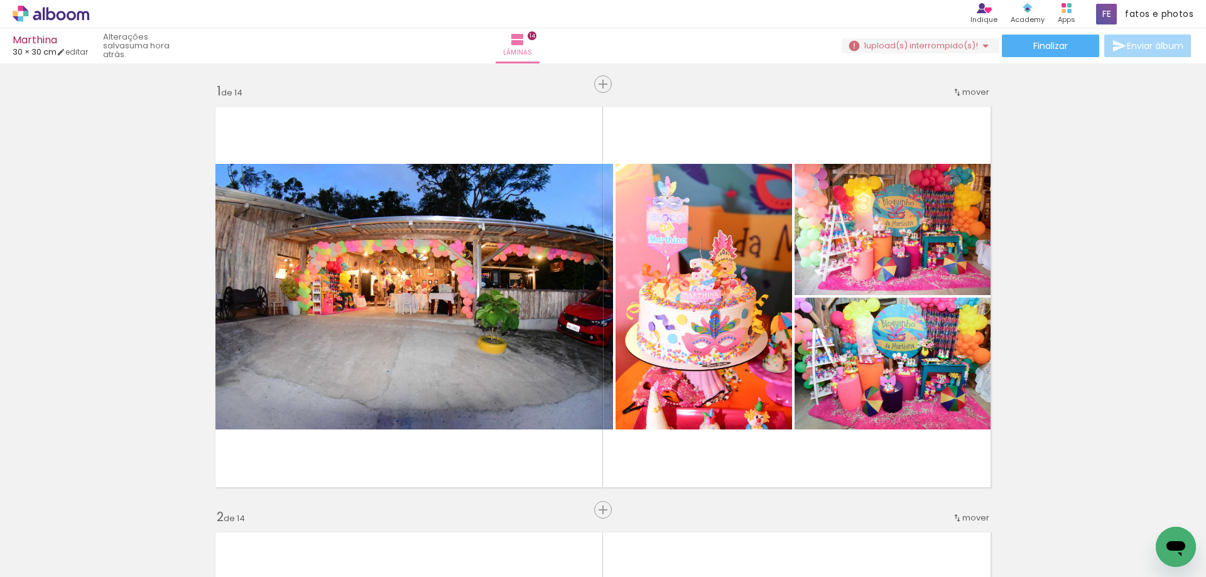
scroll to position [3521, 0]
